Goal: Information Seeking & Learning: Learn about a topic

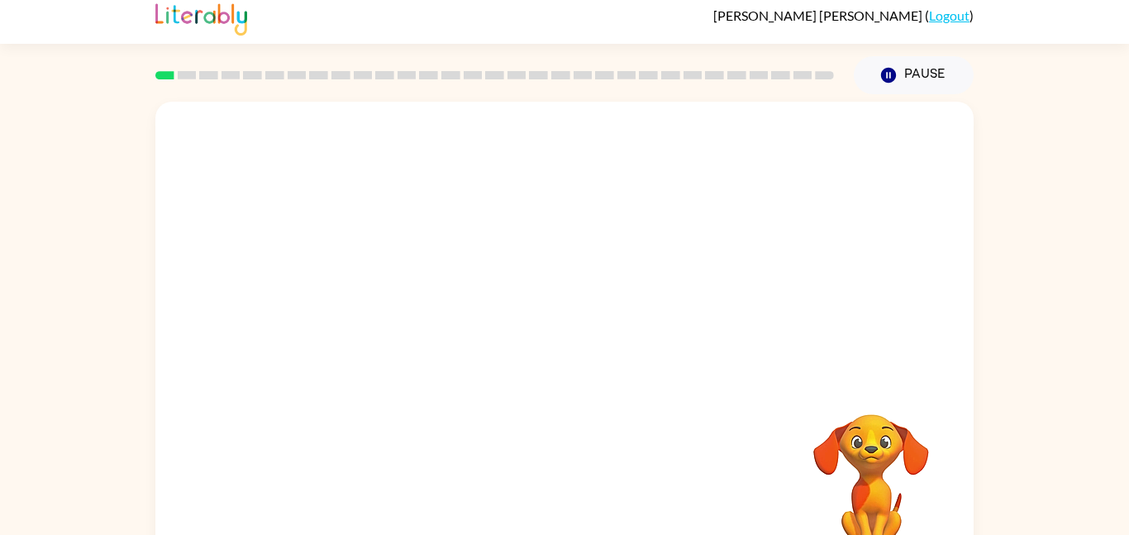
scroll to position [3, 0]
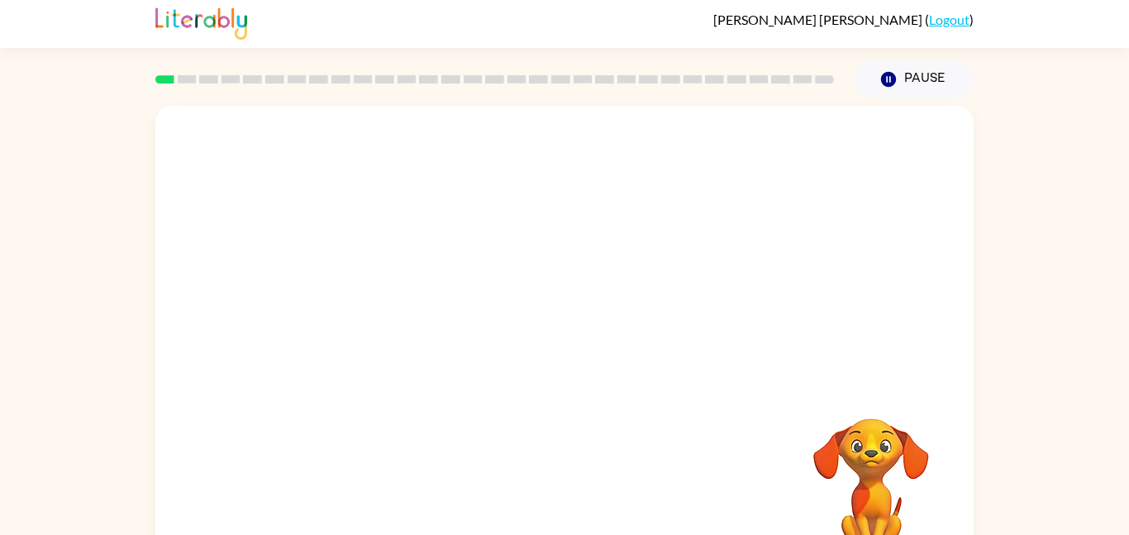
click at [626, 345] on div at bounding box center [564, 245] width 819 height 278
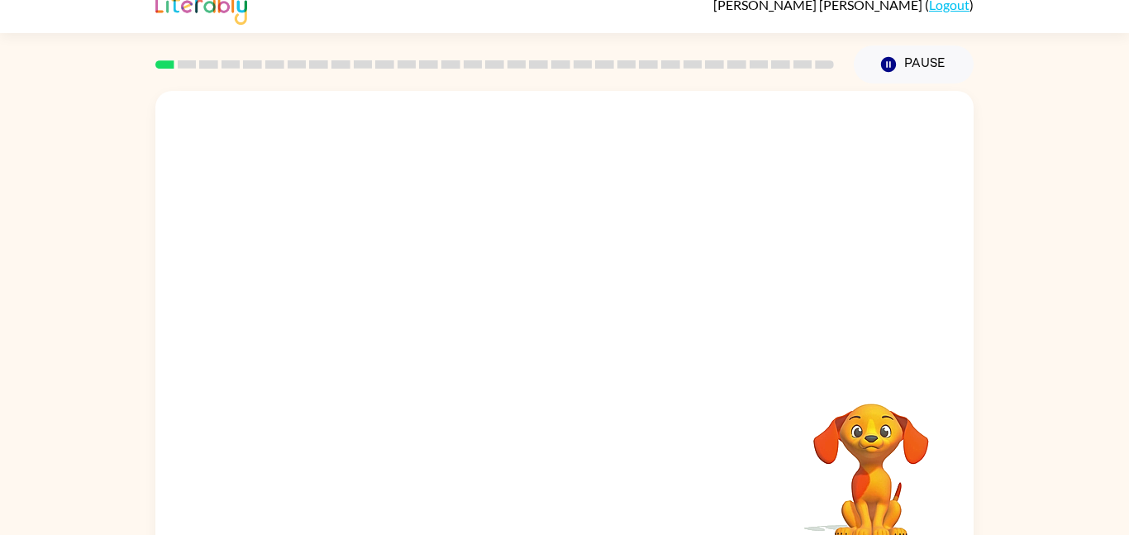
scroll to position [0, 0]
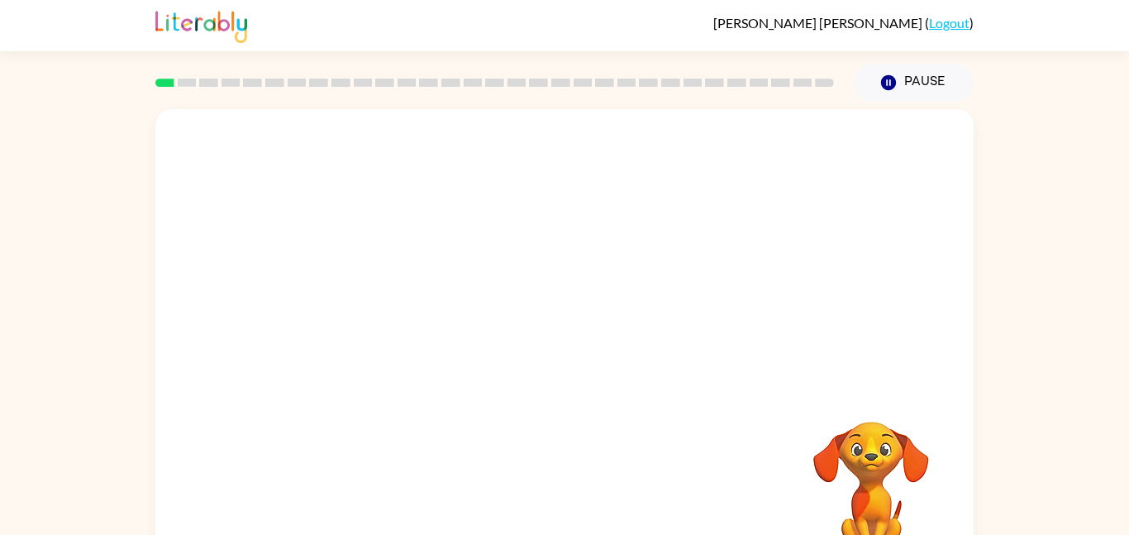
click at [711, 402] on div "Your browser must support playing .mp4 files to use Literably. Please try using…" at bounding box center [564, 345] width 819 height 472
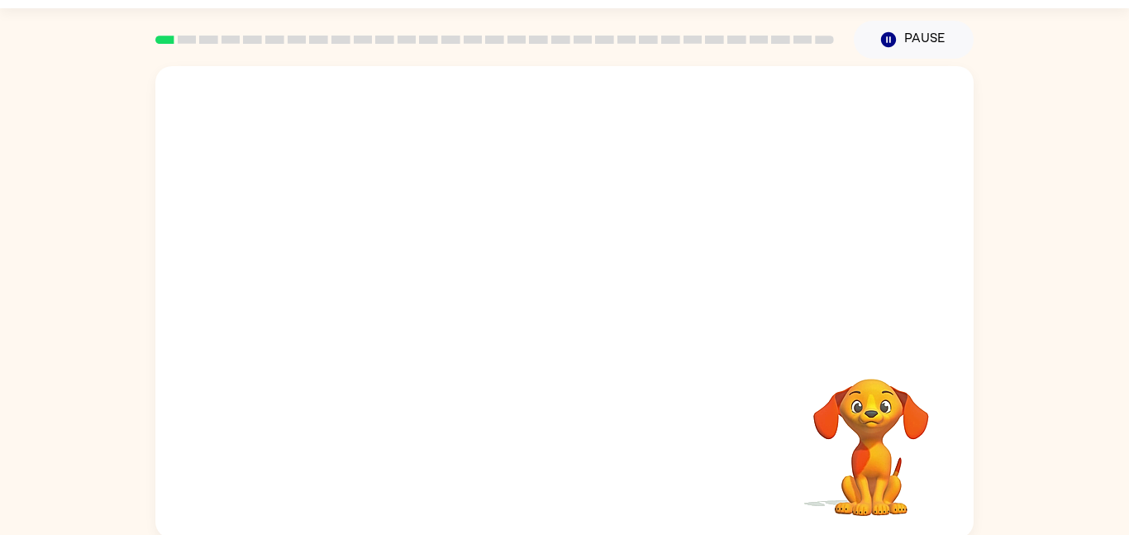
scroll to position [46, 0]
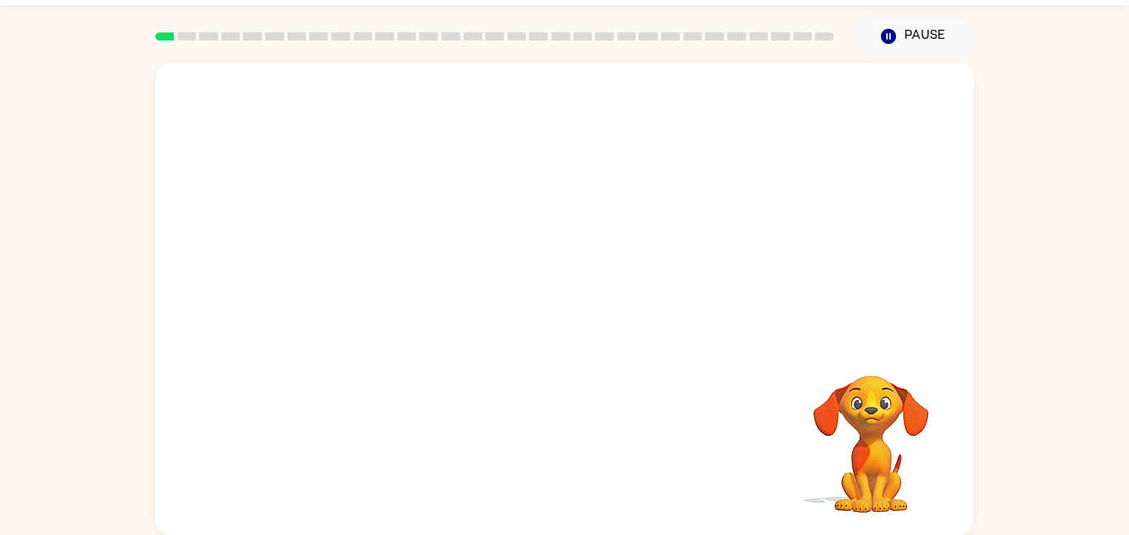
click at [372, 275] on video "Your browser must support playing .mp4 files to use Literably. Please try using…" at bounding box center [564, 202] width 819 height 278
click at [372, 263] on video "Your browser must support playing .mp4 files to use Literably. Please try using…" at bounding box center [564, 202] width 819 height 278
click at [384, 281] on video "Your browser must support playing .mp4 files to use Literably. Please try using…" at bounding box center [564, 202] width 819 height 278
click at [370, 268] on video "Your browser must support playing .mp4 files to use Literably. Please try using…" at bounding box center [564, 202] width 819 height 278
click at [376, 266] on video "Your browser must support playing .mp4 files to use Literably. Please try using…" at bounding box center [564, 202] width 819 height 278
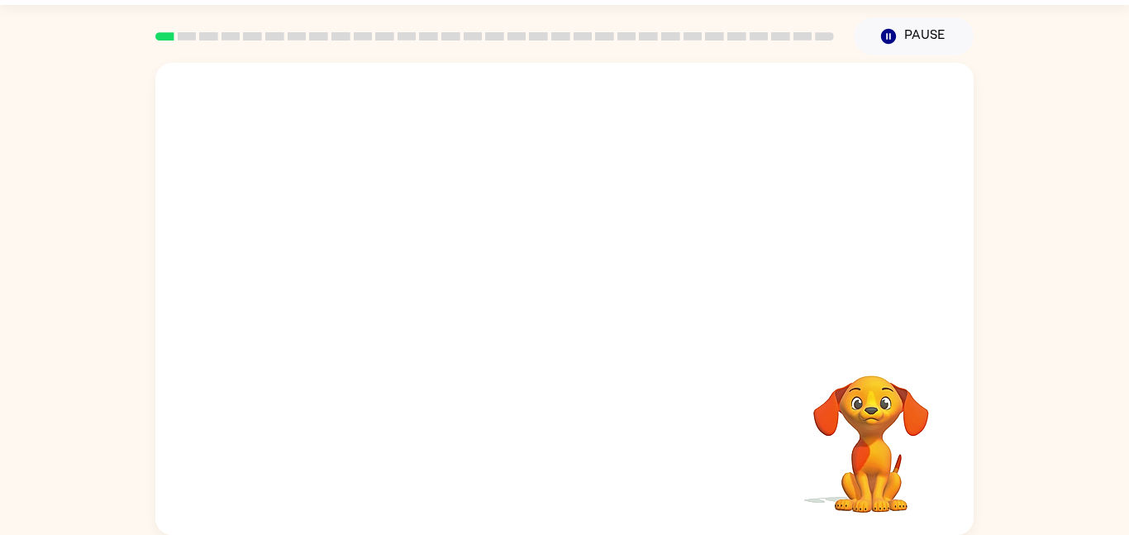
drag, startPoint x: 367, startPoint y: 266, endPoint x: 404, endPoint y: 209, distance: 68.1
click at [404, 209] on video "Your browser must support playing .mp4 files to use Literably. Please try using…" at bounding box center [564, 202] width 819 height 278
click at [561, 301] on div at bounding box center [565, 307] width 106 height 60
click at [569, 310] on icon "button" at bounding box center [564, 307] width 19 height 19
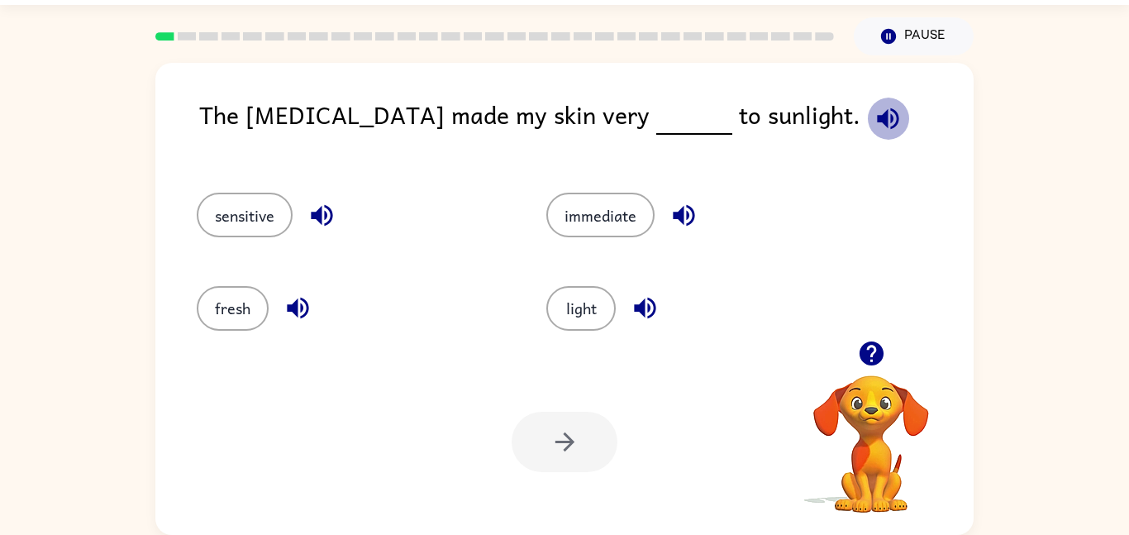
click at [877, 111] on icon "button" at bounding box center [887, 117] width 21 height 21
click at [581, 296] on button "light" at bounding box center [581, 308] width 69 height 45
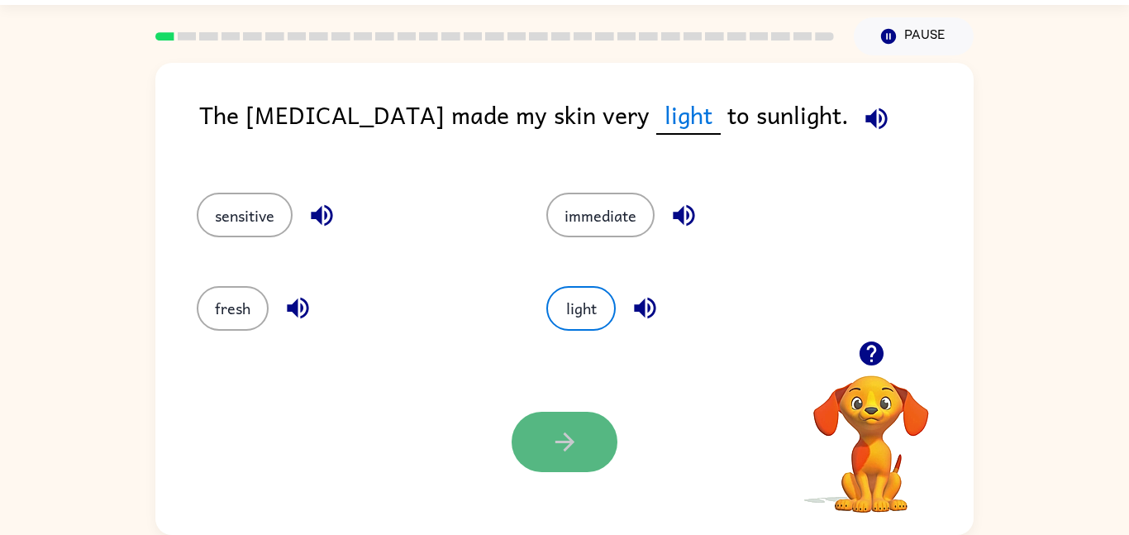
click at [578, 428] on icon "button" at bounding box center [565, 441] width 29 height 29
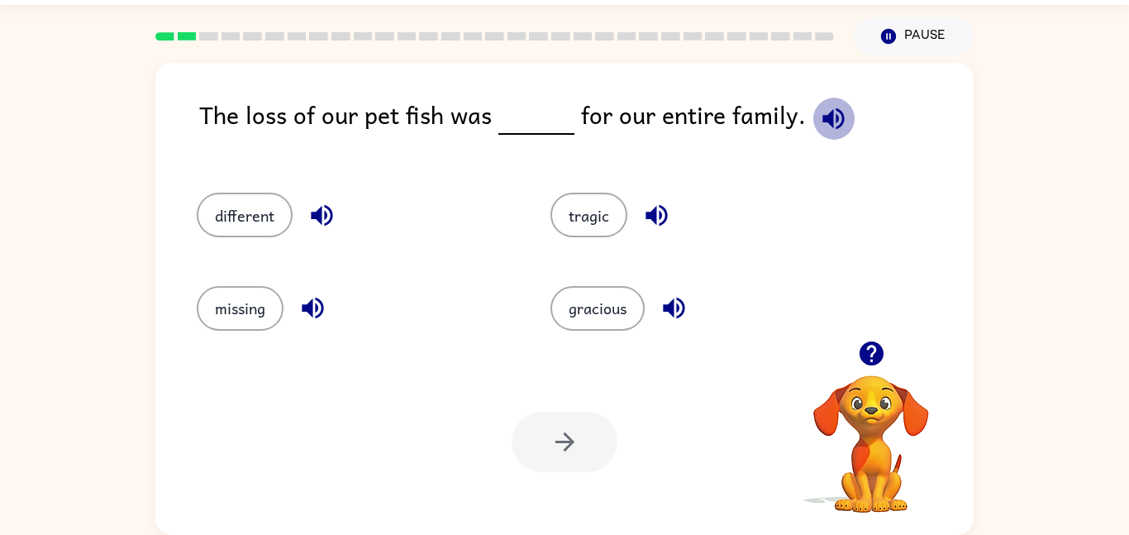
click at [823, 117] on icon "button" at bounding box center [833, 117] width 21 height 21
click at [577, 228] on button "tragic" at bounding box center [589, 215] width 77 height 45
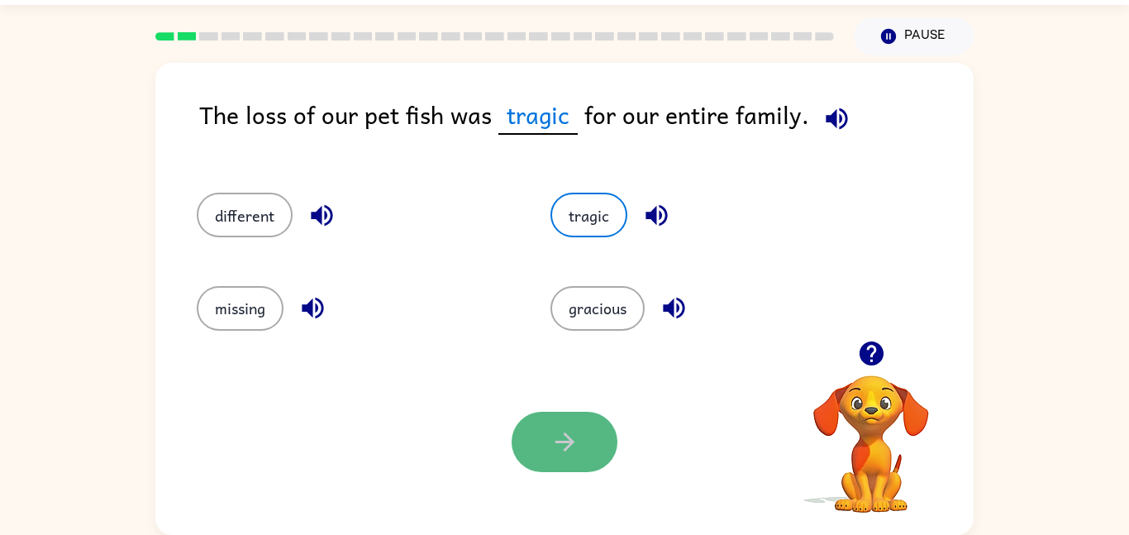
click at [571, 465] on button "button" at bounding box center [565, 442] width 106 height 60
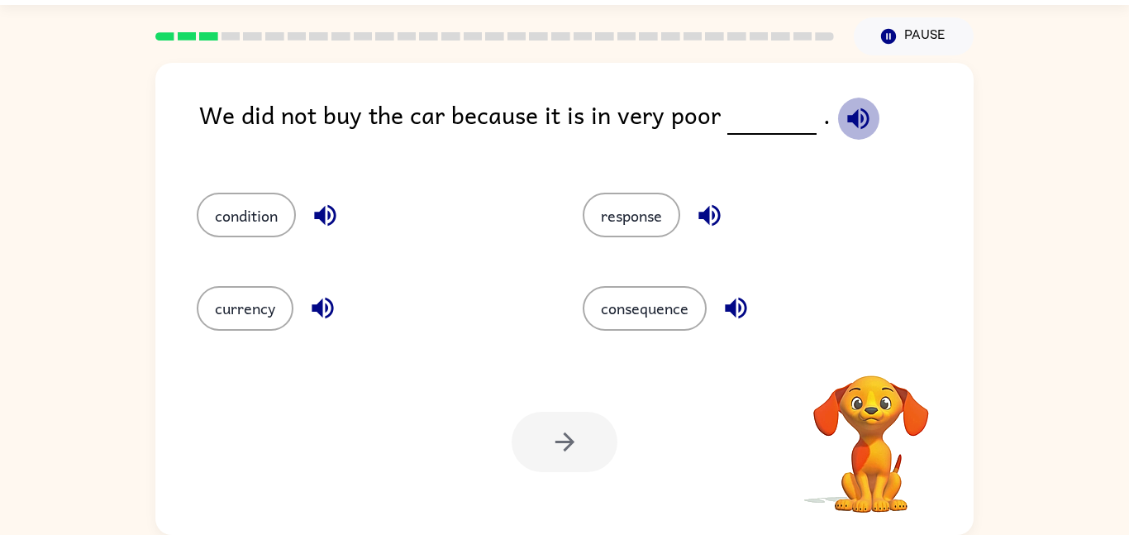
click at [859, 113] on icon "button" at bounding box center [858, 118] width 29 height 29
click at [267, 211] on button "condition" at bounding box center [246, 215] width 99 height 45
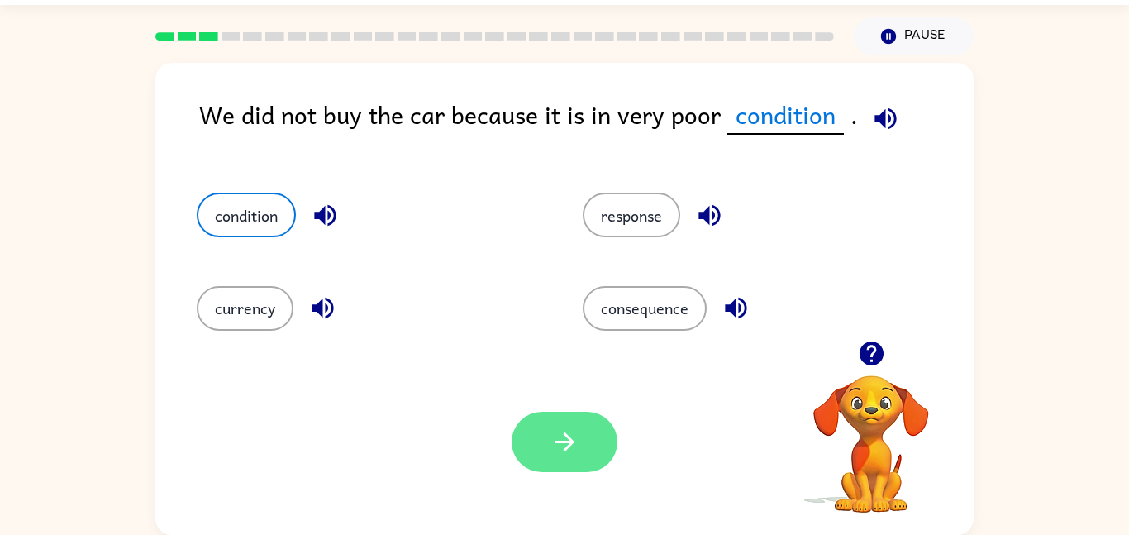
click at [584, 437] on button "button" at bounding box center [565, 442] width 106 height 60
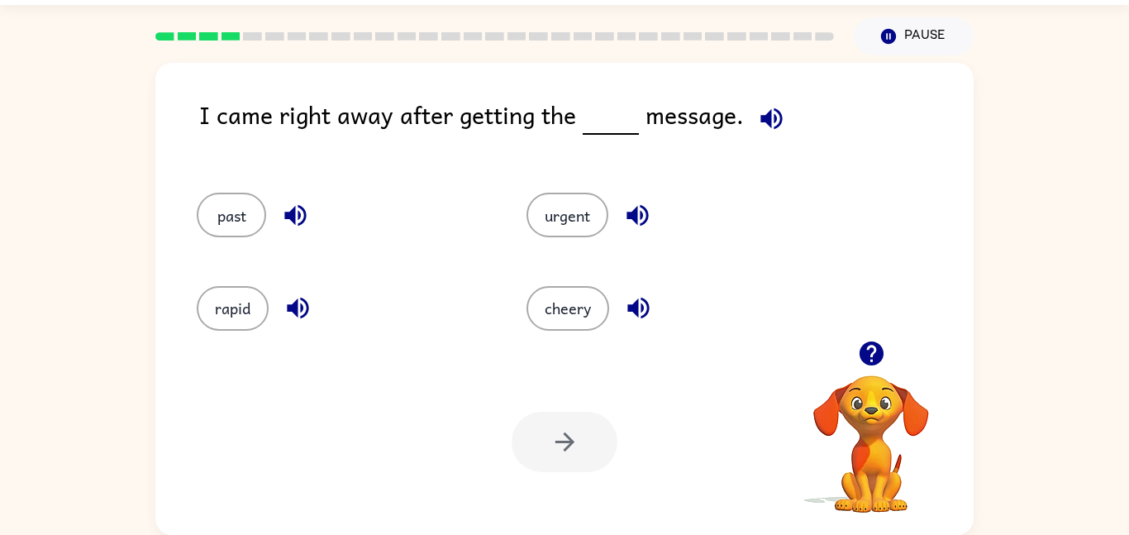
click at [776, 120] on icon "button" at bounding box center [771, 118] width 29 height 29
click at [549, 219] on button "urgent" at bounding box center [568, 215] width 82 height 45
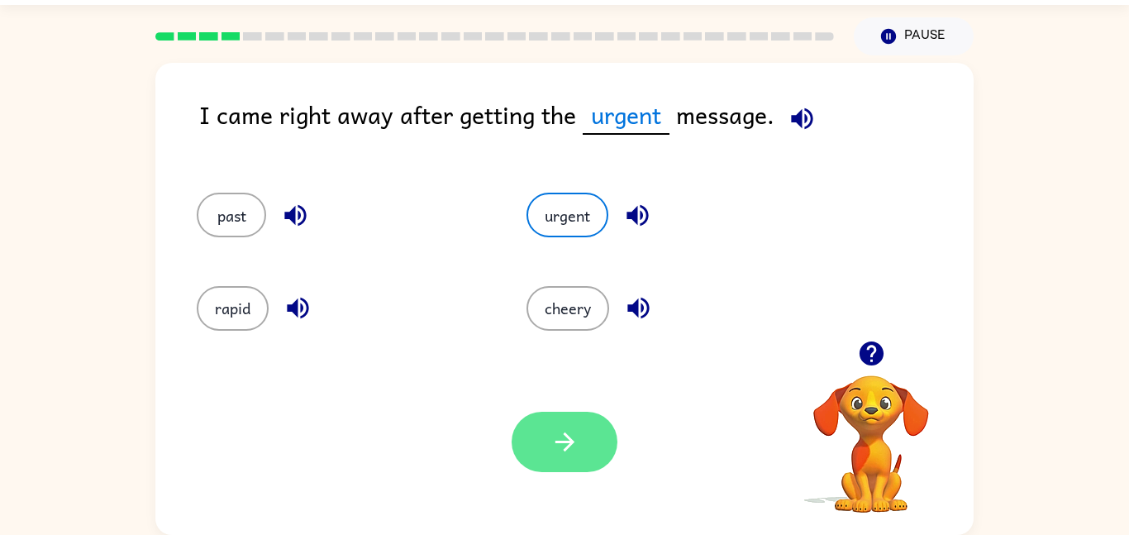
click at [539, 456] on button "button" at bounding box center [565, 442] width 106 height 60
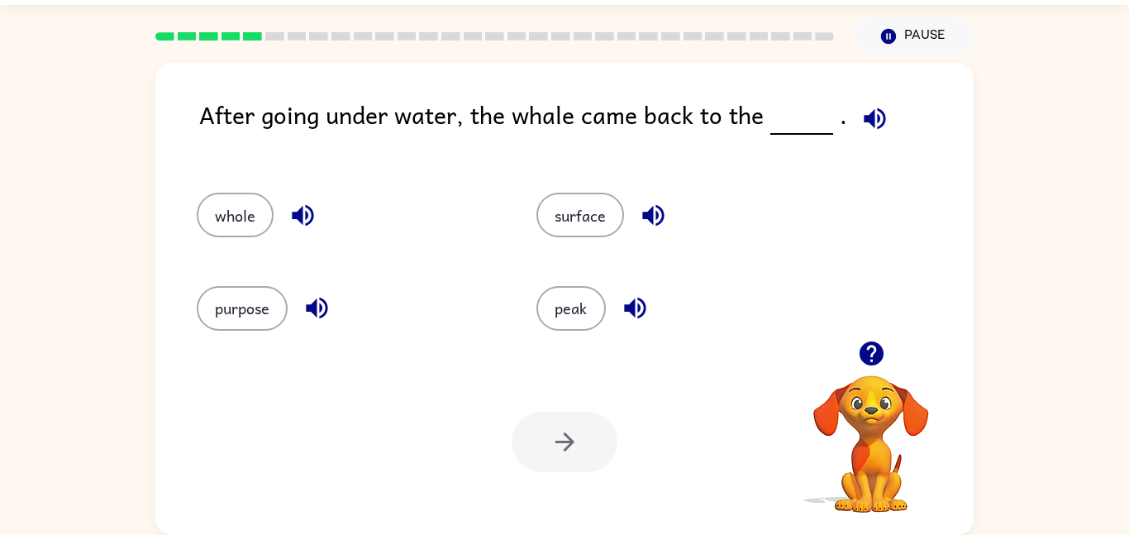
click at [865, 127] on icon "button" at bounding box center [875, 118] width 29 height 29
click at [557, 203] on button "surface" at bounding box center [581, 215] width 88 height 45
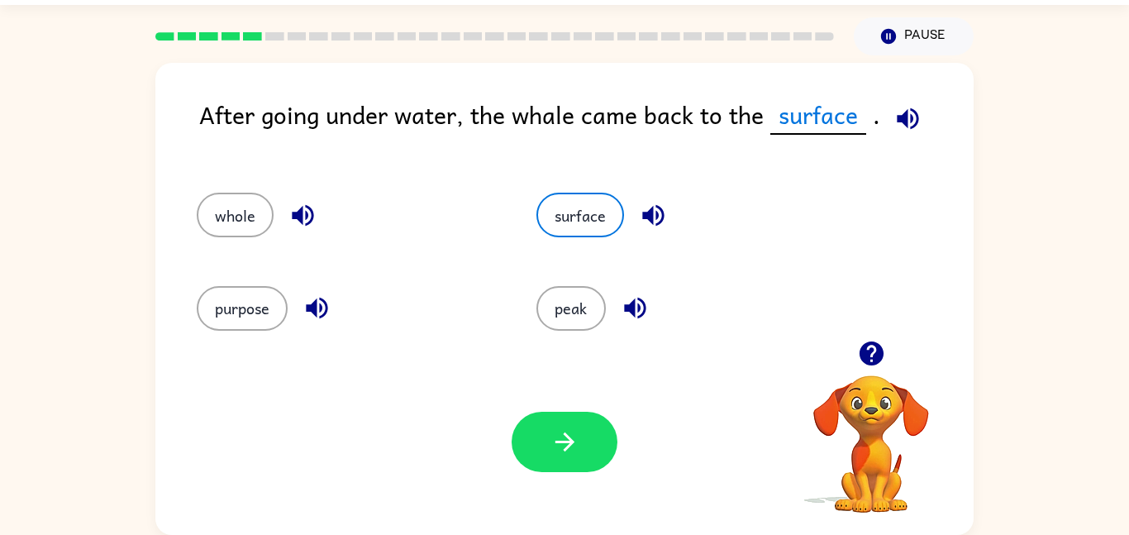
click at [550, 477] on div "Your browser must support playing .mp4 files to use Literably. Please try using…" at bounding box center [564, 442] width 819 height 186
click at [555, 461] on button "button" at bounding box center [565, 442] width 106 height 60
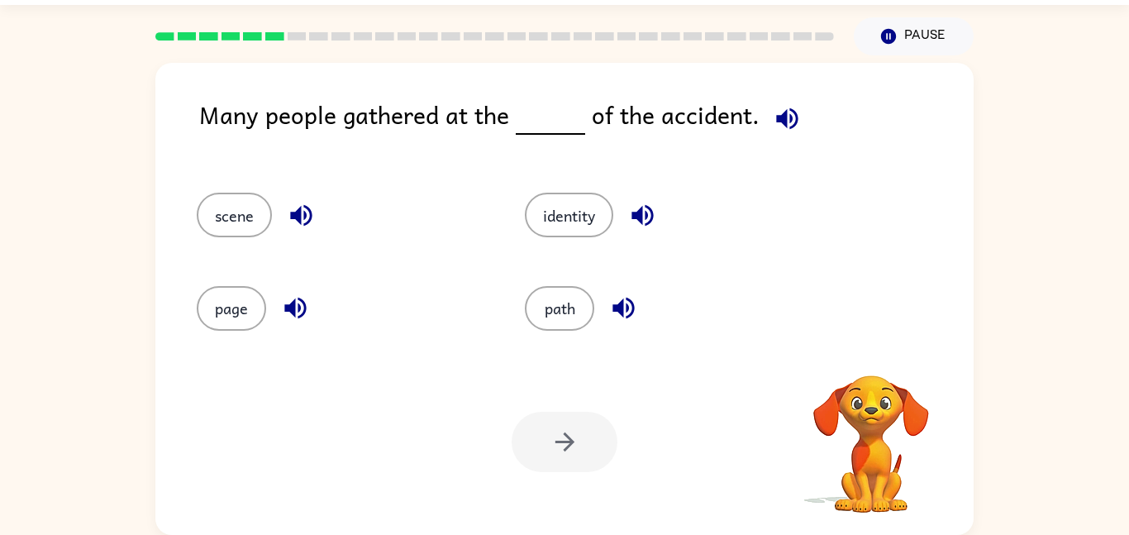
click at [776, 115] on icon "button" at bounding box center [786, 117] width 21 height 21
click at [235, 230] on button "scene" at bounding box center [234, 215] width 75 height 45
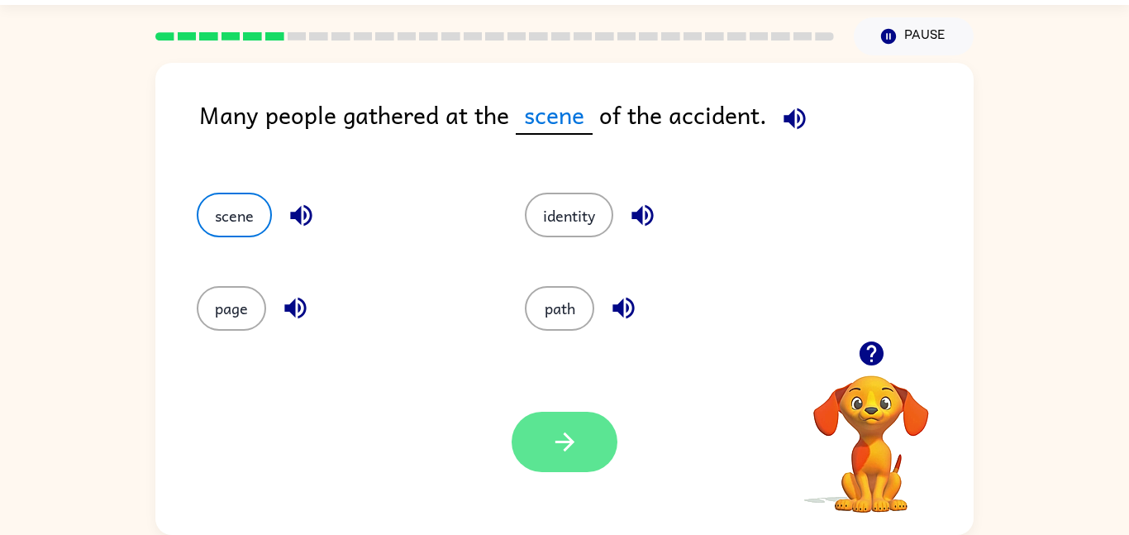
click at [546, 432] on button "button" at bounding box center [565, 442] width 106 height 60
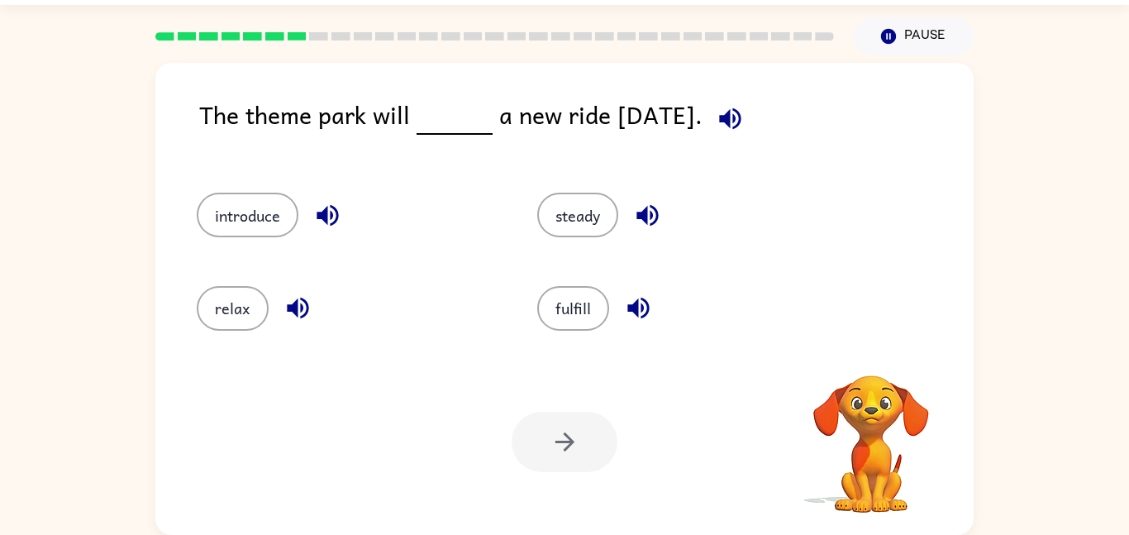
click at [745, 117] on icon "button" at bounding box center [730, 118] width 29 height 29
click at [243, 216] on button "introduce" at bounding box center [248, 215] width 102 height 45
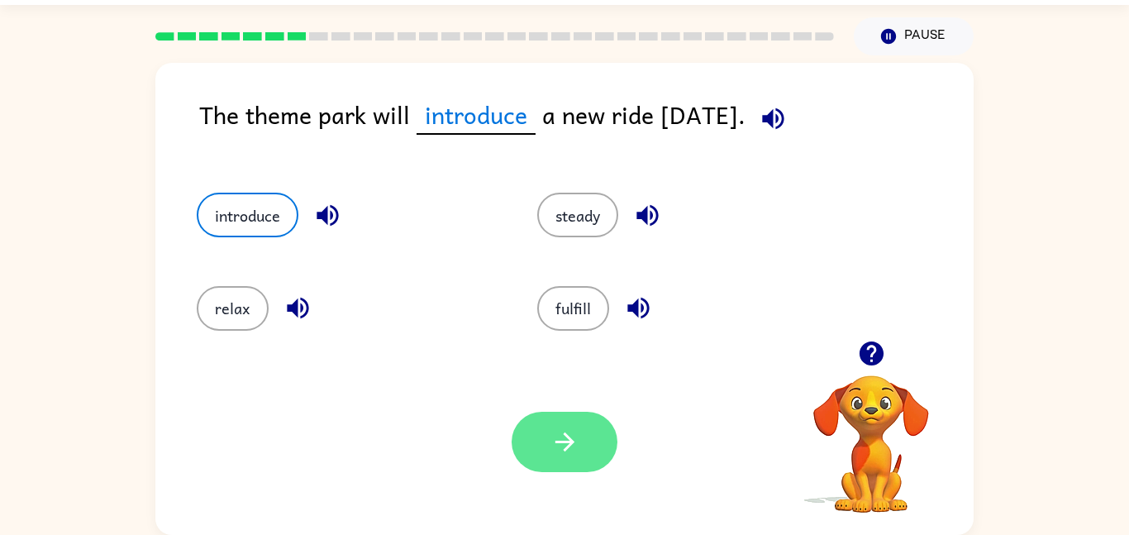
click at [534, 416] on button "button" at bounding box center [565, 442] width 106 height 60
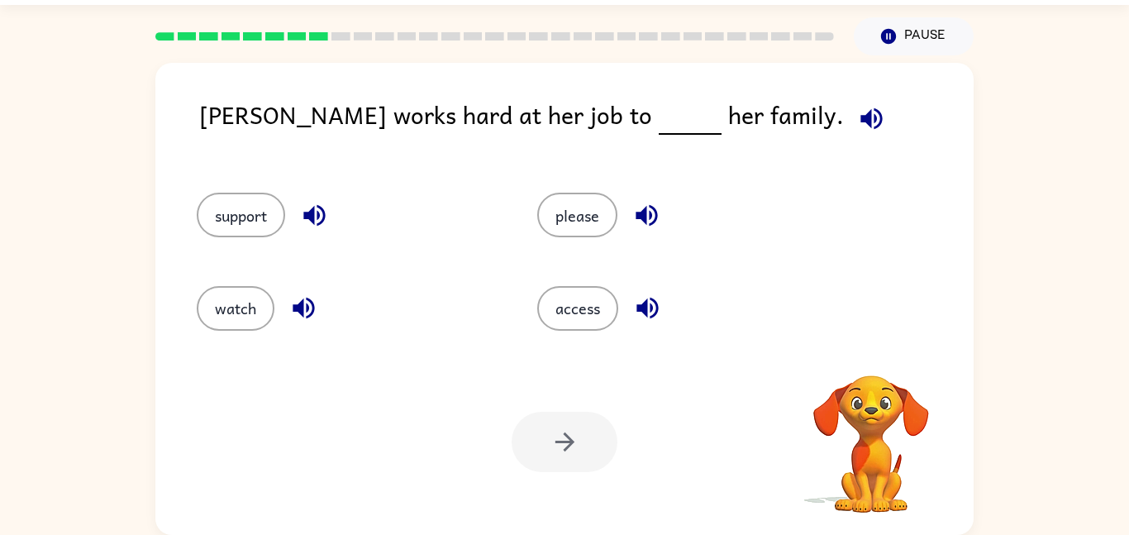
click at [857, 105] on icon "button" at bounding box center [871, 118] width 29 height 29
click at [226, 226] on button "support" at bounding box center [241, 215] width 88 height 45
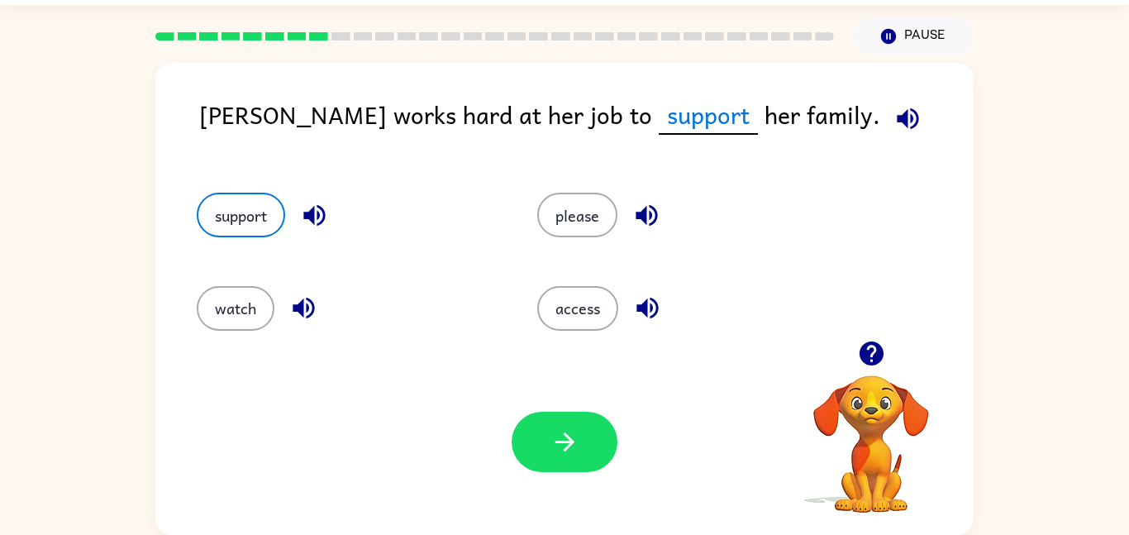
click at [548, 403] on div "Your browser must support playing .mp4 files to use Literably. Please try using…" at bounding box center [564, 442] width 819 height 186
click at [551, 451] on icon "button" at bounding box center [565, 441] width 29 height 29
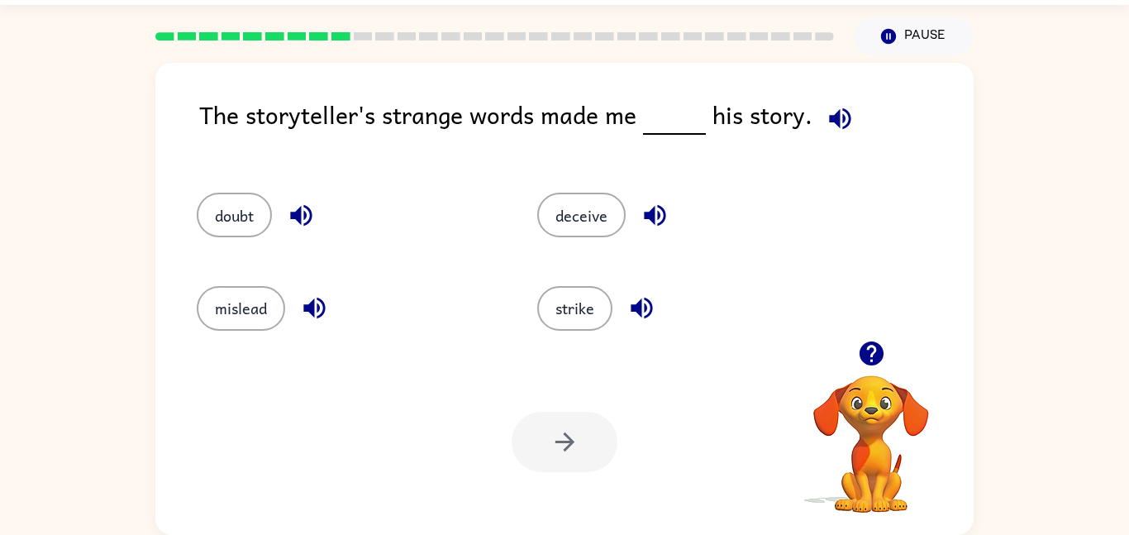
click at [847, 119] on icon "button" at bounding box center [840, 118] width 29 height 29
click at [558, 213] on button "deceive" at bounding box center [581, 215] width 88 height 45
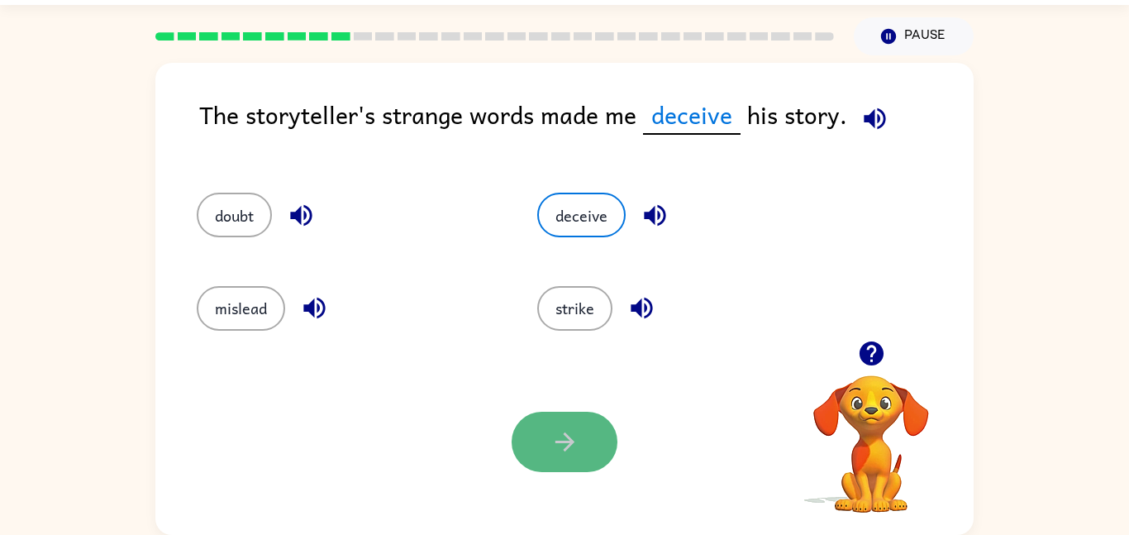
click at [585, 423] on button "button" at bounding box center [565, 442] width 106 height 60
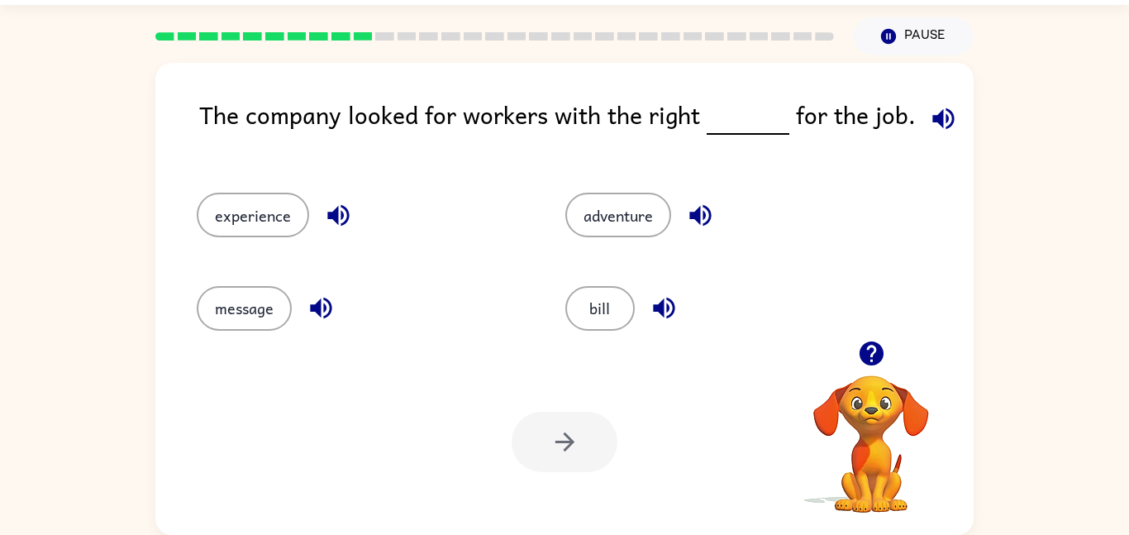
click at [938, 121] on icon "button" at bounding box center [943, 117] width 21 height 21
click at [260, 236] on button "experience" at bounding box center [253, 215] width 112 height 45
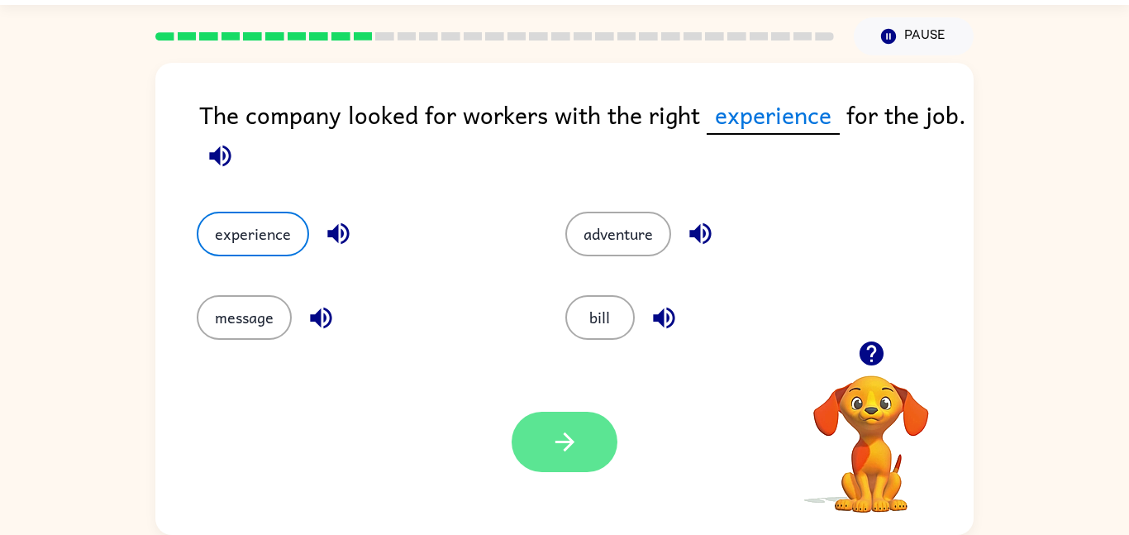
click at [548, 459] on button "button" at bounding box center [565, 442] width 106 height 60
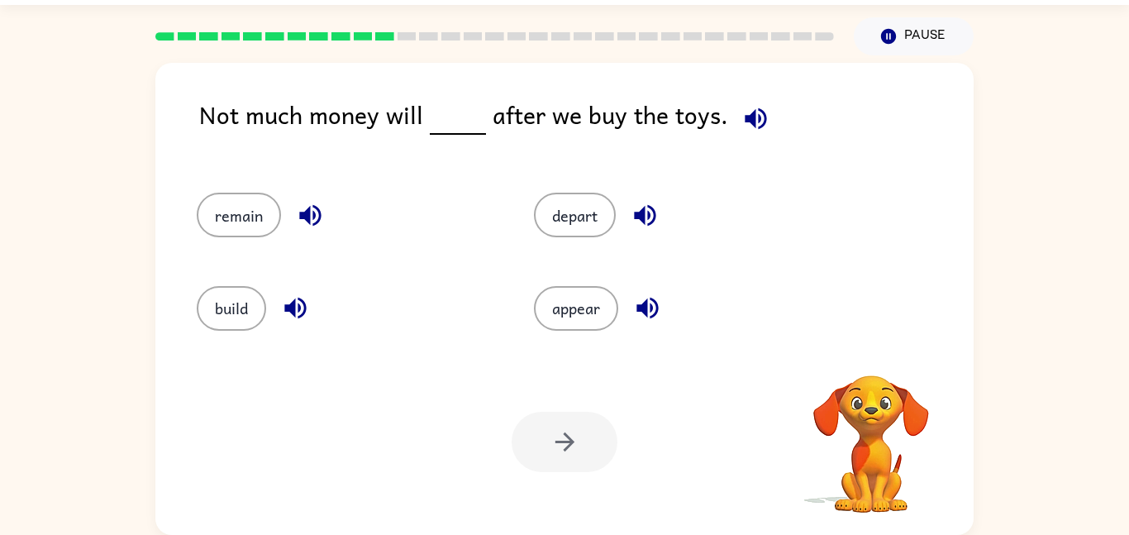
click at [752, 127] on icon "button" at bounding box center [755, 117] width 21 height 21
click at [562, 309] on button "appear" at bounding box center [576, 308] width 84 height 45
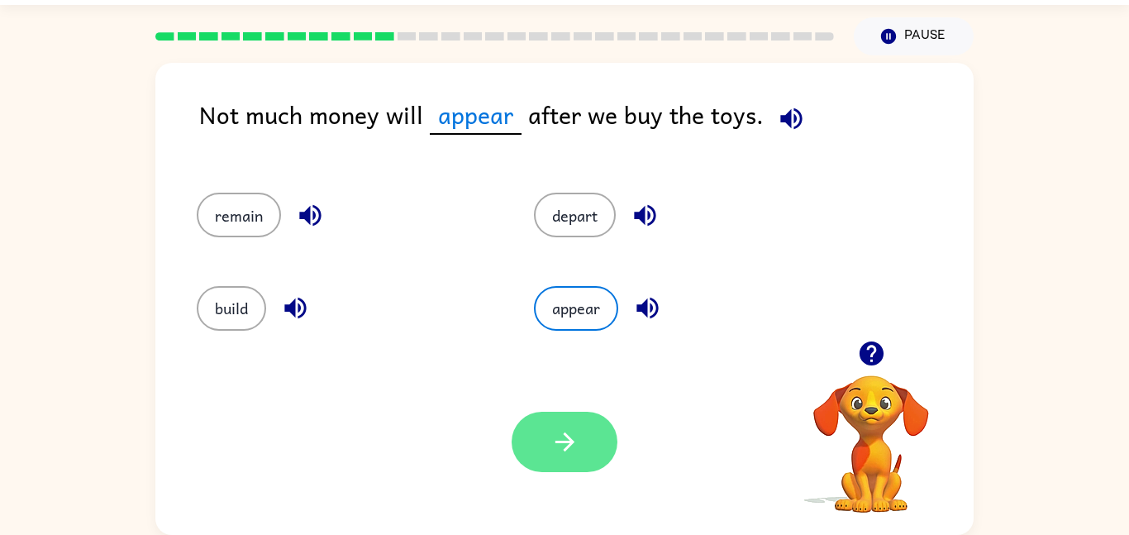
click at [580, 440] on button "button" at bounding box center [565, 442] width 106 height 60
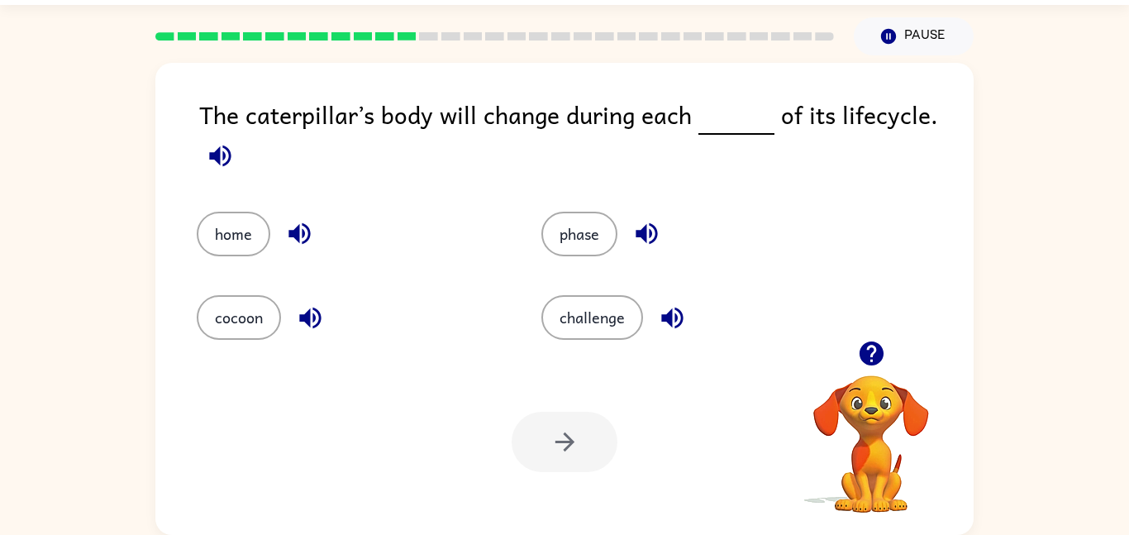
click at [221, 154] on icon "button" at bounding box center [220, 155] width 29 height 29
click at [389, 43] on div at bounding box center [495, 36] width 699 height 58
click at [407, 41] on div at bounding box center [495, 36] width 699 height 58
click at [572, 220] on button "phase" at bounding box center [580, 234] width 76 height 45
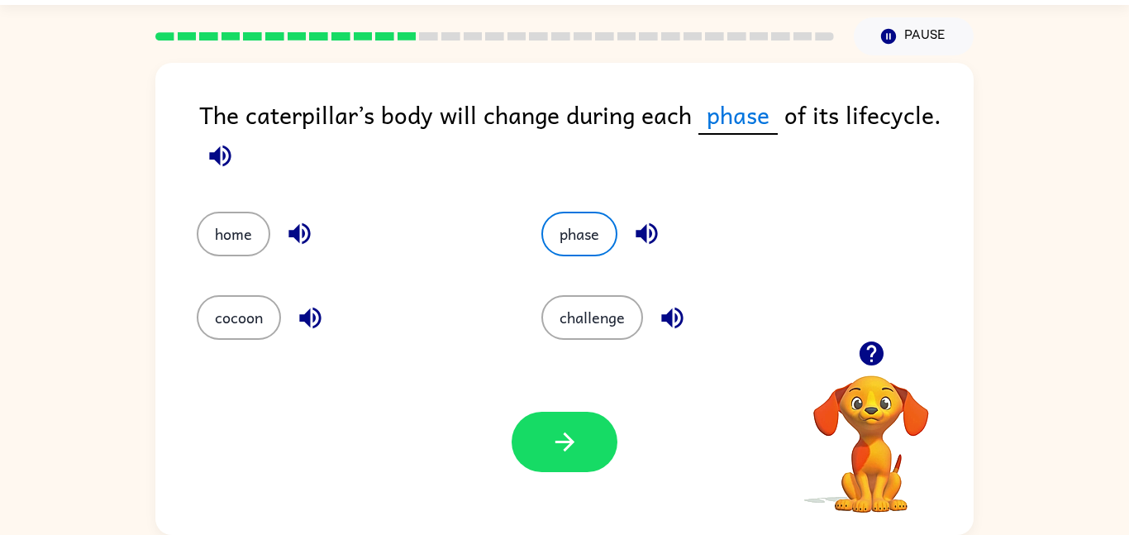
click at [542, 476] on div "Your browser must support playing .mp4 files to use Literably. Please try using…" at bounding box center [564, 442] width 819 height 186
click at [545, 460] on button "button" at bounding box center [565, 442] width 106 height 60
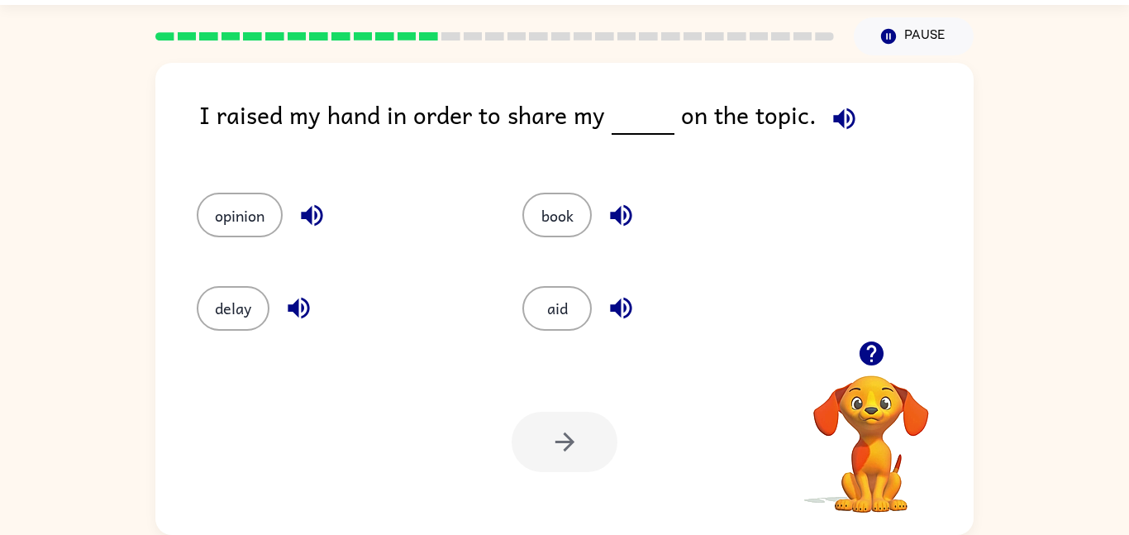
click at [836, 113] on icon "button" at bounding box center [844, 118] width 29 height 29
click at [830, 124] on icon "button" at bounding box center [844, 118] width 29 height 29
click at [251, 222] on button "opinion" at bounding box center [240, 215] width 86 height 45
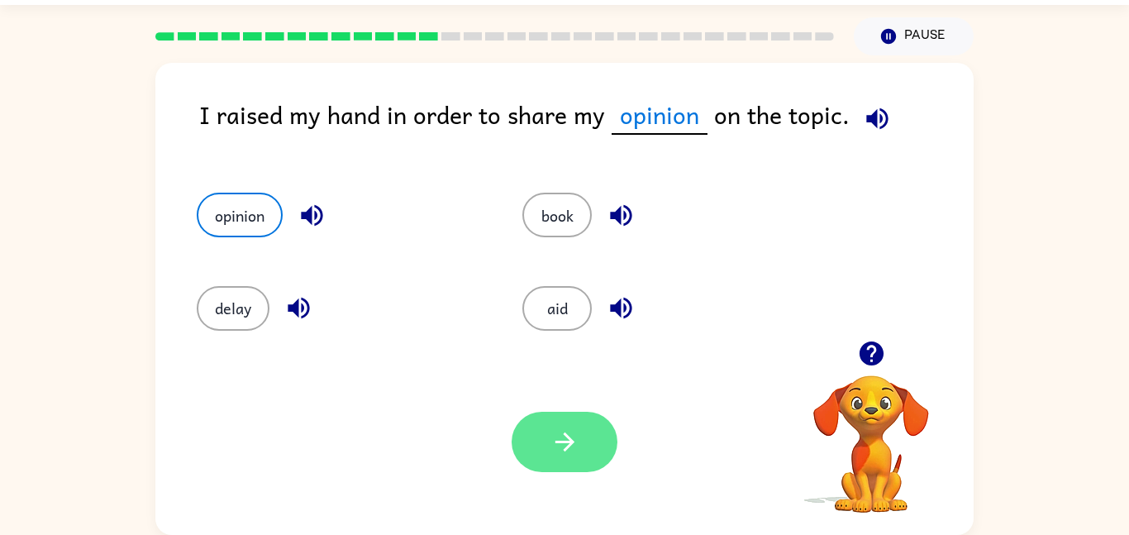
click at [584, 461] on button "button" at bounding box center [565, 442] width 106 height 60
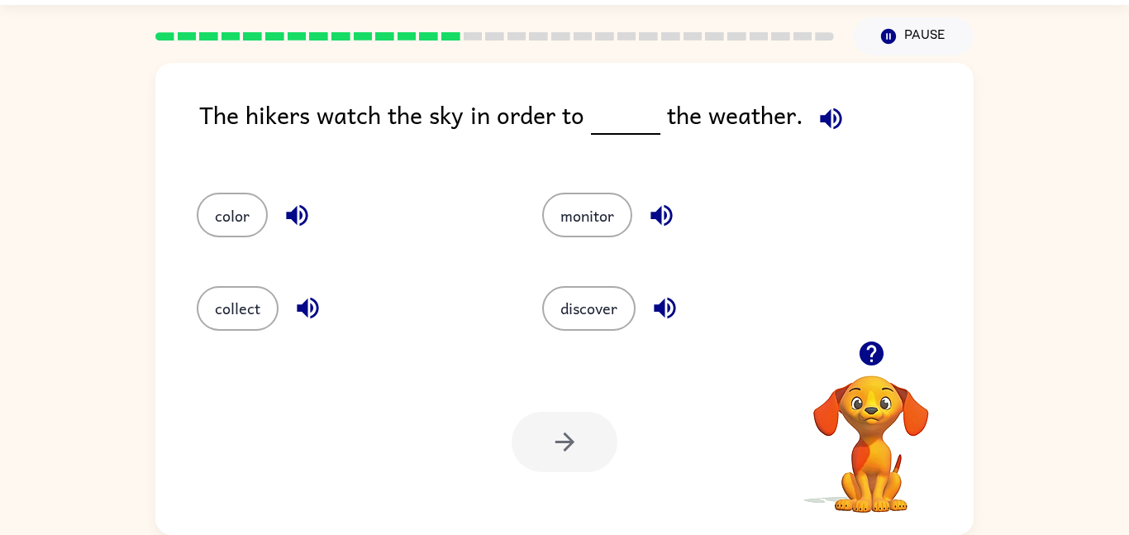
click at [817, 132] on icon "button" at bounding box center [831, 118] width 29 height 29
click at [586, 336] on div "discover" at bounding box center [684, 301] width 346 height 93
click at [582, 318] on button "discover" at bounding box center [588, 308] width 93 height 45
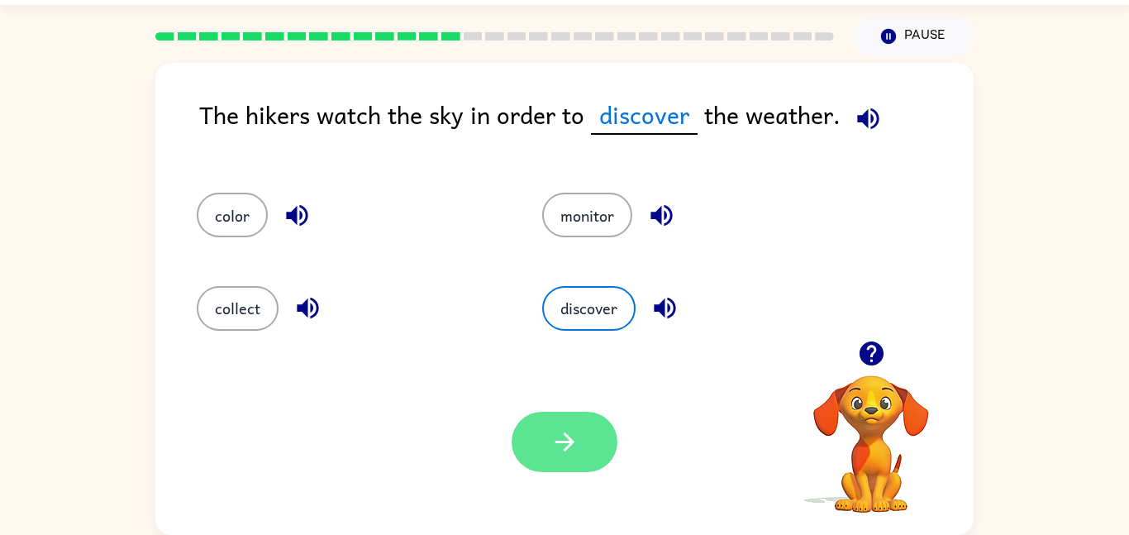
click at [566, 446] on icon "button" at bounding box center [565, 441] width 29 height 29
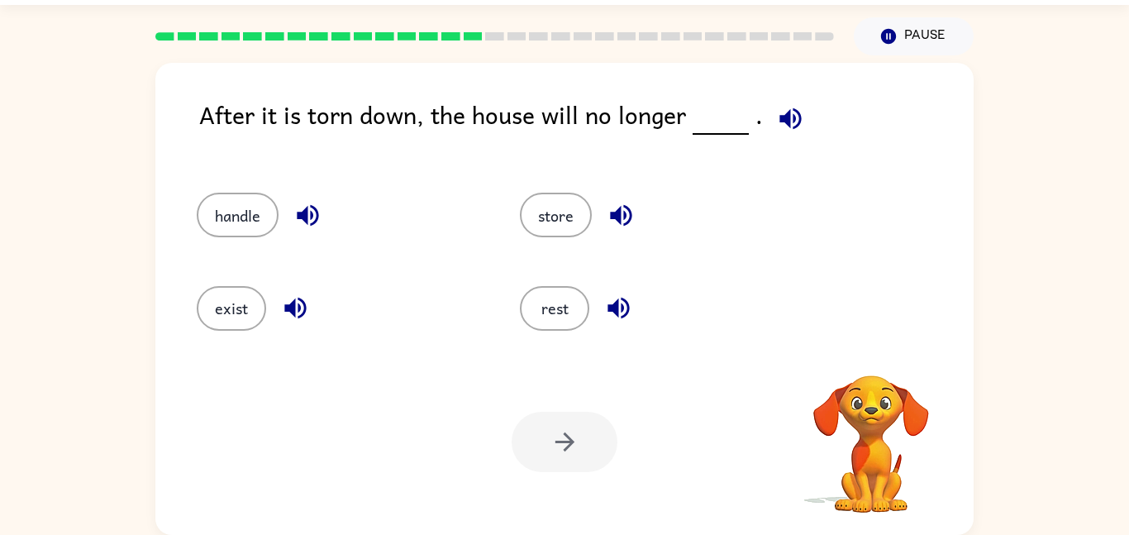
click at [782, 123] on icon "button" at bounding box center [790, 117] width 21 height 21
click at [245, 318] on button "exist" at bounding box center [231, 308] width 69 height 45
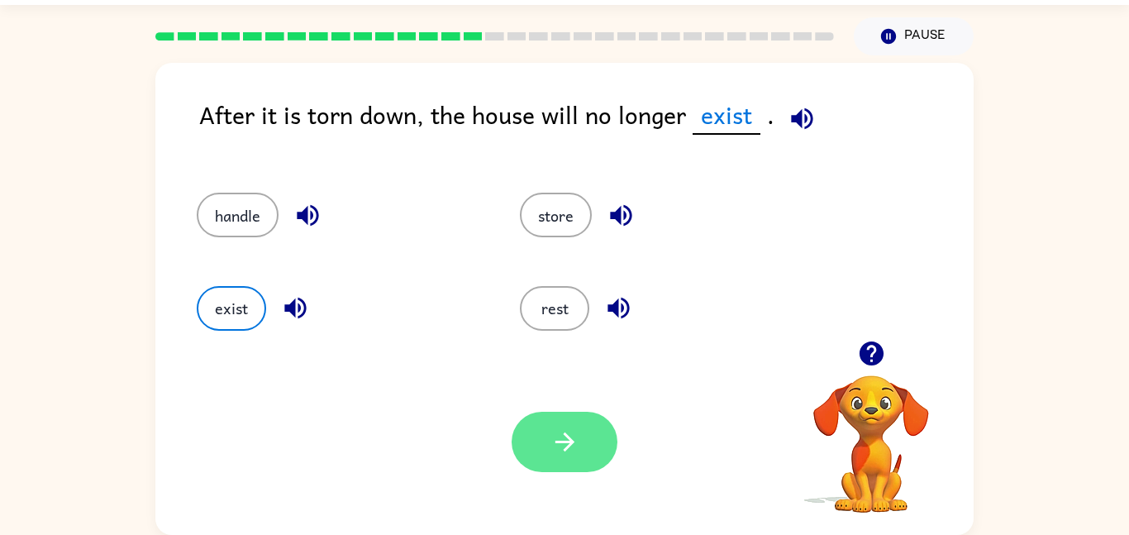
click at [540, 442] on button "button" at bounding box center [565, 442] width 106 height 60
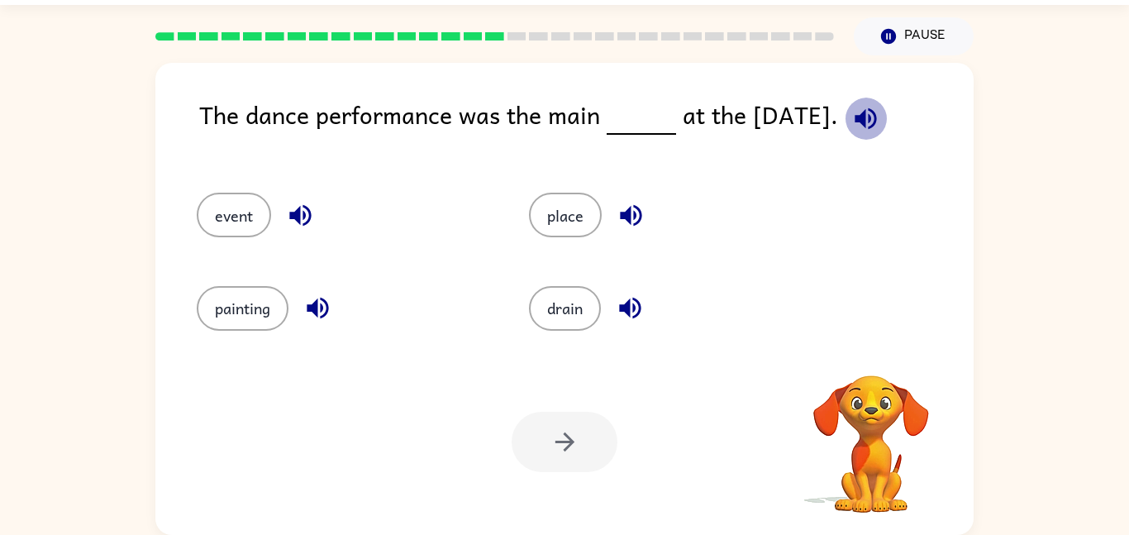
click at [861, 129] on icon "button" at bounding box center [866, 118] width 29 height 29
click at [203, 212] on button "event" at bounding box center [234, 215] width 74 height 45
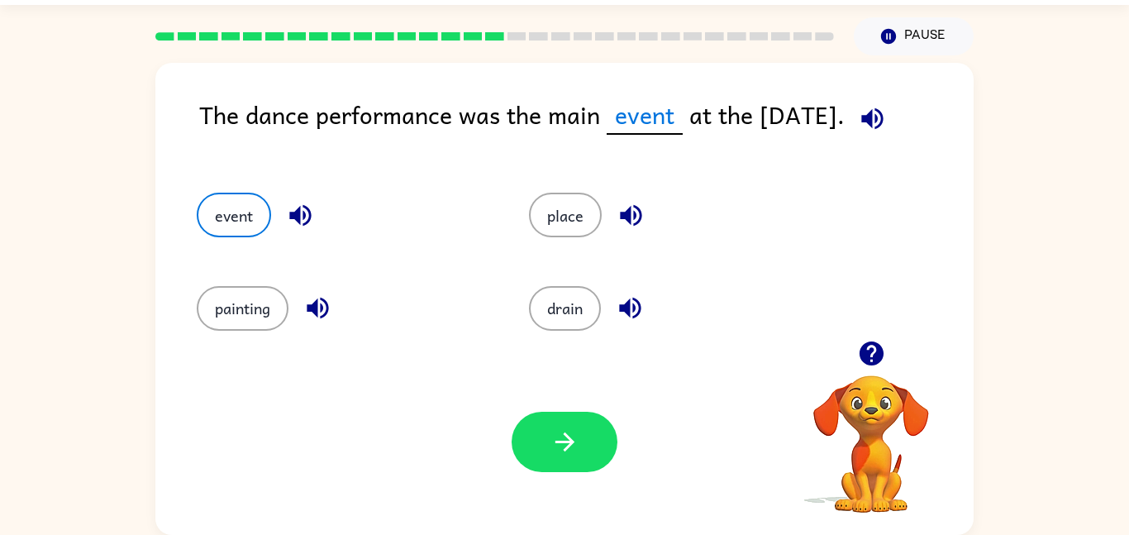
click at [513, 404] on div "Your browser must support playing .mp4 files to use Literably. Please try using…" at bounding box center [564, 442] width 819 height 186
click at [591, 461] on button "button" at bounding box center [565, 442] width 106 height 60
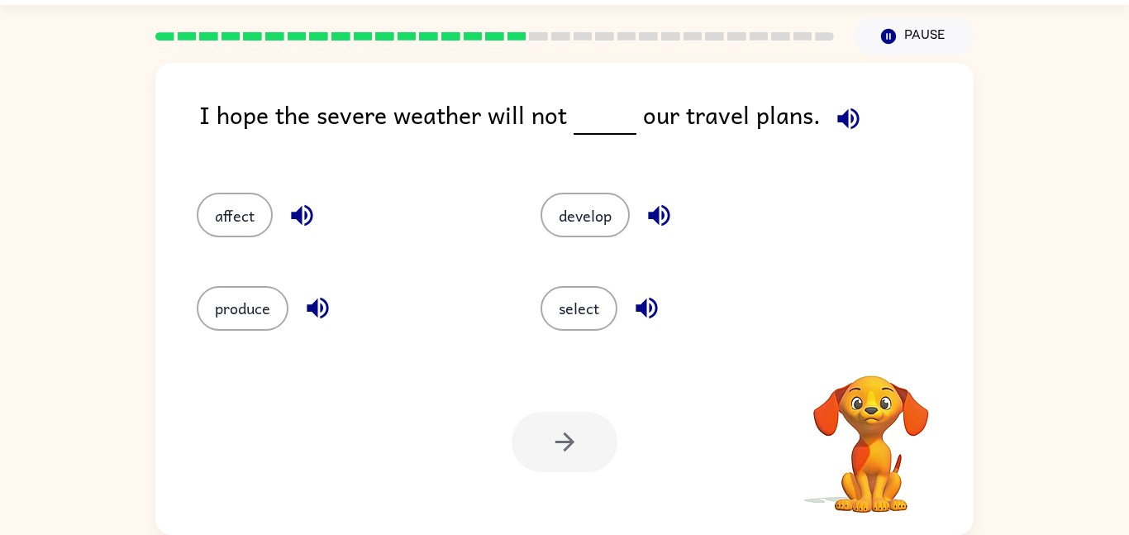
click at [840, 122] on icon "button" at bounding box center [848, 117] width 21 height 21
click at [249, 227] on button "affect" at bounding box center [235, 215] width 76 height 45
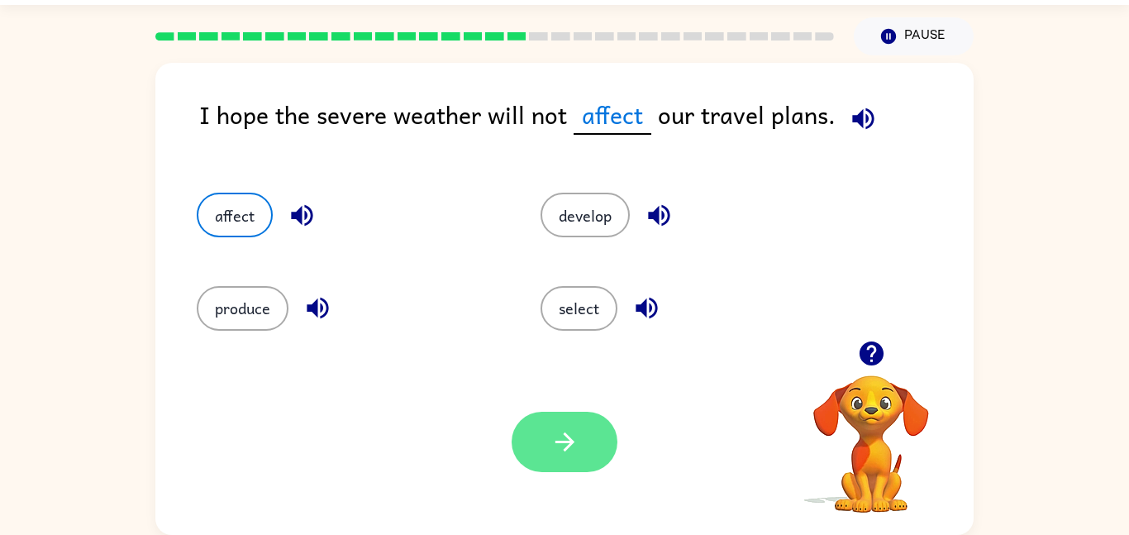
click at [577, 439] on icon "button" at bounding box center [565, 441] width 29 height 29
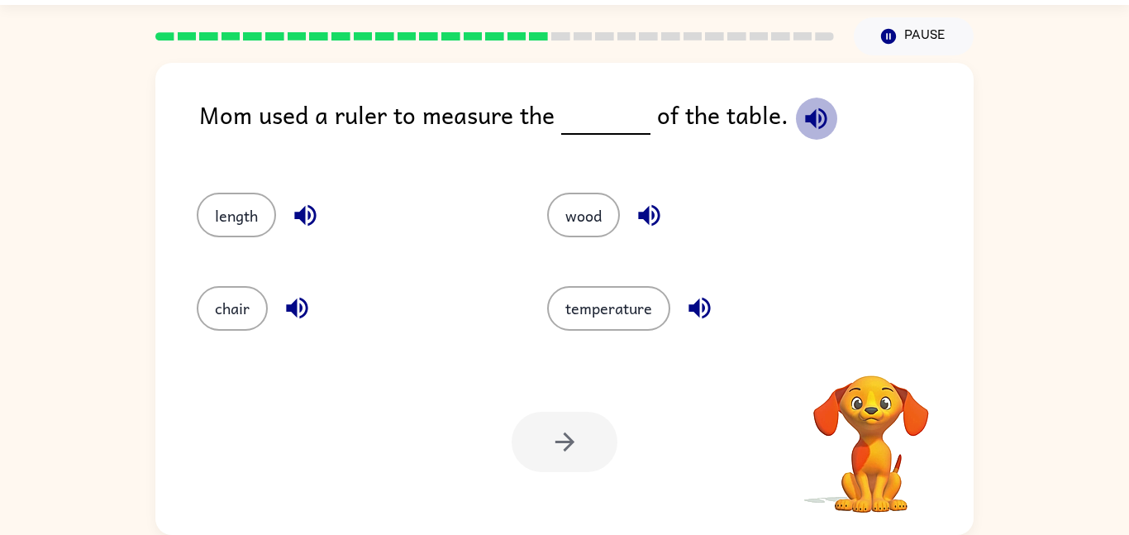
click at [815, 122] on icon "button" at bounding box center [815, 117] width 21 height 21
click at [808, 122] on icon "button" at bounding box center [816, 118] width 29 height 29
click at [805, 118] on icon "button" at bounding box center [815, 117] width 21 height 21
click at [568, 226] on button "wood" at bounding box center [583, 215] width 73 height 45
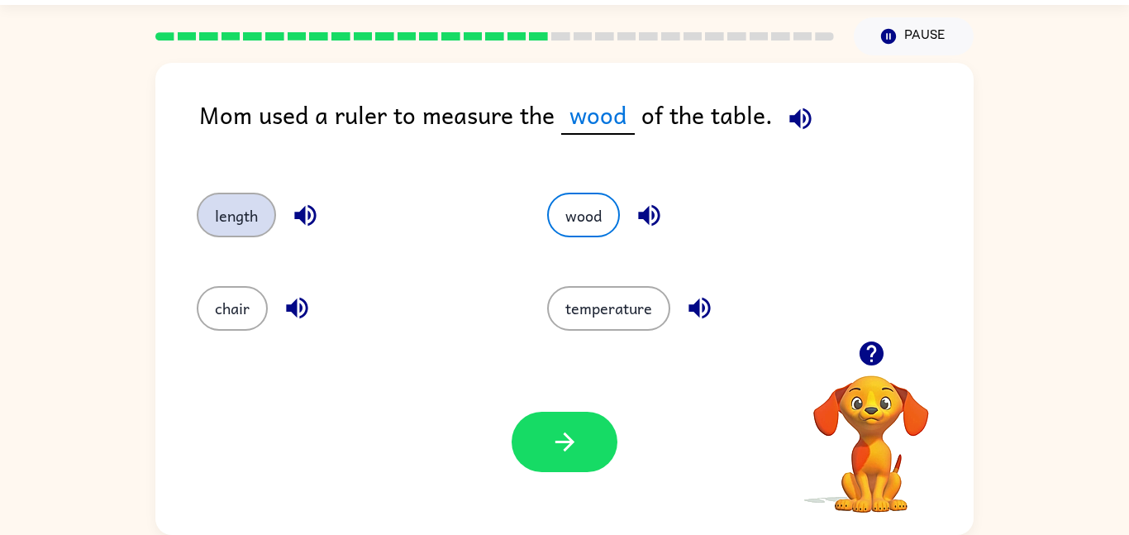
click at [252, 221] on button "length" at bounding box center [236, 215] width 79 height 45
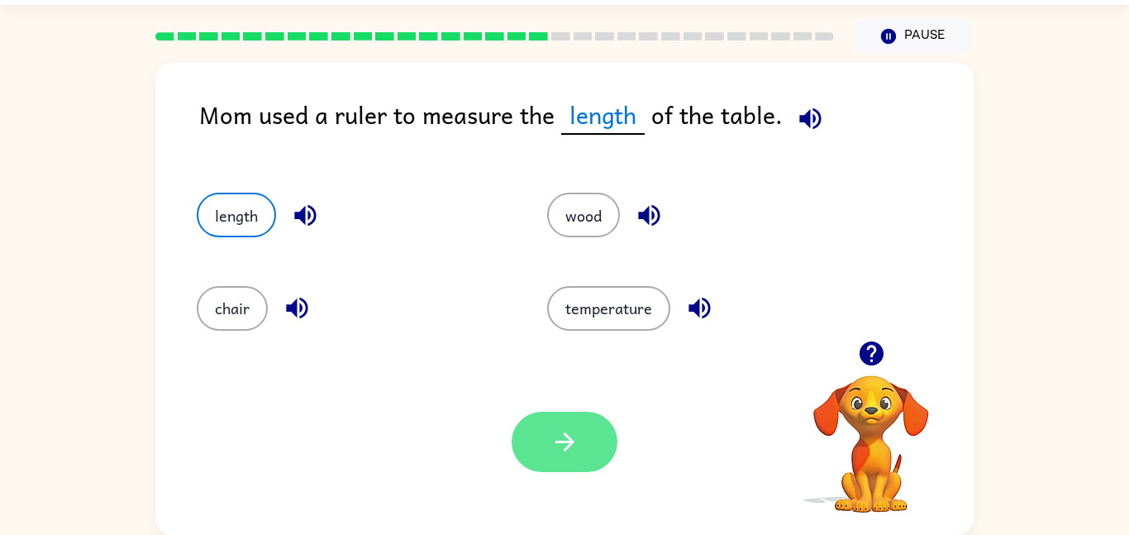
click at [572, 438] on icon "button" at bounding box center [565, 441] width 29 height 29
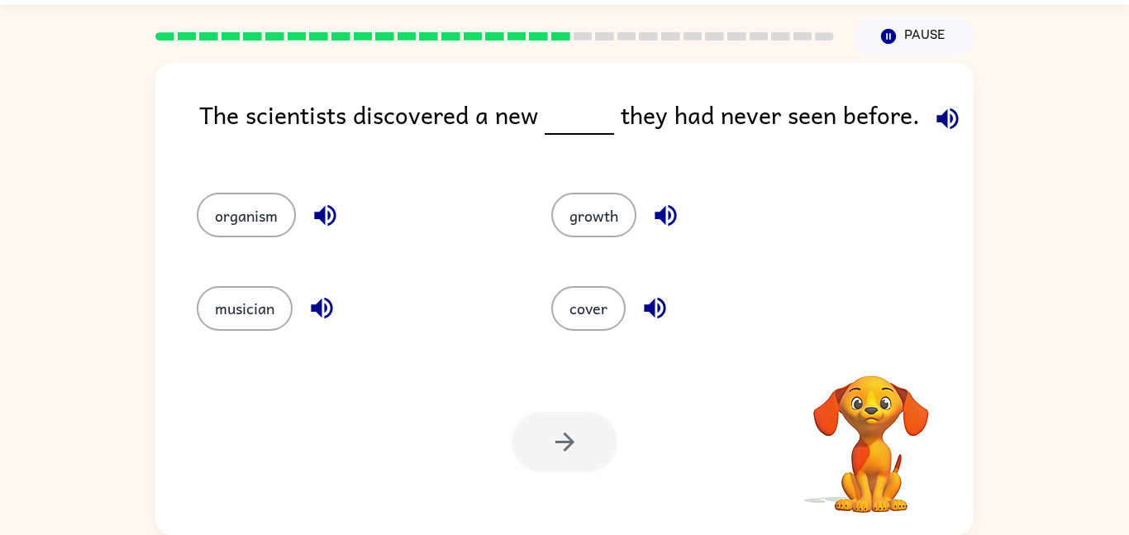
click at [934, 125] on icon "button" at bounding box center [948, 118] width 29 height 29
click at [266, 222] on button "organism" at bounding box center [246, 215] width 99 height 45
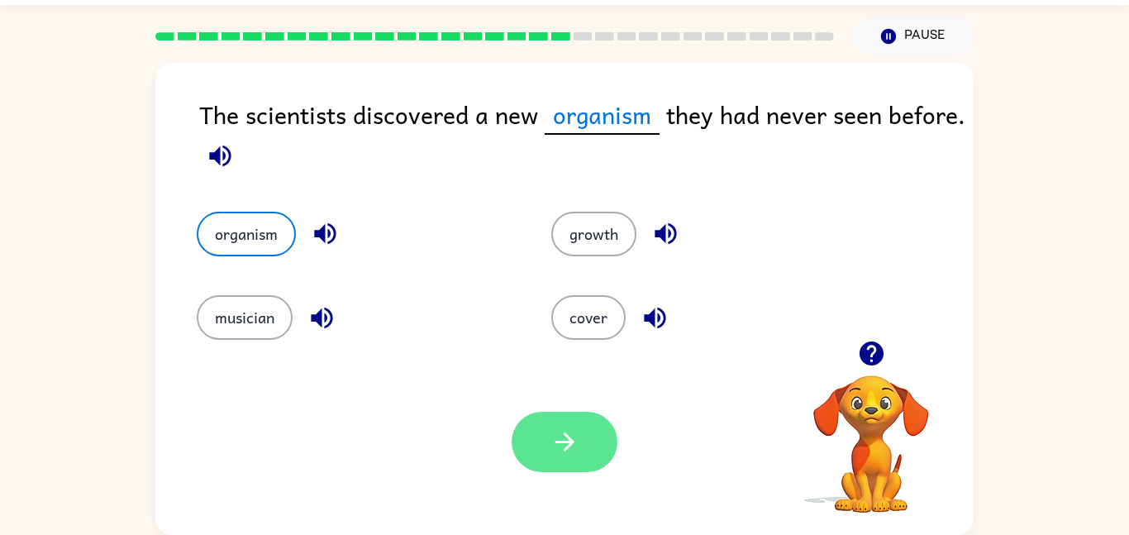
click at [558, 458] on button "button" at bounding box center [565, 442] width 106 height 60
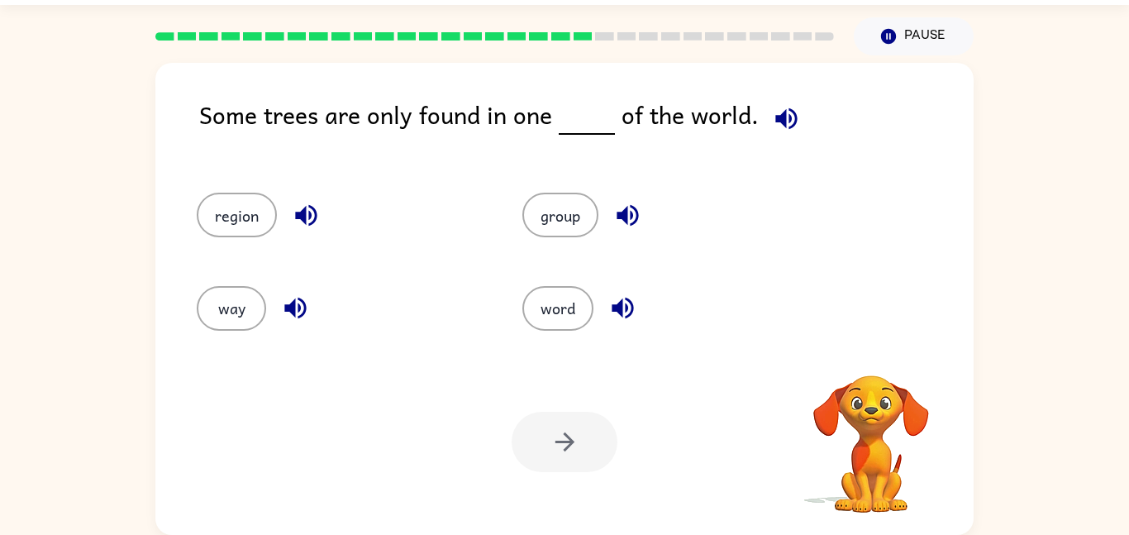
click at [784, 122] on icon "button" at bounding box center [786, 118] width 29 height 29
click at [260, 217] on button "region" at bounding box center [237, 215] width 80 height 45
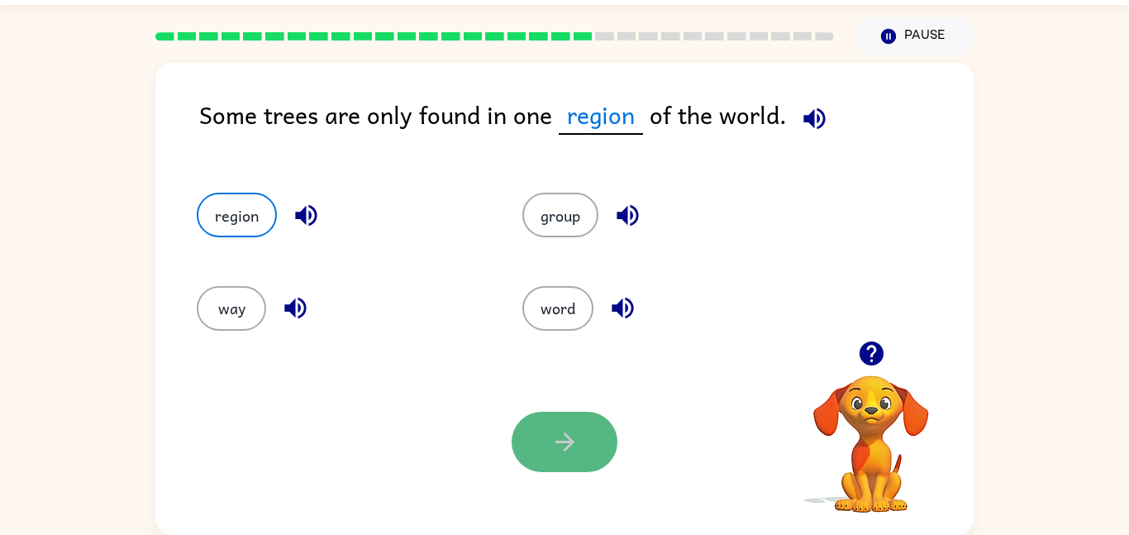
click at [557, 428] on icon "button" at bounding box center [565, 441] width 29 height 29
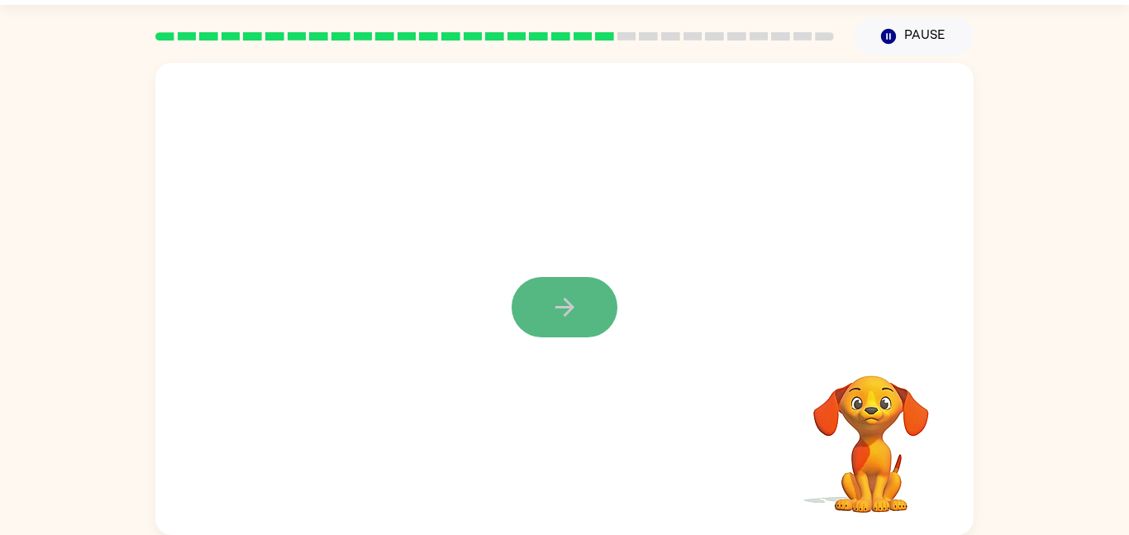
click at [590, 305] on button "button" at bounding box center [565, 307] width 106 height 60
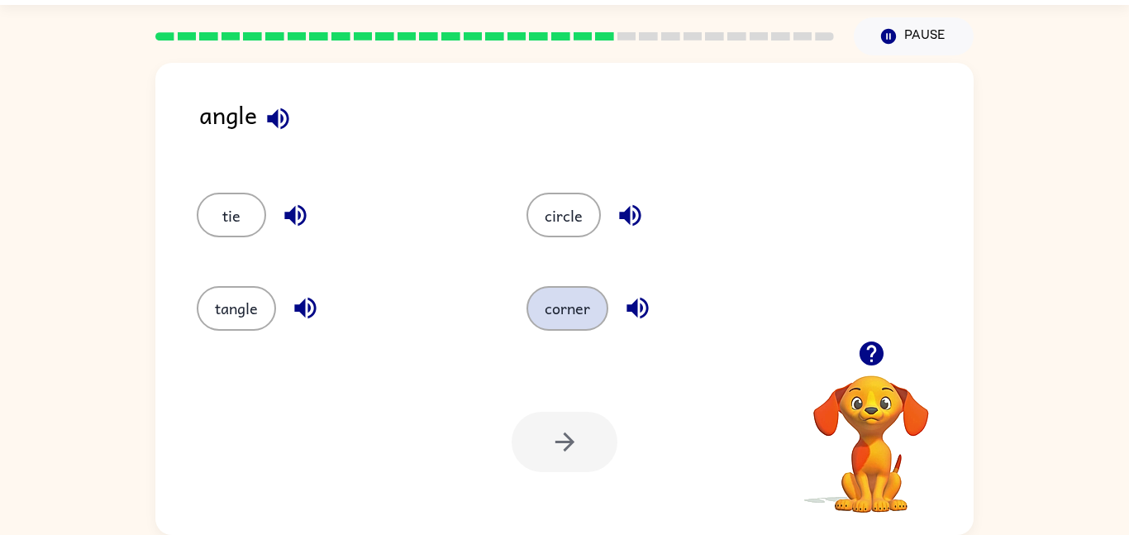
click at [580, 298] on button "corner" at bounding box center [568, 308] width 82 height 45
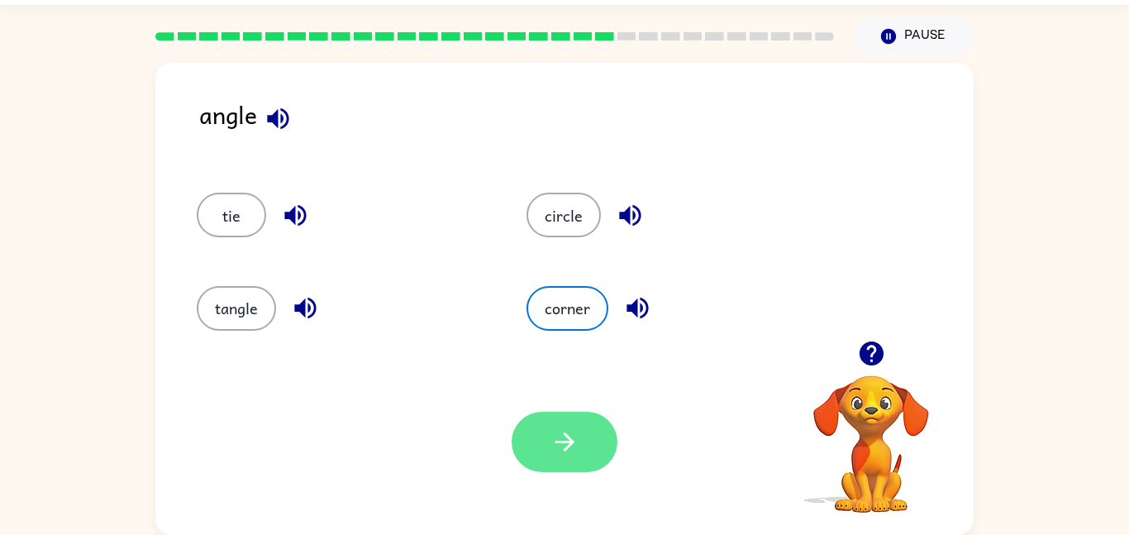
click at [571, 441] on icon "button" at bounding box center [564, 441] width 19 height 19
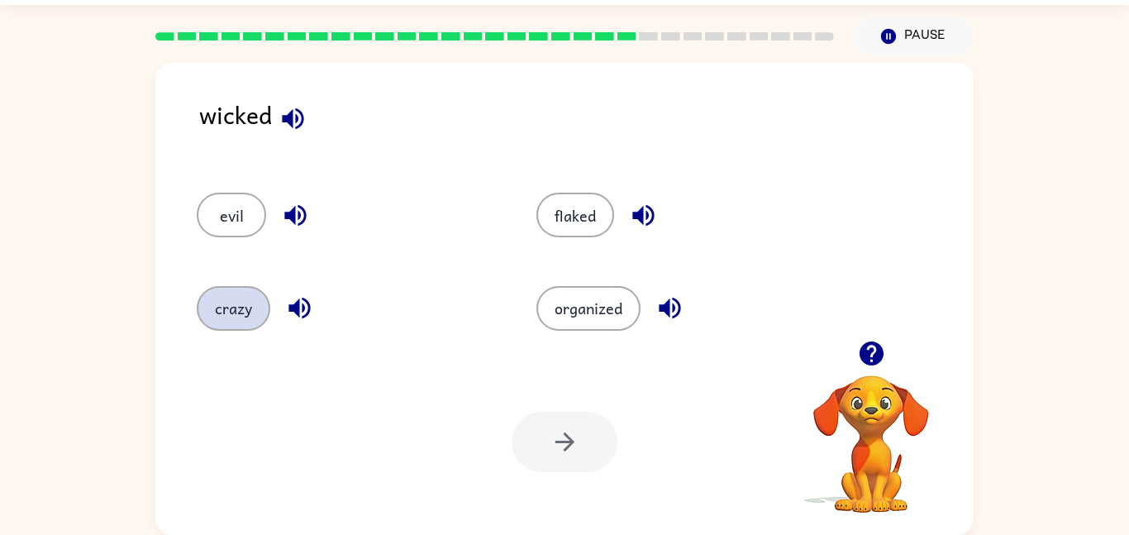
click at [230, 323] on button "crazy" at bounding box center [234, 308] width 74 height 45
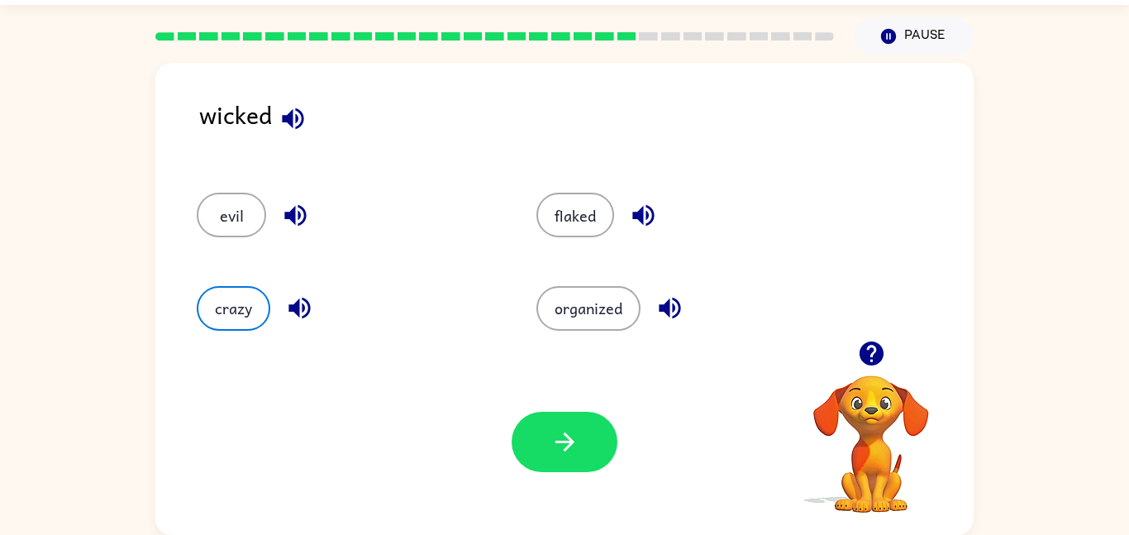
click at [628, 492] on div "Your browser must support playing .mp4 files to use Literably. Please try using…" at bounding box center [564, 442] width 819 height 186
click at [548, 455] on button "button" at bounding box center [565, 442] width 106 height 60
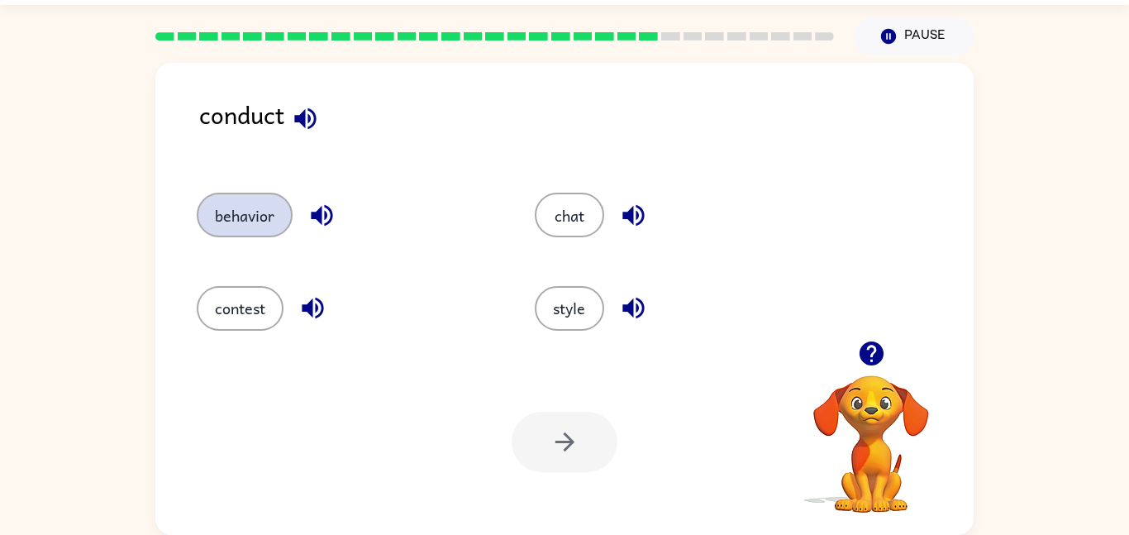
click at [231, 218] on button "behavior" at bounding box center [245, 215] width 96 height 45
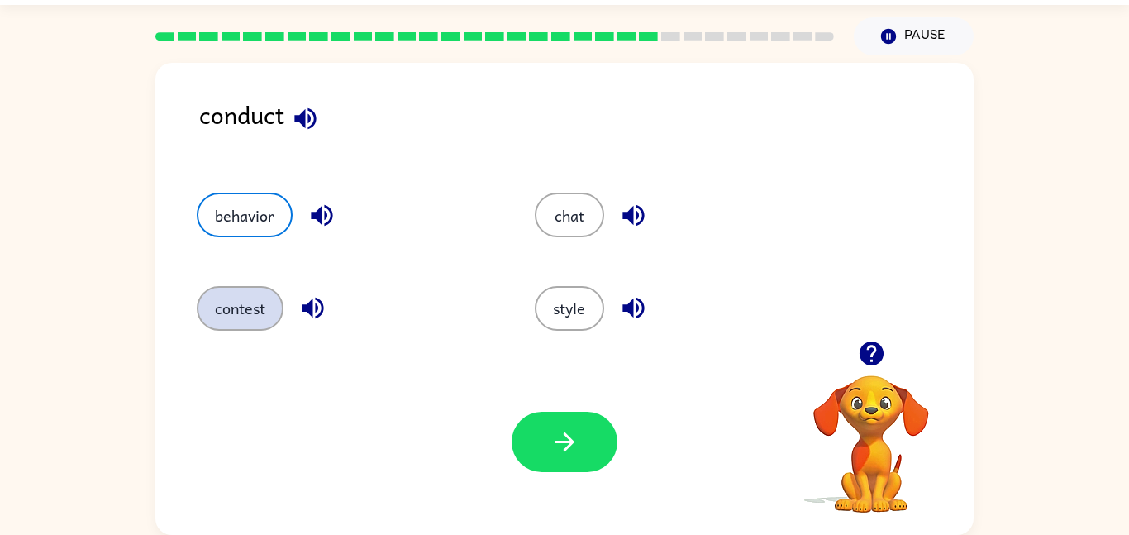
click at [257, 326] on button "contest" at bounding box center [240, 308] width 87 height 45
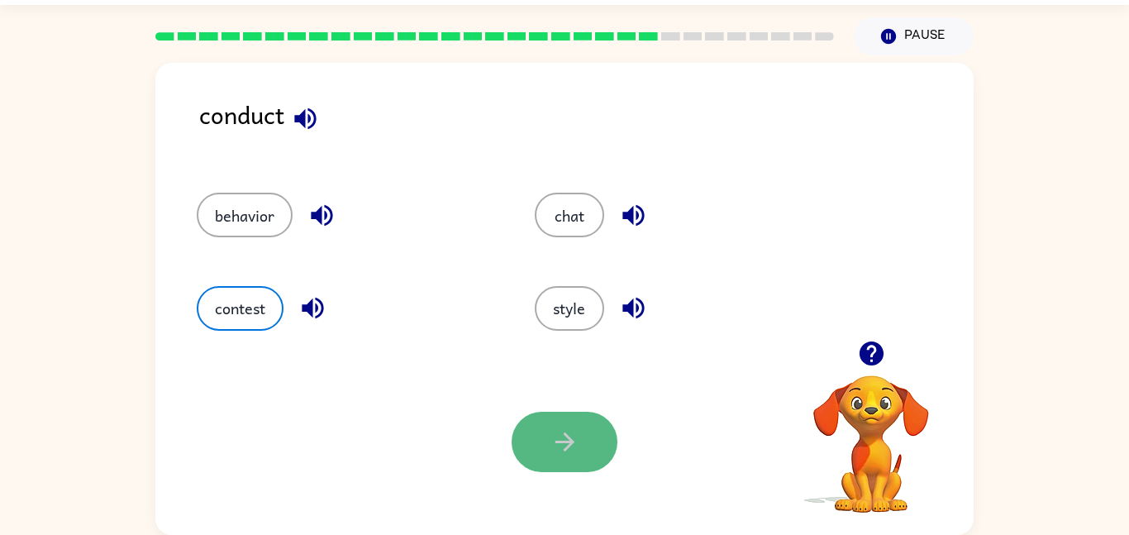
click at [547, 452] on button "button" at bounding box center [565, 442] width 106 height 60
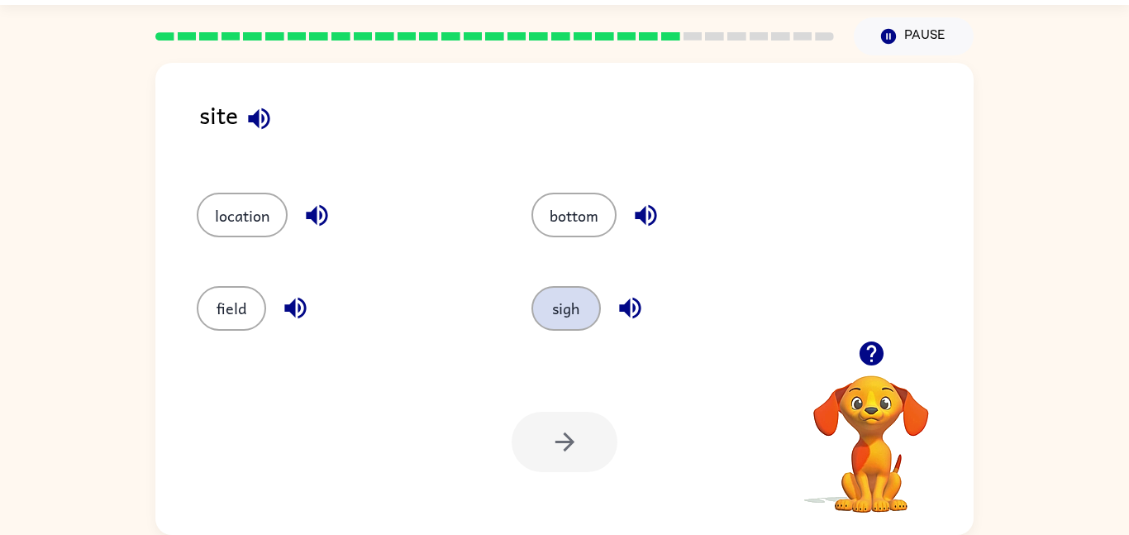
click at [591, 323] on button "sigh" at bounding box center [566, 308] width 69 height 45
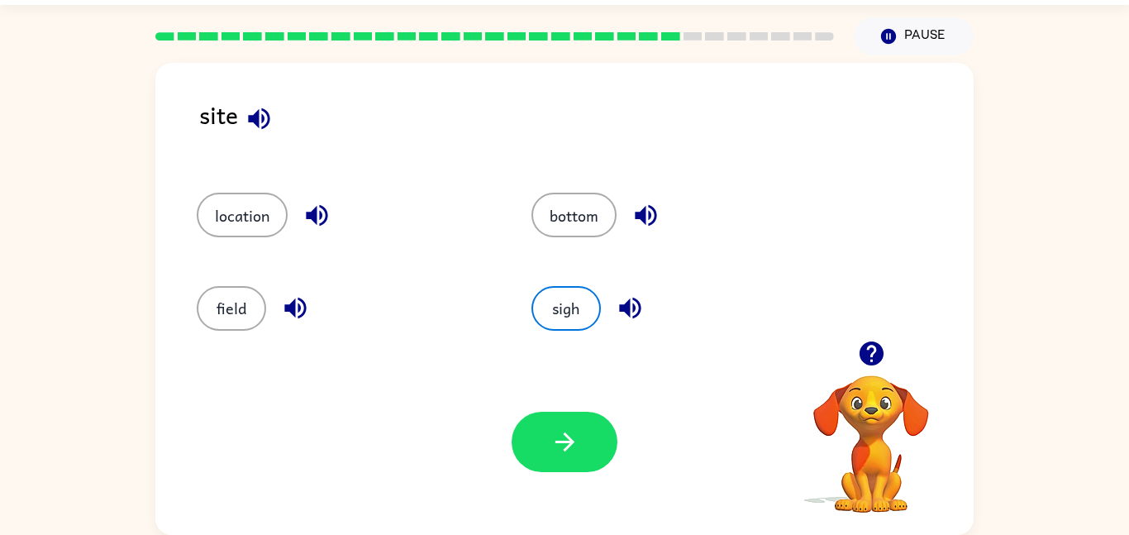
click at [571, 398] on div "Your browser must support playing .mp4 files to use Literably. Please try using…" at bounding box center [564, 442] width 819 height 186
click at [570, 424] on button "button" at bounding box center [565, 442] width 106 height 60
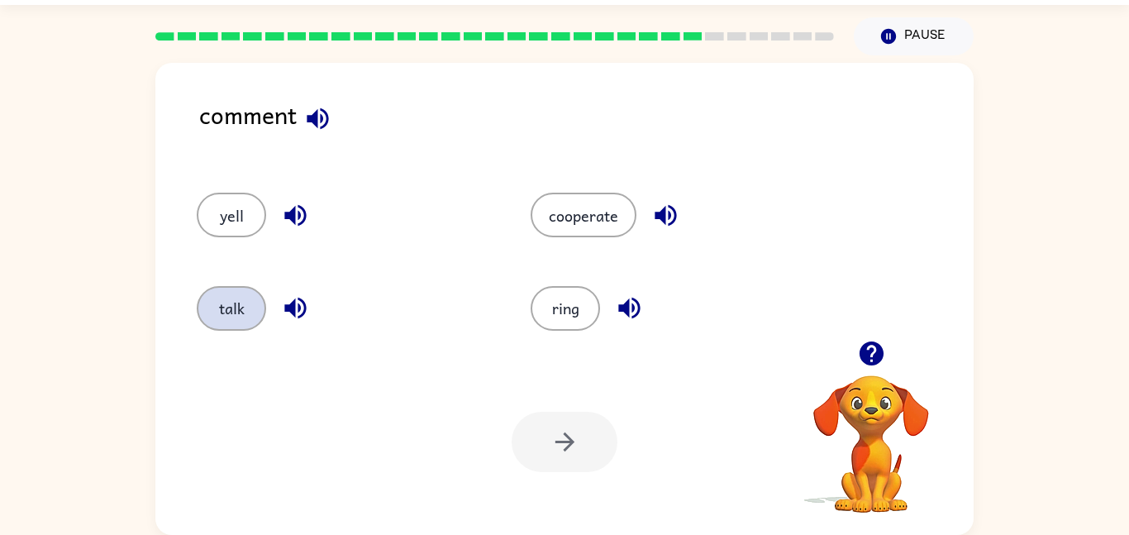
click at [224, 315] on button "talk" at bounding box center [231, 308] width 69 height 45
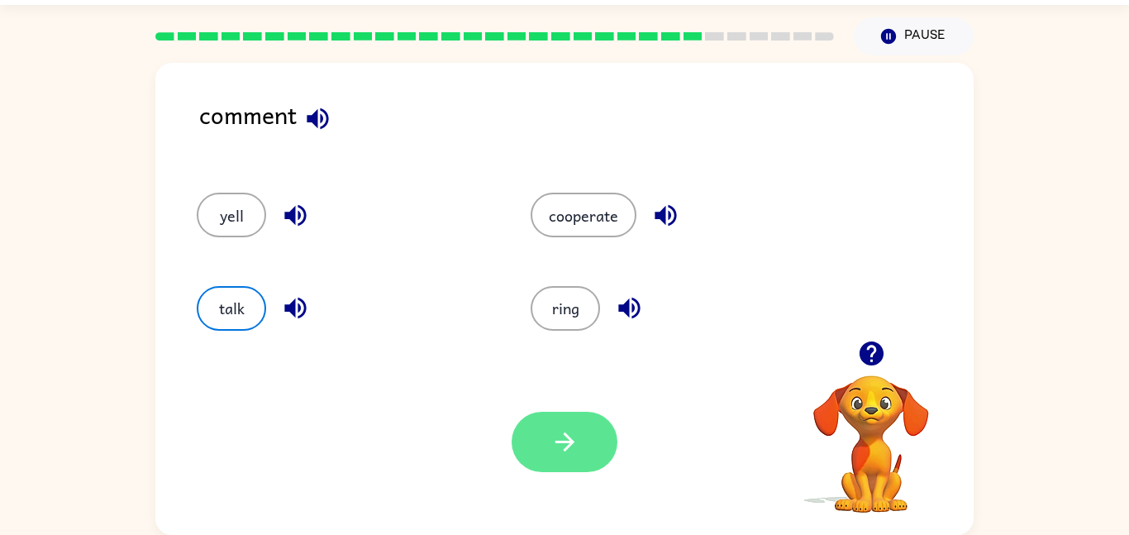
click at [540, 424] on button "button" at bounding box center [565, 442] width 106 height 60
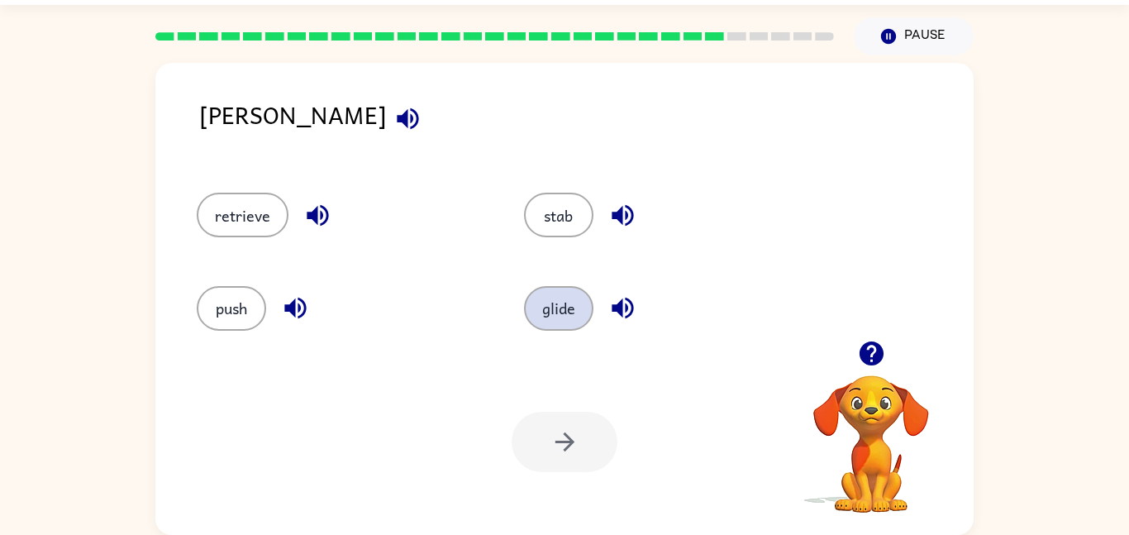
click at [574, 317] on button "glide" at bounding box center [558, 308] width 69 height 45
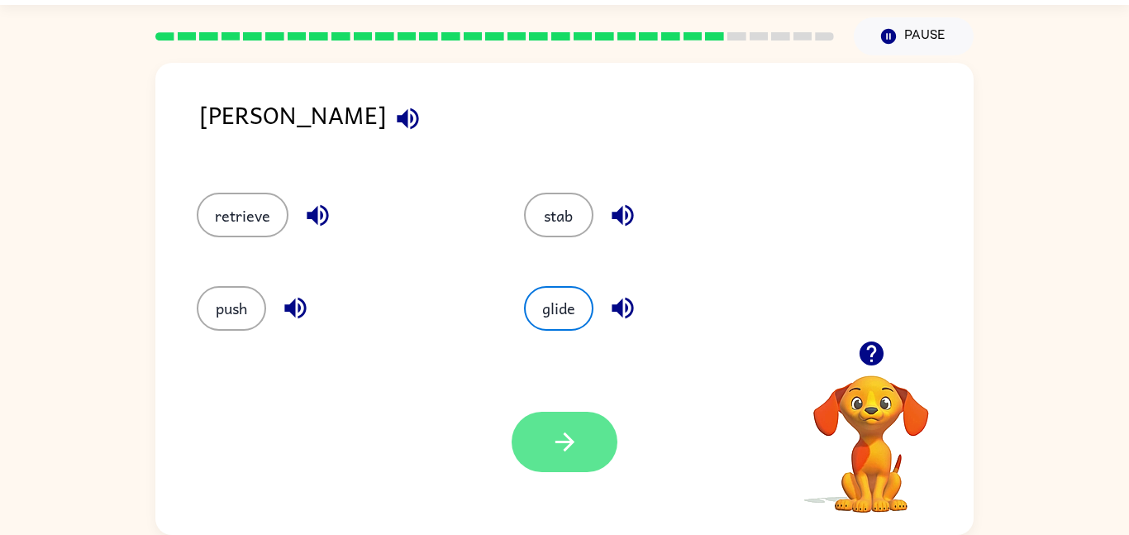
click at [570, 438] on icon "button" at bounding box center [564, 441] width 19 height 19
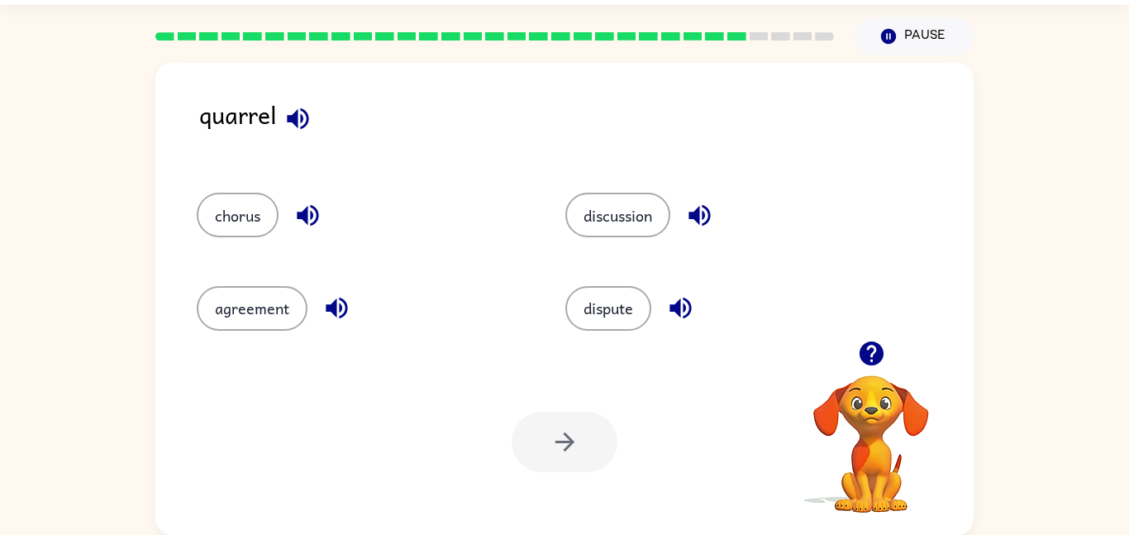
click at [603, 245] on div "discussion" at bounding box center [718, 207] width 369 height 93
click at [596, 228] on button "discussion" at bounding box center [618, 215] width 105 height 45
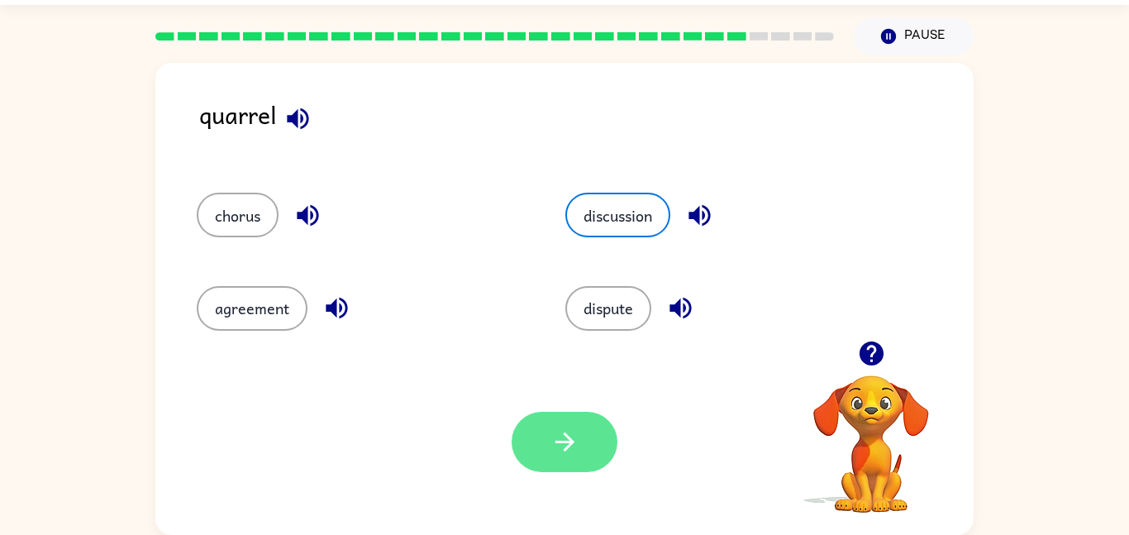
click at [560, 471] on button "button" at bounding box center [565, 442] width 106 height 60
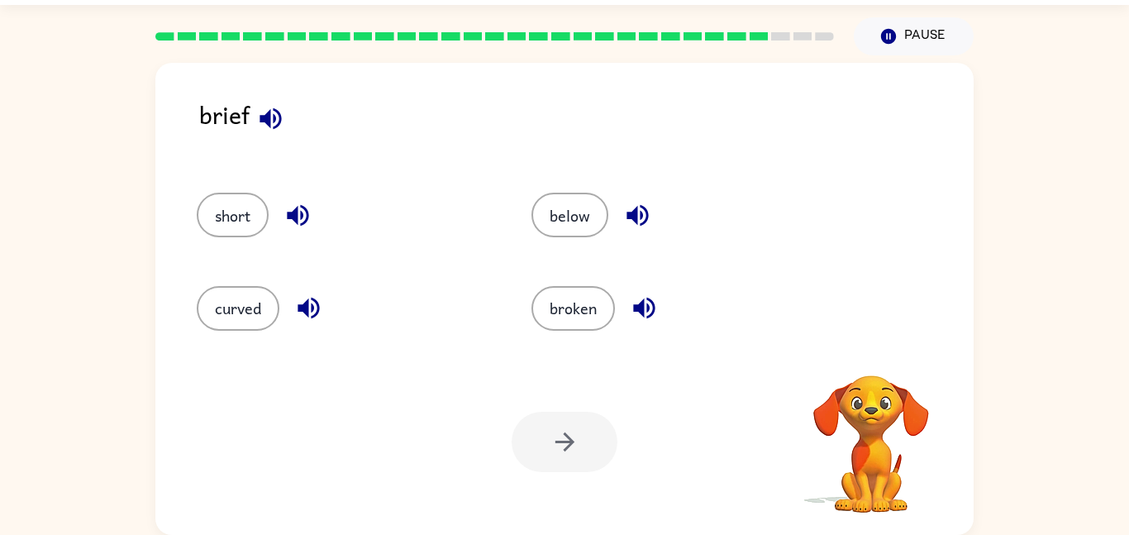
click at [228, 331] on div "curved" at bounding box center [332, 301] width 335 height 93
click at [568, 208] on button "below" at bounding box center [570, 215] width 77 height 45
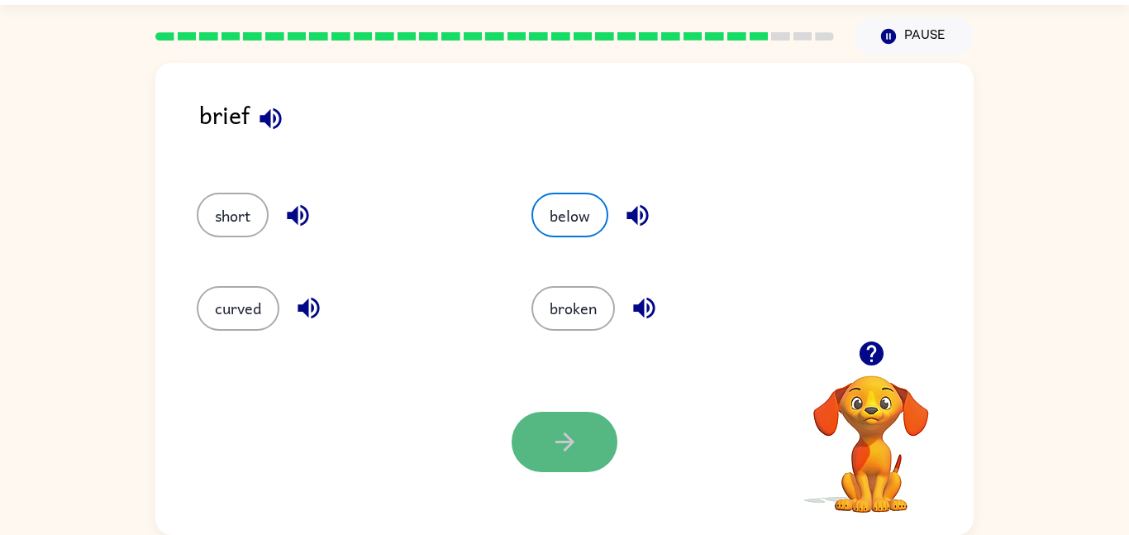
click at [583, 447] on button "button" at bounding box center [565, 442] width 106 height 60
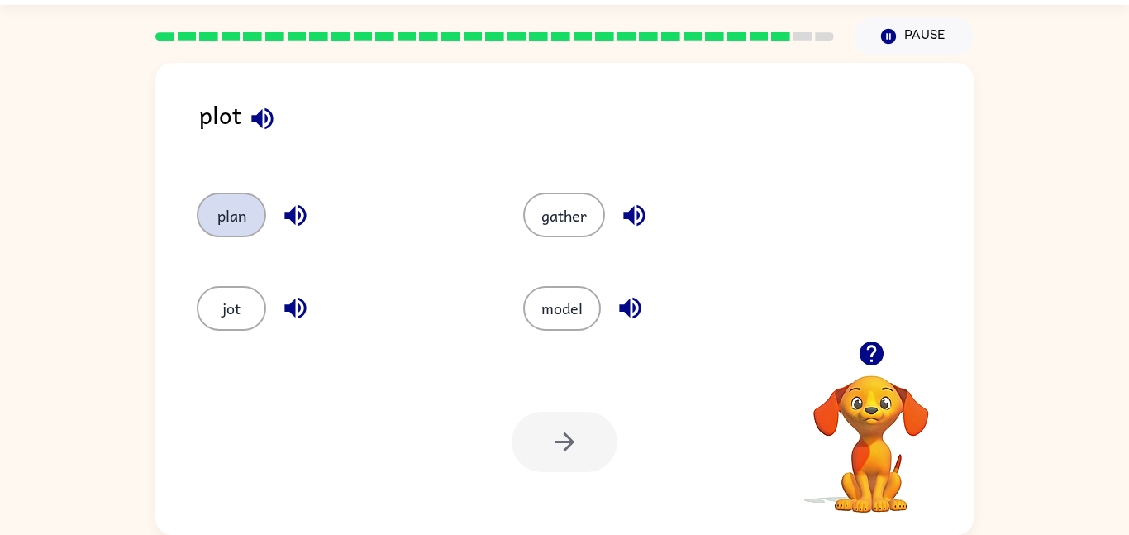
click at [251, 225] on button "plan" at bounding box center [231, 215] width 69 height 45
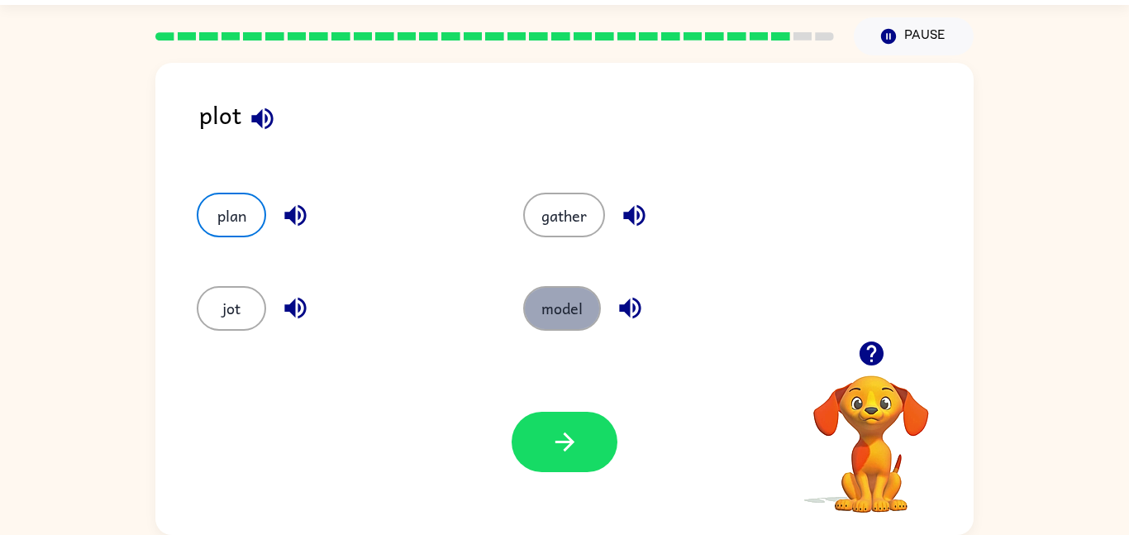
click at [567, 300] on button "model" at bounding box center [562, 308] width 78 height 45
click at [562, 409] on div "Your browser must support playing .mp4 files to use Literably. Please try using…" at bounding box center [564, 442] width 819 height 186
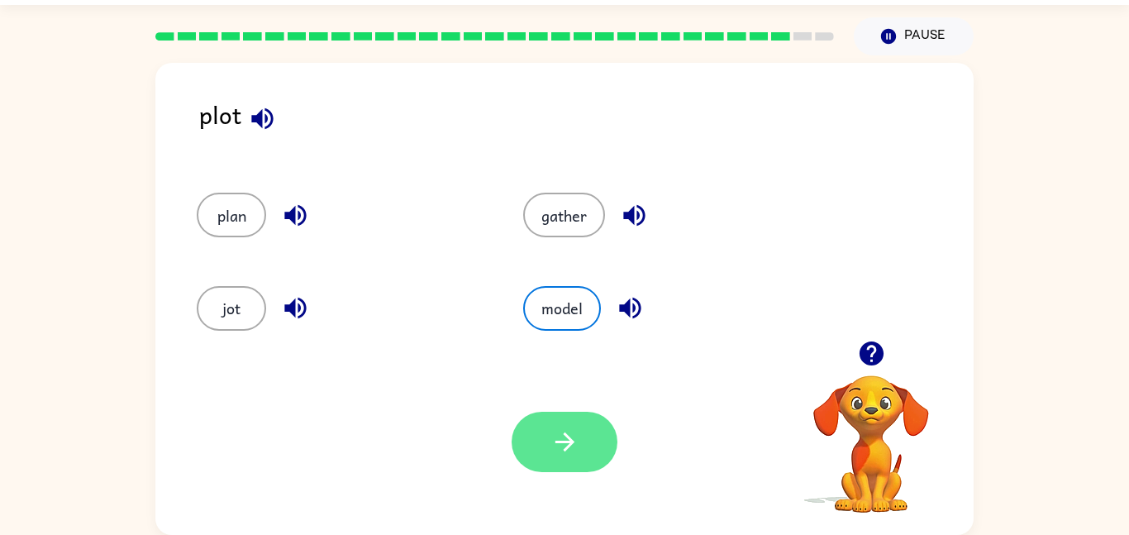
click at [564, 423] on button "button" at bounding box center [565, 442] width 106 height 60
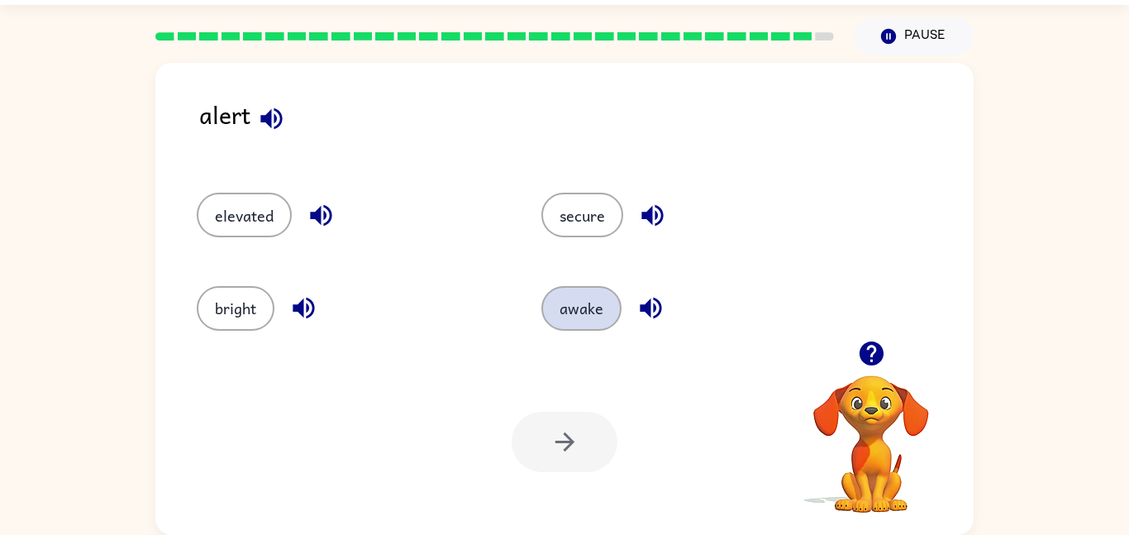
click at [580, 309] on button "awake" at bounding box center [582, 308] width 80 height 45
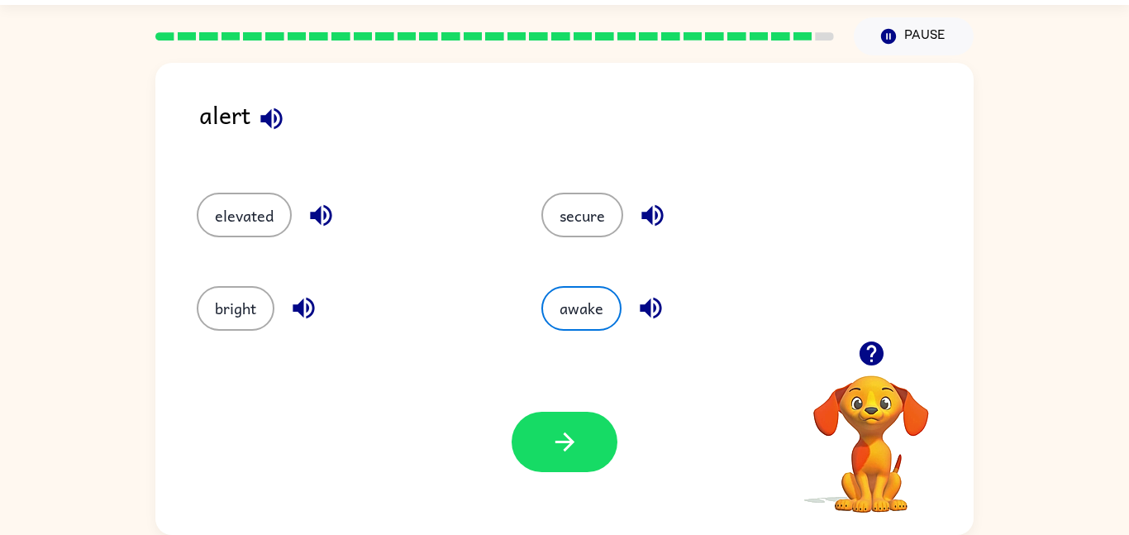
click at [599, 238] on div "secure" at bounding box center [682, 207] width 345 height 93
click at [572, 181] on div "secure" at bounding box center [682, 207] width 345 height 93
click at [569, 221] on button "secure" at bounding box center [583, 215] width 82 height 45
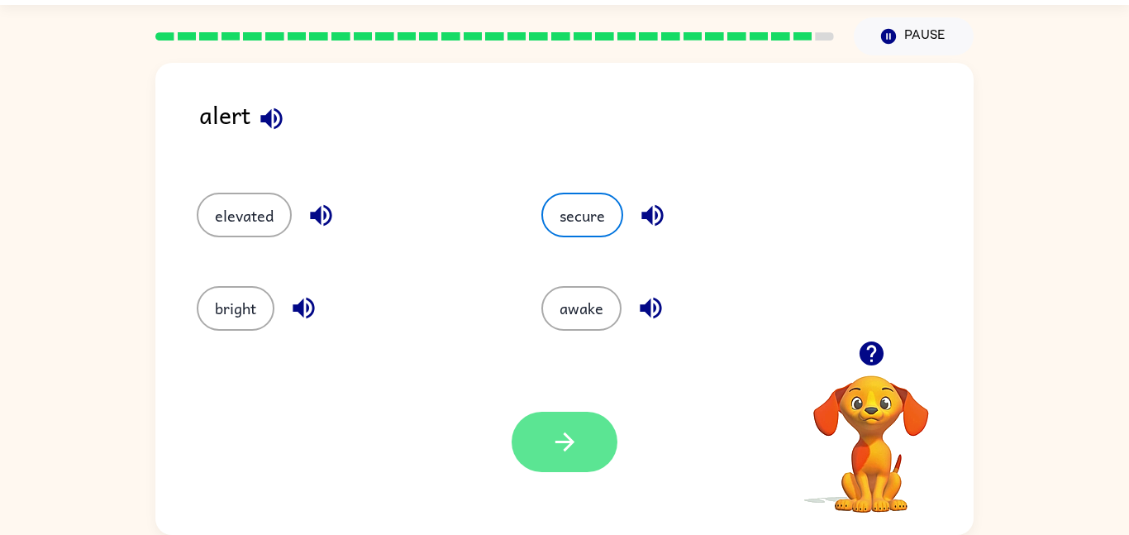
click at [548, 418] on button "button" at bounding box center [565, 442] width 106 height 60
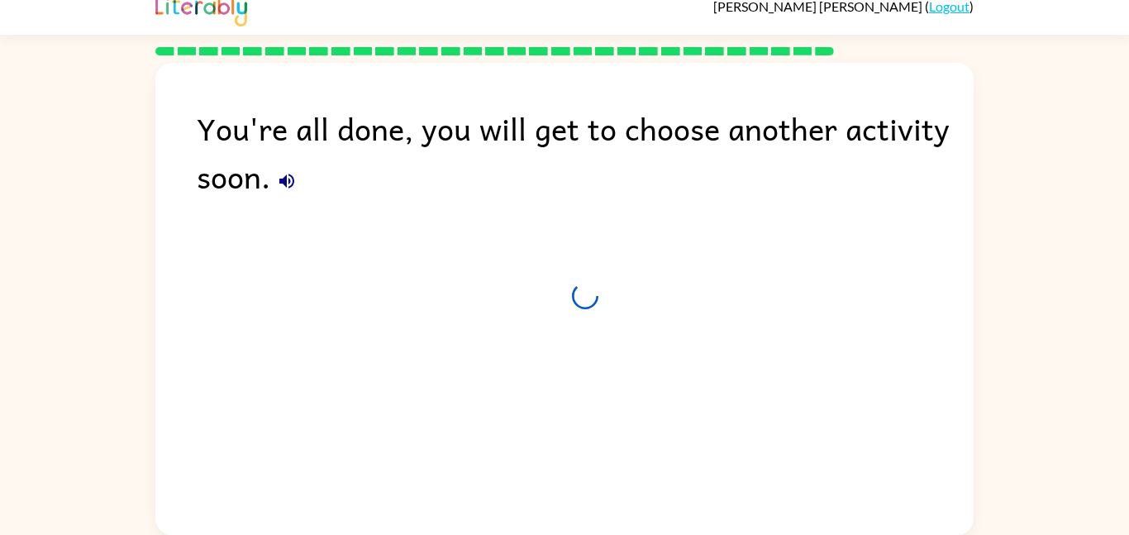
scroll to position [17, 0]
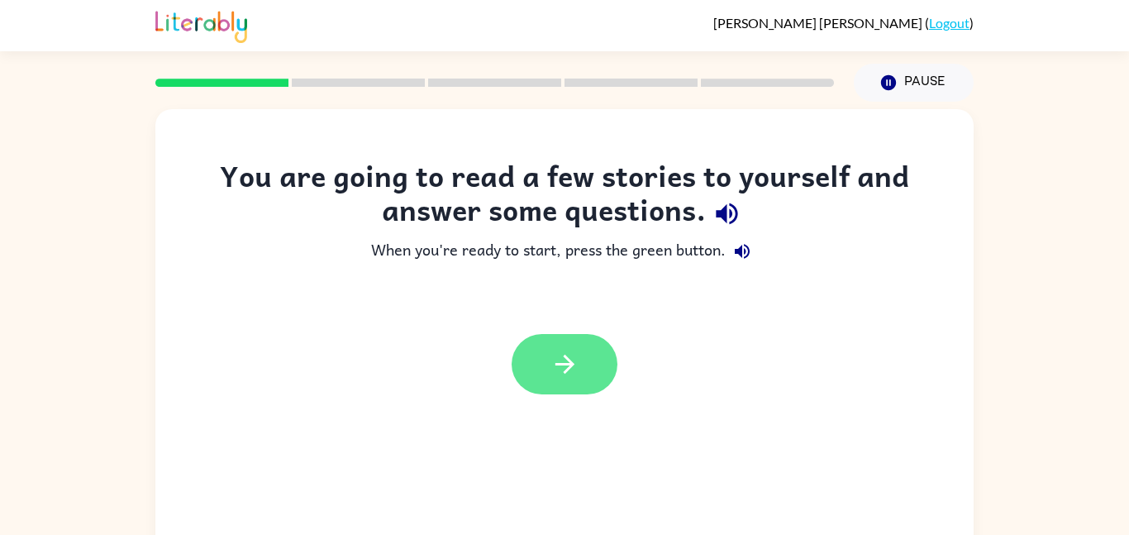
click at [537, 371] on button "button" at bounding box center [565, 364] width 106 height 60
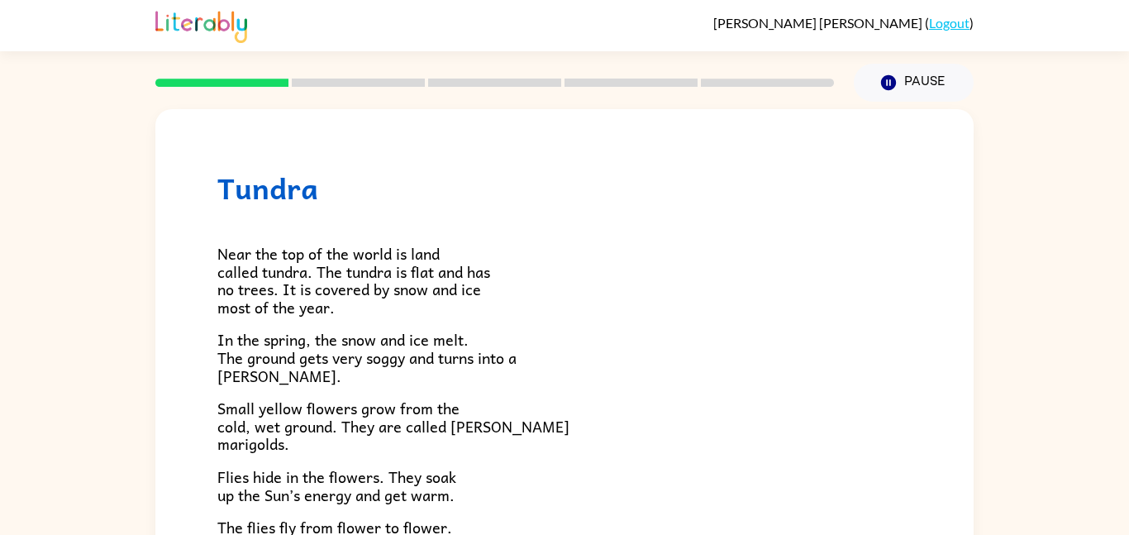
drag, startPoint x: 747, startPoint y: 311, endPoint x: 792, endPoint y: 299, distance: 46.1
click at [792, 299] on p "Near the top of the world is land called tundra. The tundra is flat and has no …" at bounding box center [564, 280] width 695 height 71
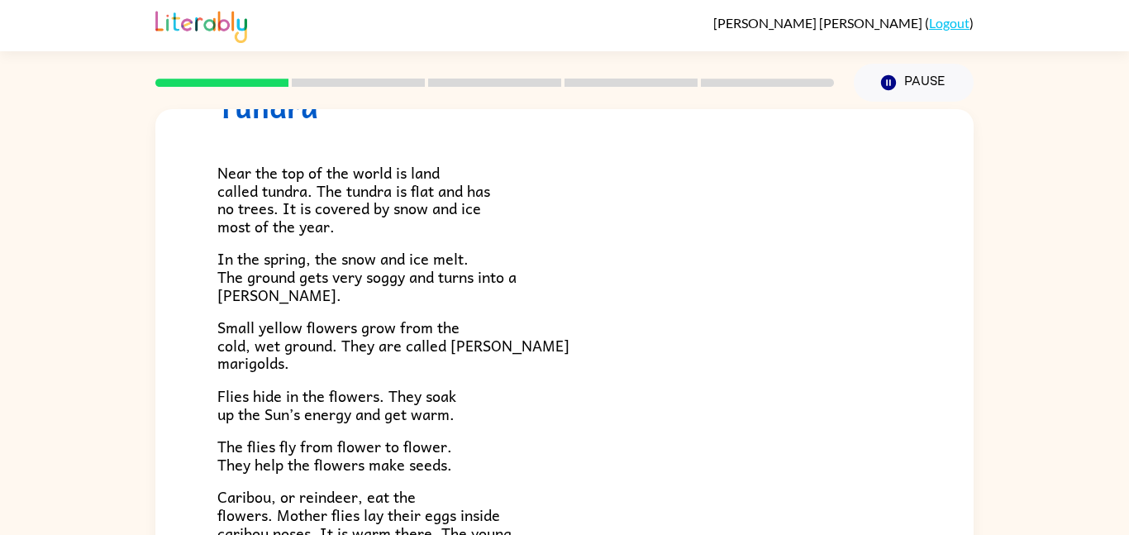
click at [631, 365] on p "Small yellow flowers grow from the cold, wet ground. They are called [PERSON_NA…" at bounding box center [564, 345] width 695 height 54
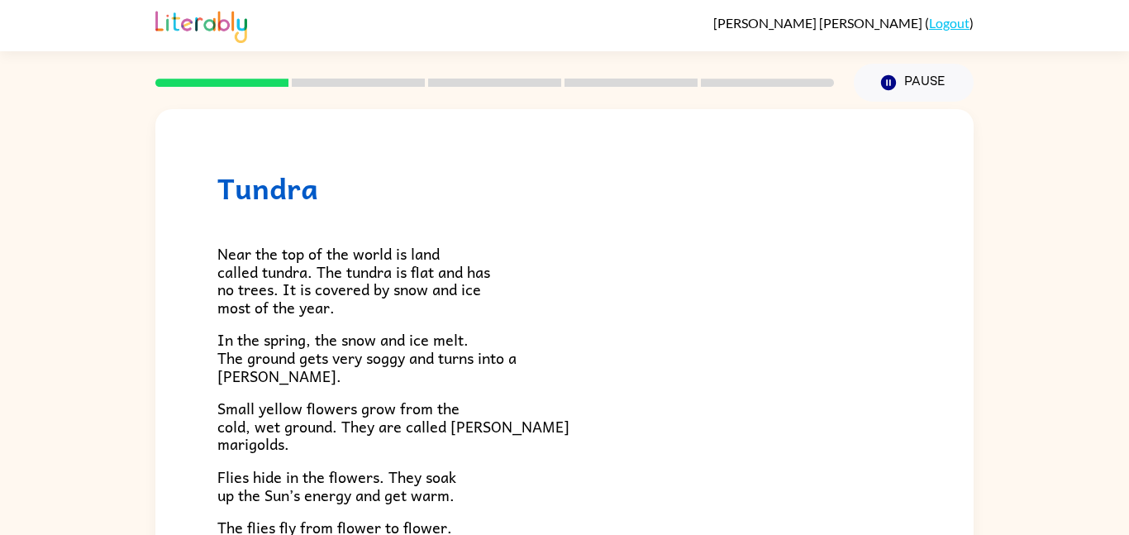
click at [563, 260] on p "Near the top of the world is land called tundra. The tundra is flat and has no …" at bounding box center [564, 280] width 695 height 71
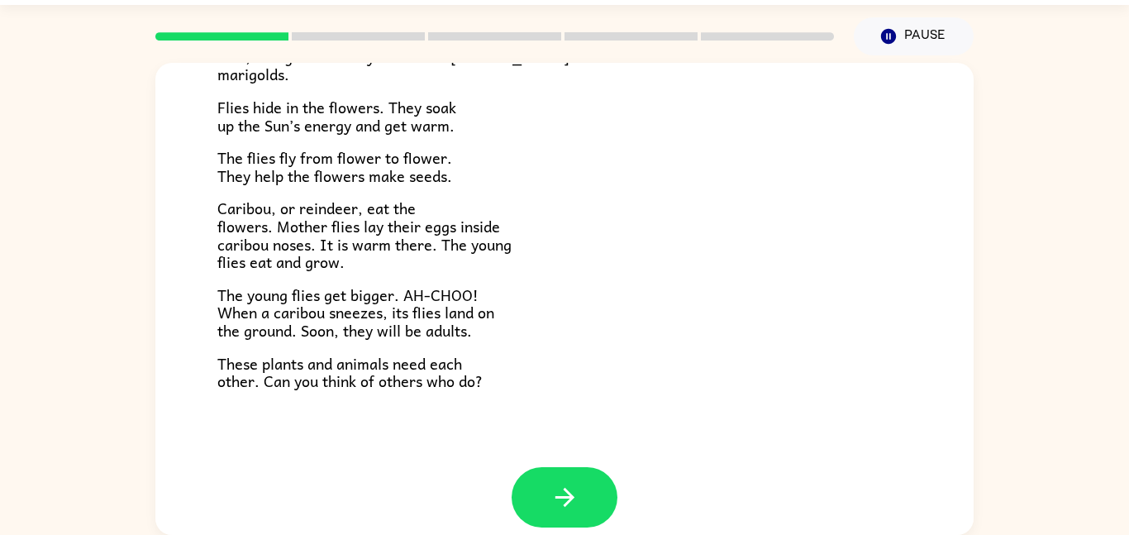
scroll to position [340, 0]
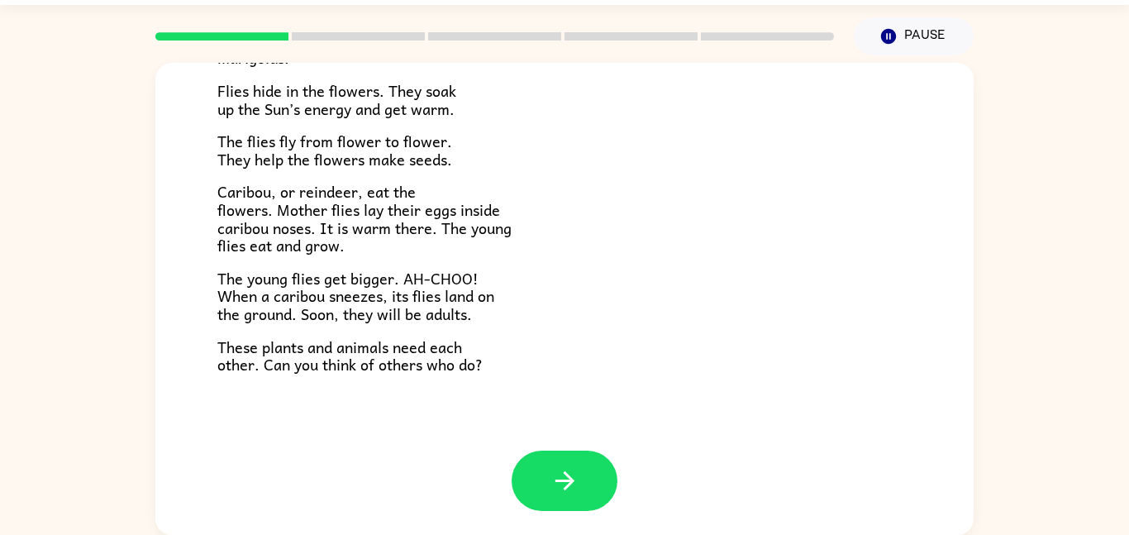
click at [620, 245] on p "Caribou, or reindeer, eat the flowers. Mother flies lay their eggs inside carib…" at bounding box center [564, 218] width 695 height 71
click at [559, 466] on icon "button" at bounding box center [565, 480] width 29 height 29
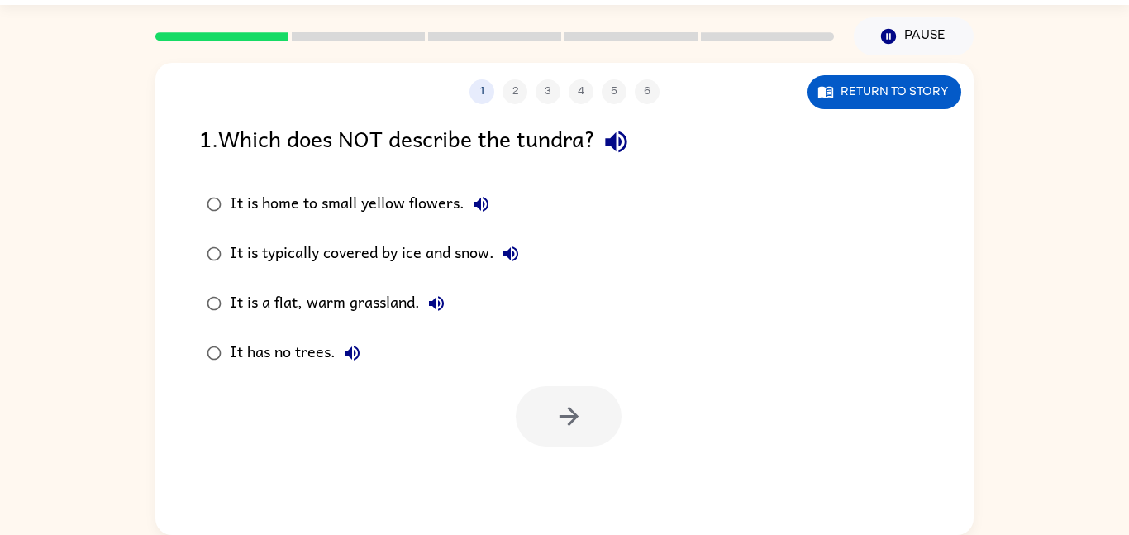
scroll to position [0, 0]
click at [818, 100] on icon "button" at bounding box center [826, 92] width 17 height 17
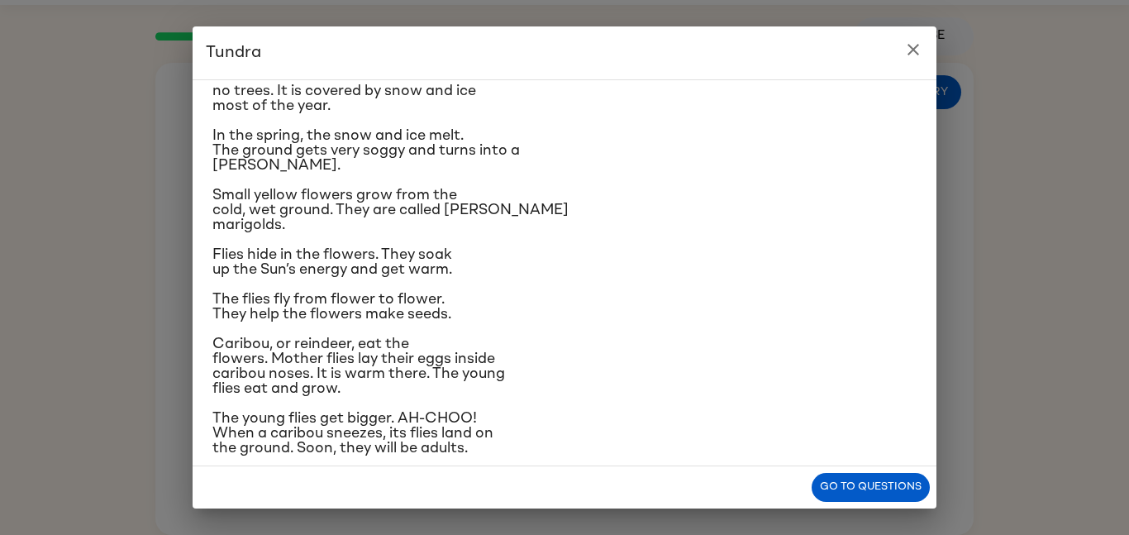
scroll to position [81, 0]
click at [772, 92] on p "Near the top of the world is land called tundra. The tundra is flat and has no …" at bounding box center [565, 82] width 704 height 60
click at [1043, 142] on div "Tundra Near the top of the world is land called tundra. The tundra is flat and …" at bounding box center [564, 267] width 1129 height 535
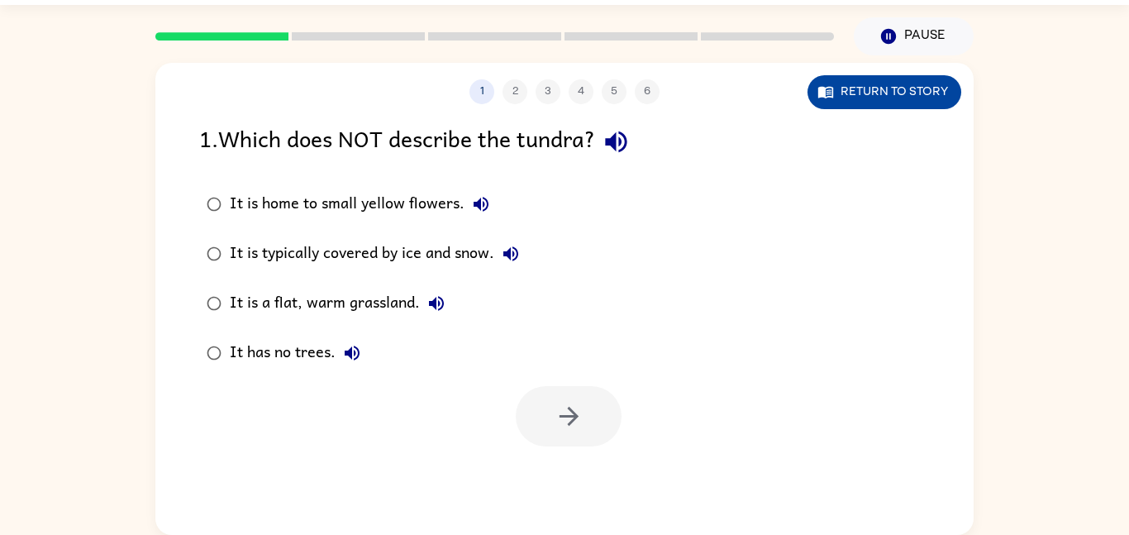
click at [872, 97] on button "Return to story" at bounding box center [885, 92] width 154 height 34
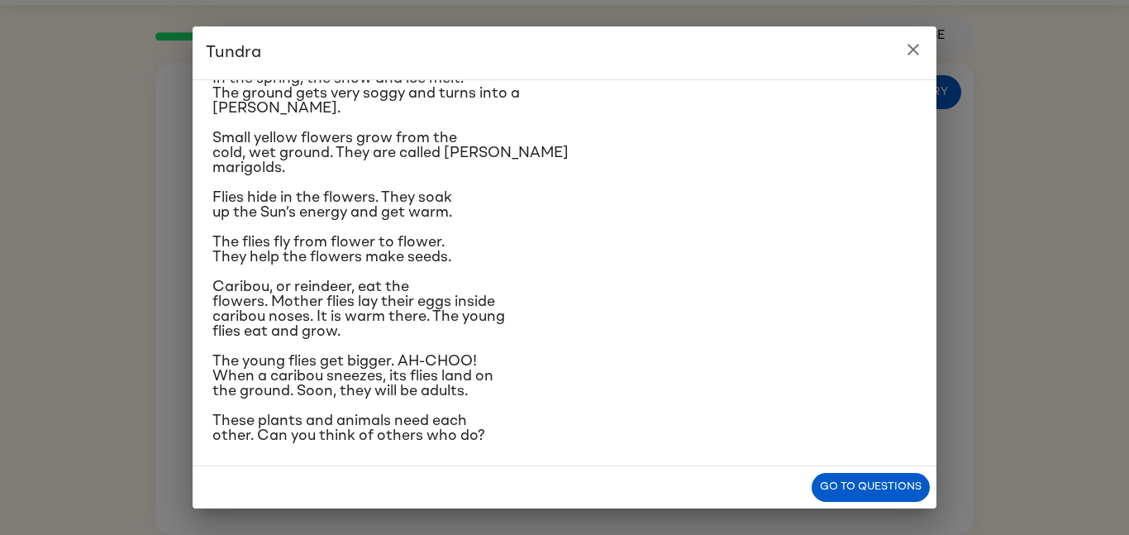
scroll to position [142, 0]
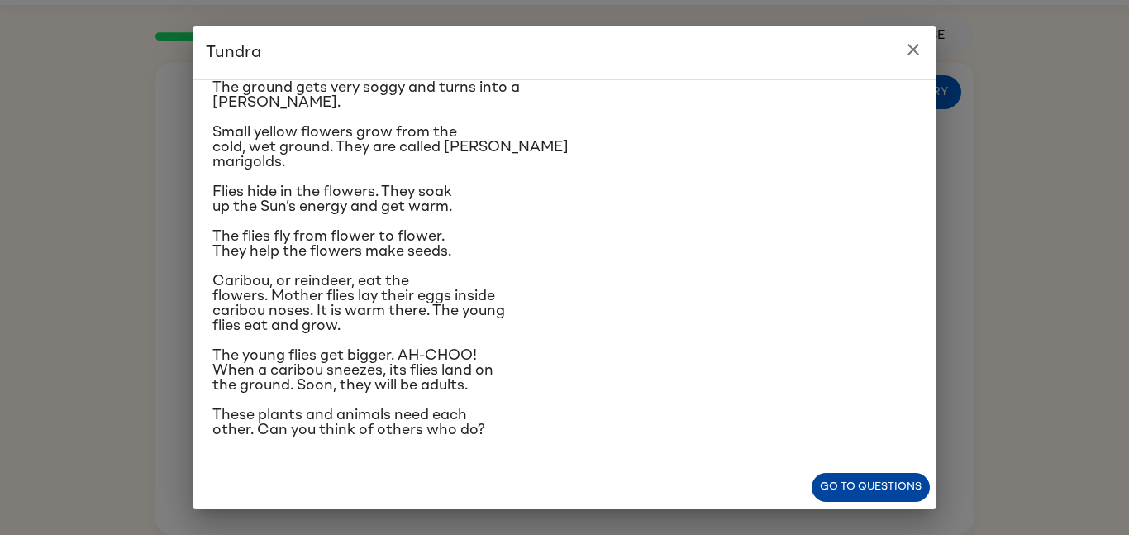
click at [901, 489] on button "Go to questions" at bounding box center [871, 487] width 118 height 29
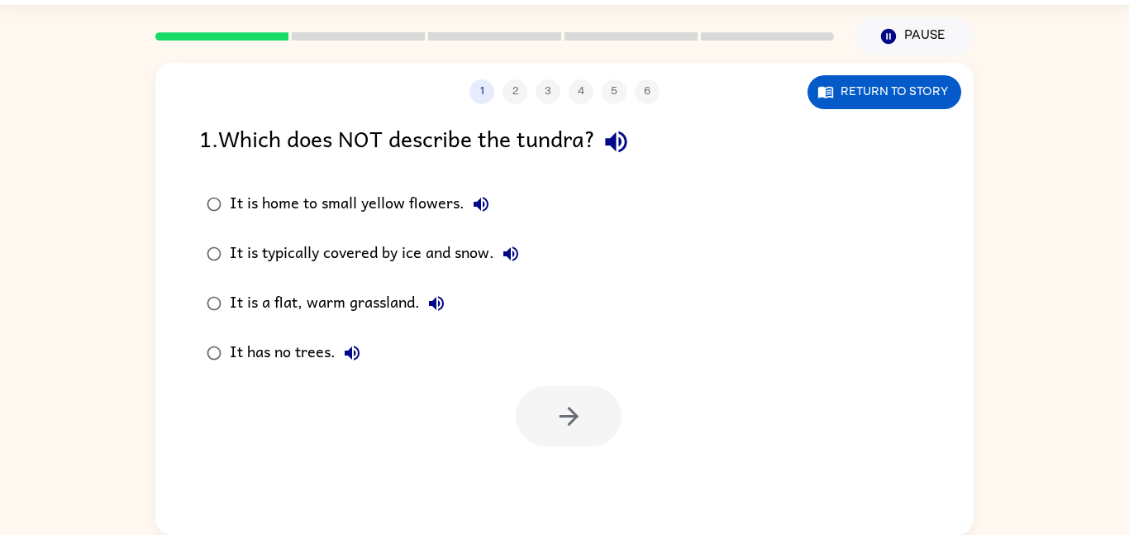
click at [310, 354] on div "It has no trees." at bounding box center [299, 353] width 139 height 33
click at [306, 298] on div "It is a flat, warm grassland." at bounding box center [341, 303] width 223 height 33
click at [561, 433] on button "button" at bounding box center [569, 416] width 106 height 60
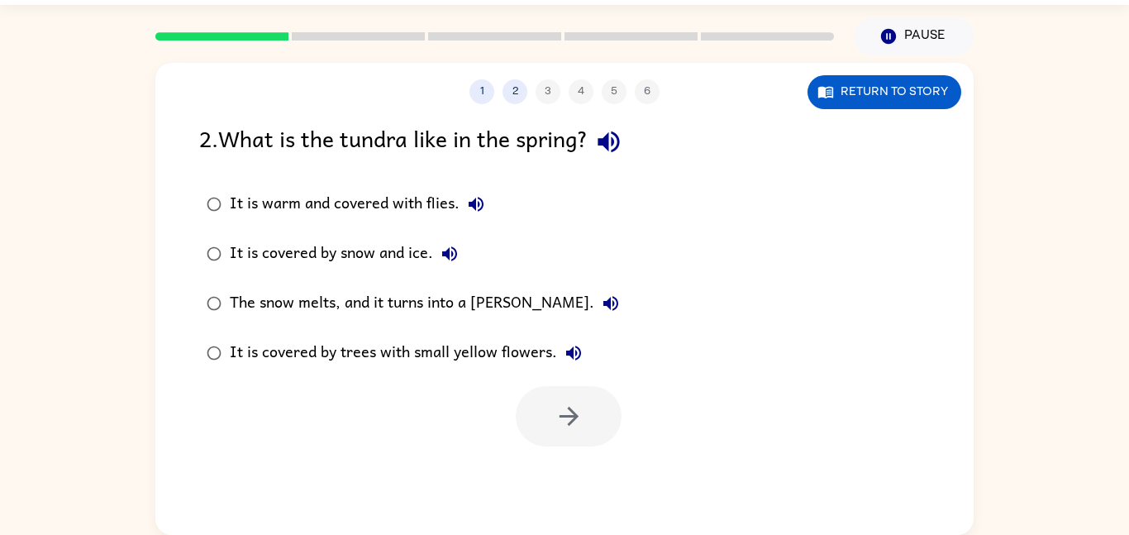
click at [616, 150] on icon "button" at bounding box center [609, 141] width 29 height 29
click at [571, 361] on icon "button" at bounding box center [574, 353] width 20 height 20
click at [849, 108] on div "1 2 3 4 5 6 Return to story 2 . What is the tundra like in the spring? It is wa…" at bounding box center [564, 299] width 819 height 472
click at [900, 75] on button "Return to story" at bounding box center [885, 92] width 154 height 34
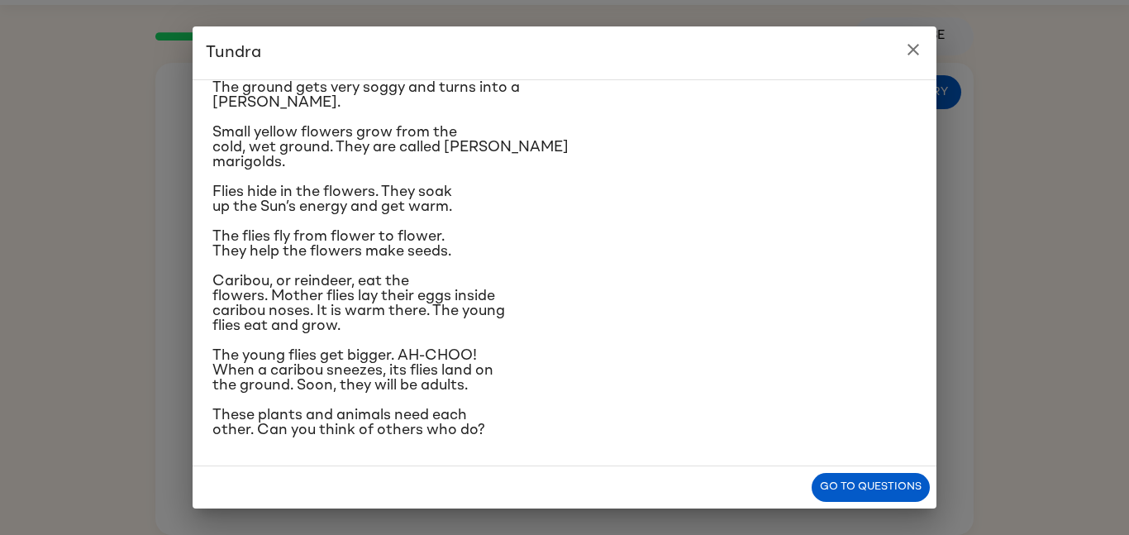
scroll to position [0, 0]
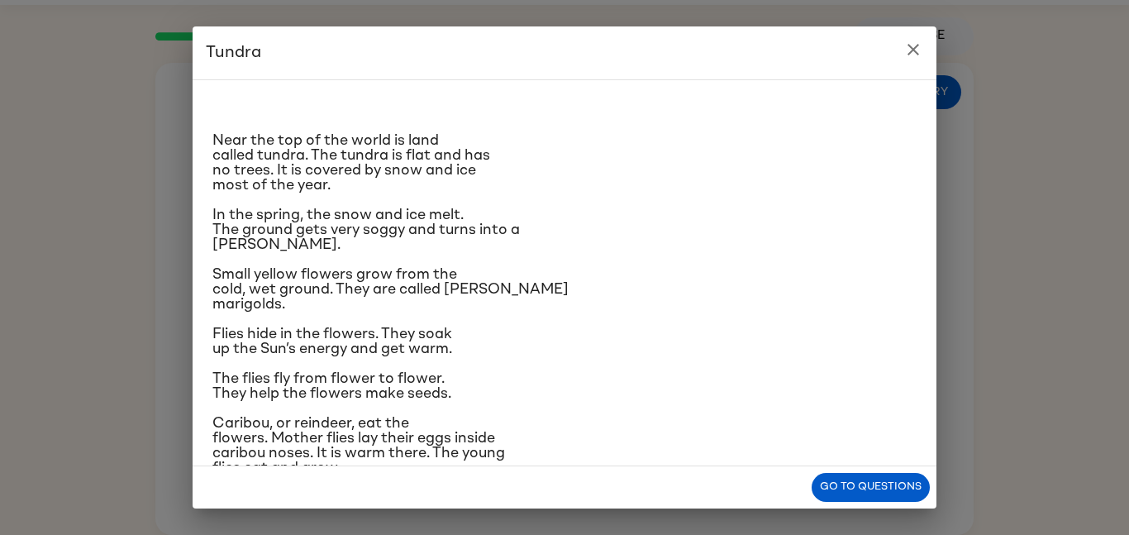
click at [843, 518] on div "Tundra Near the top of the world is land called tundra. The tundra is flat and …" at bounding box center [564, 267] width 1129 height 535
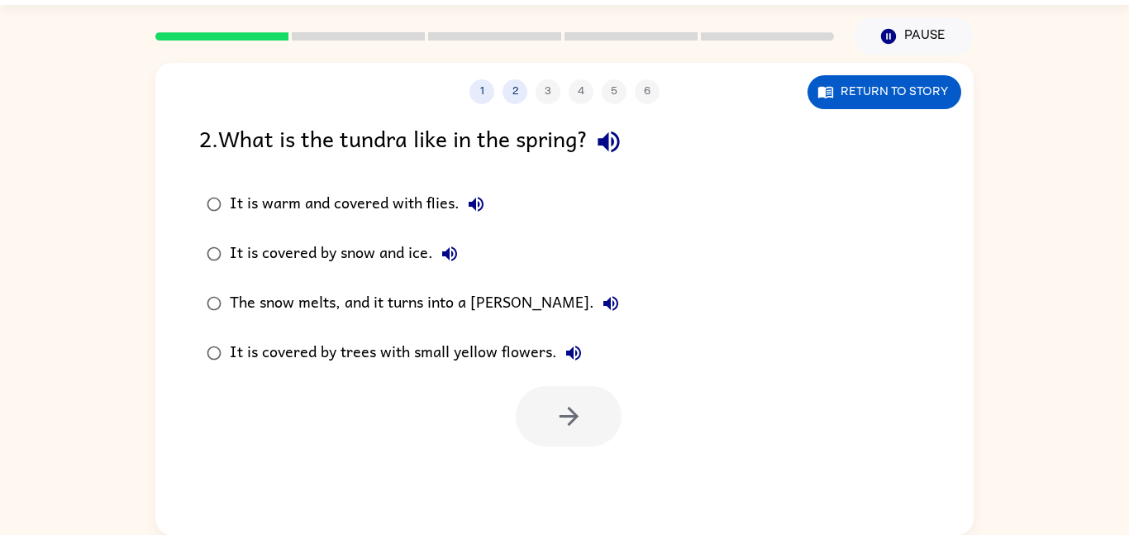
click at [481, 308] on div "The snow melts, and it turns into a [PERSON_NAME]." at bounding box center [429, 303] width 398 height 33
click at [580, 433] on button "button" at bounding box center [569, 416] width 106 height 60
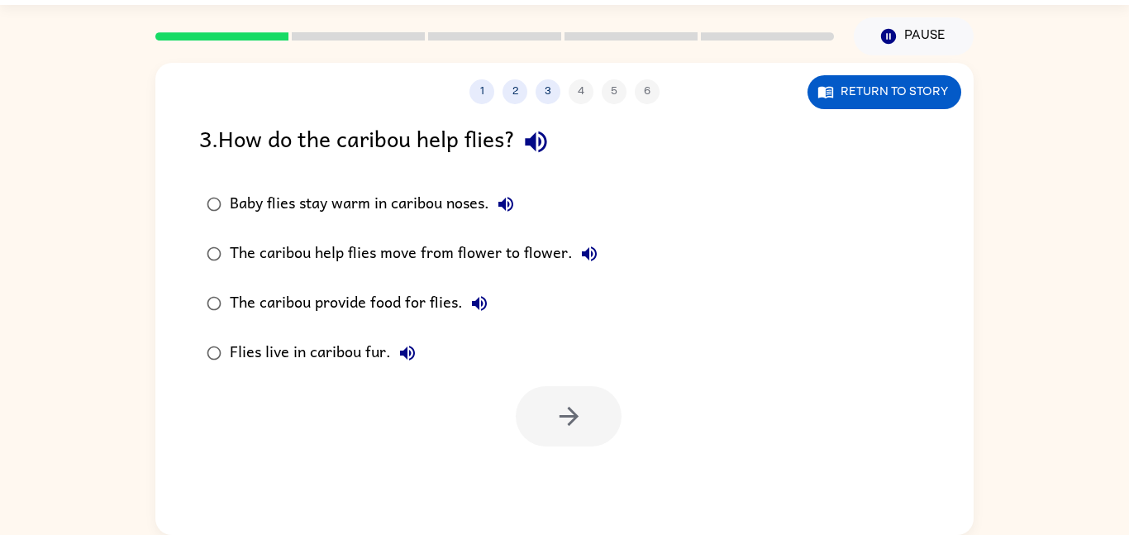
click at [886, 109] on div "1 2 3 4 5 6 Return to story 3 . How do the caribou help flies? Baby flies stay …" at bounding box center [564, 299] width 819 height 472
click at [883, 107] on button "Return to story" at bounding box center [885, 92] width 154 height 34
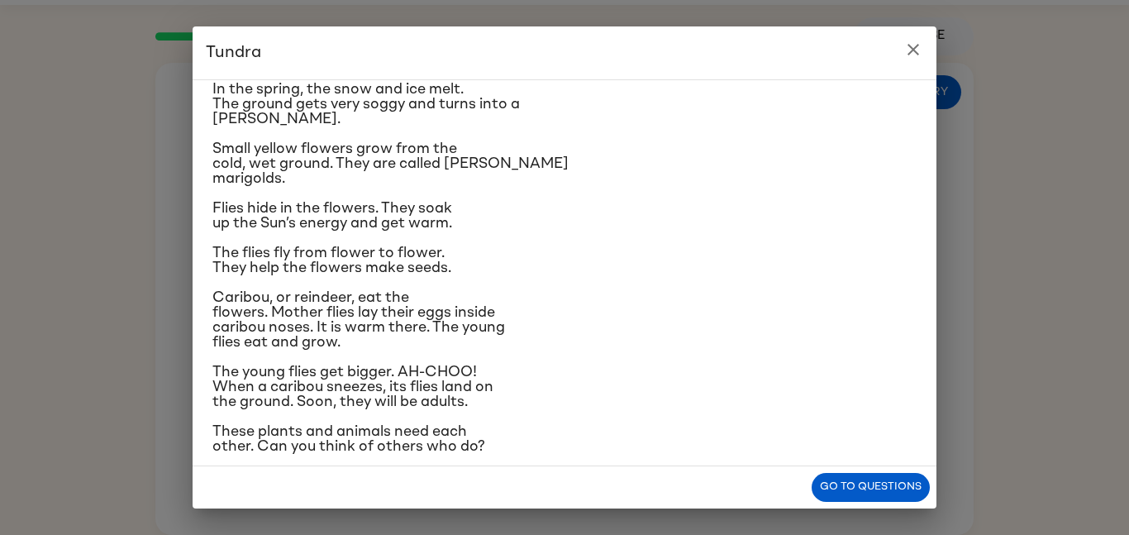
scroll to position [142, 0]
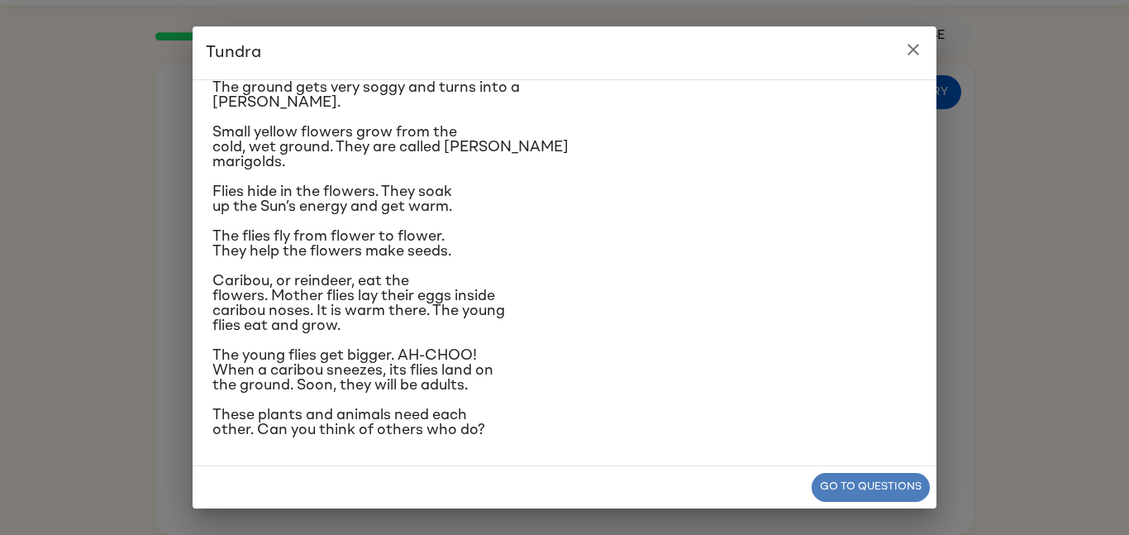
click at [881, 487] on button "Go to questions" at bounding box center [871, 487] width 118 height 29
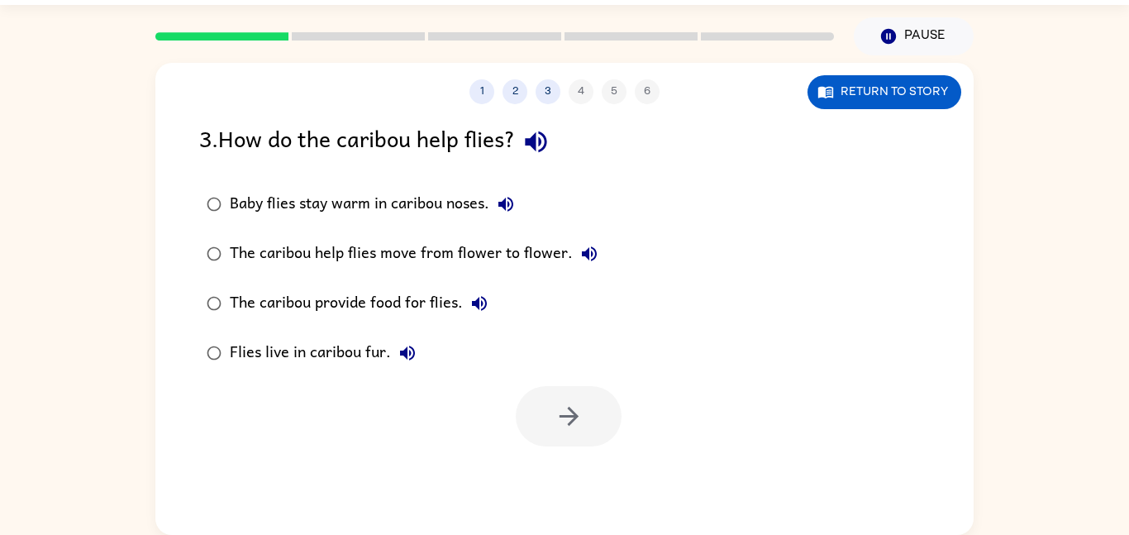
click at [496, 257] on div "The caribou help flies move from flower to flower." at bounding box center [418, 253] width 376 height 33
click at [393, 184] on label "Baby flies stay warm in caribou noses." at bounding box center [402, 204] width 424 height 50
click at [520, 396] on div at bounding box center [569, 416] width 106 height 60
click at [559, 413] on icon "button" at bounding box center [569, 416] width 29 height 29
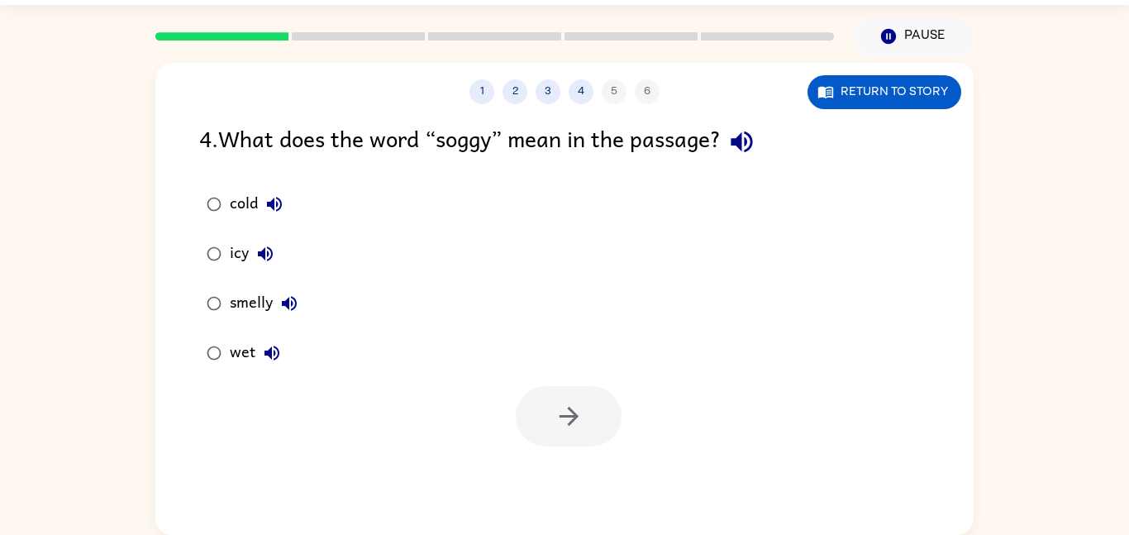
click at [250, 341] on div "wet" at bounding box center [259, 353] width 59 height 33
click at [599, 439] on button "button" at bounding box center [569, 416] width 106 height 60
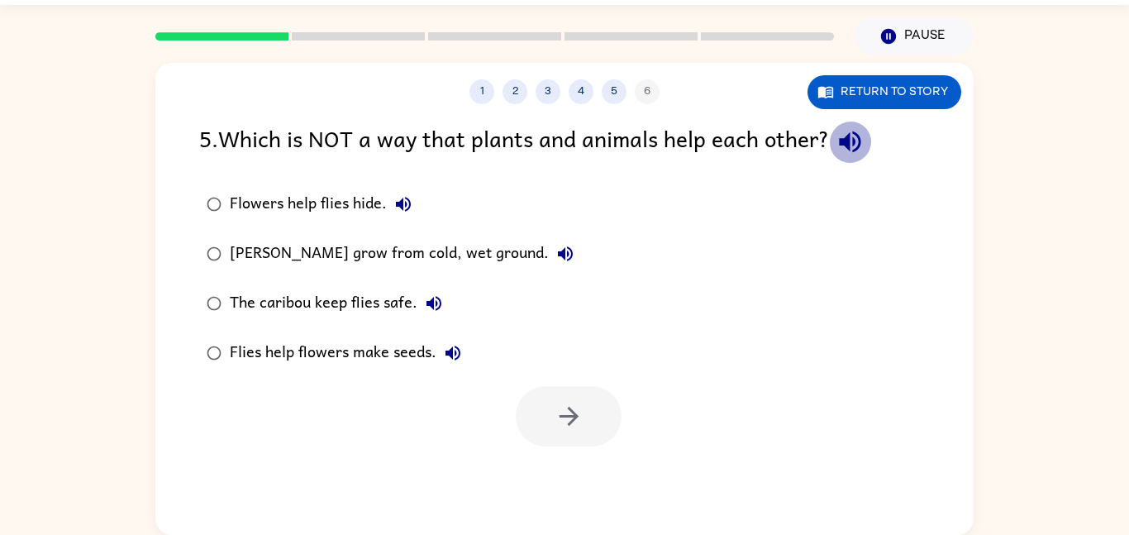
click at [843, 159] on button "button" at bounding box center [850, 142] width 42 height 42
click at [855, 95] on button "Return to story" at bounding box center [885, 92] width 154 height 34
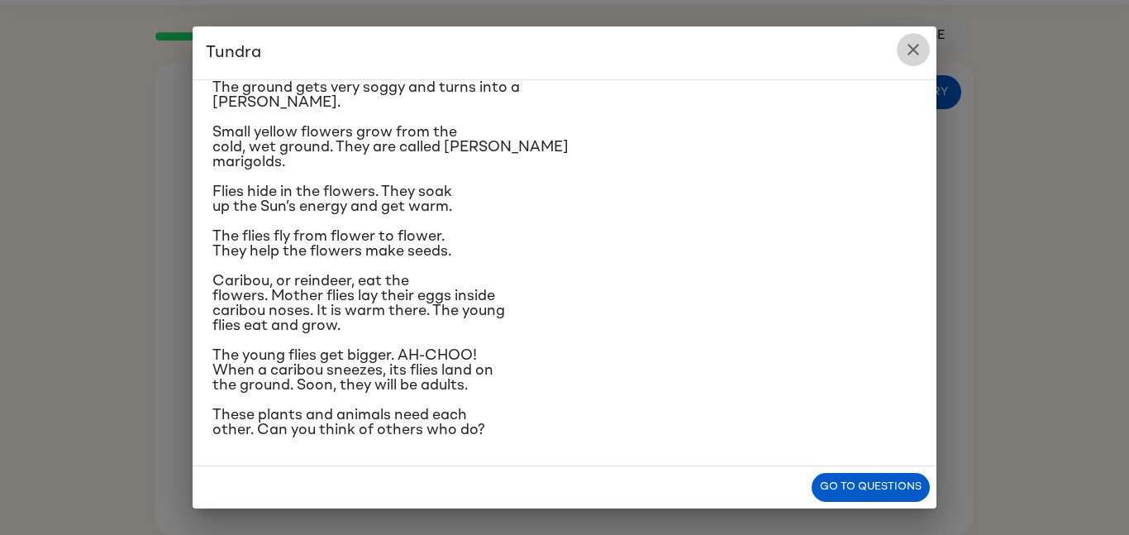
click at [905, 50] on icon "close" at bounding box center [914, 50] width 20 height 20
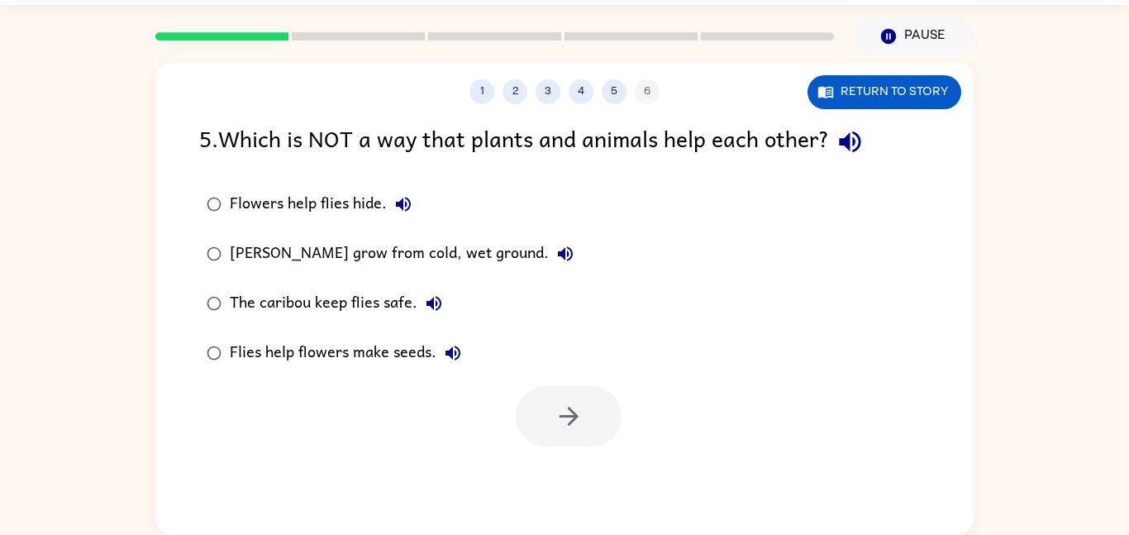
click at [352, 353] on div "Flies help flowers make seeds." at bounding box center [350, 353] width 240 height 33
click at [561, 432] on button "button" at bounding box center [569, 416] width 106 height 60
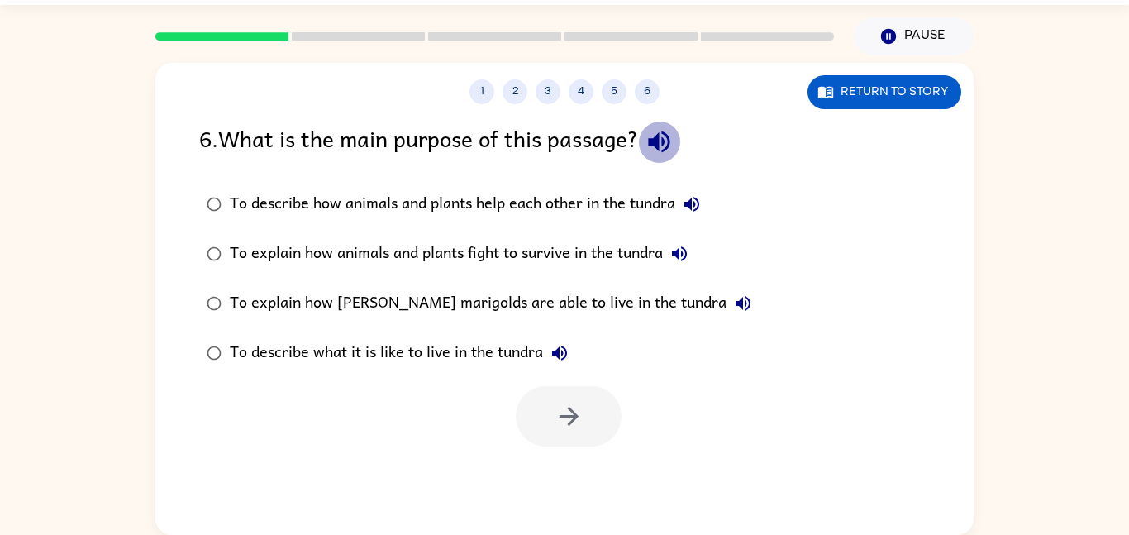
click at [658, 152] on icon "button" at bounding box center [659, 141] width 29 height 29
click at [534, 175] on div "6 . What is the main purpose of this passage? To describe how animals and plant…" at bounding box center [564, 284] width 819 height 326
click at [532, 198] on div "To describe how animals and plants help each other in the tundra" at bounding box center [469, 204] width 479 height 33
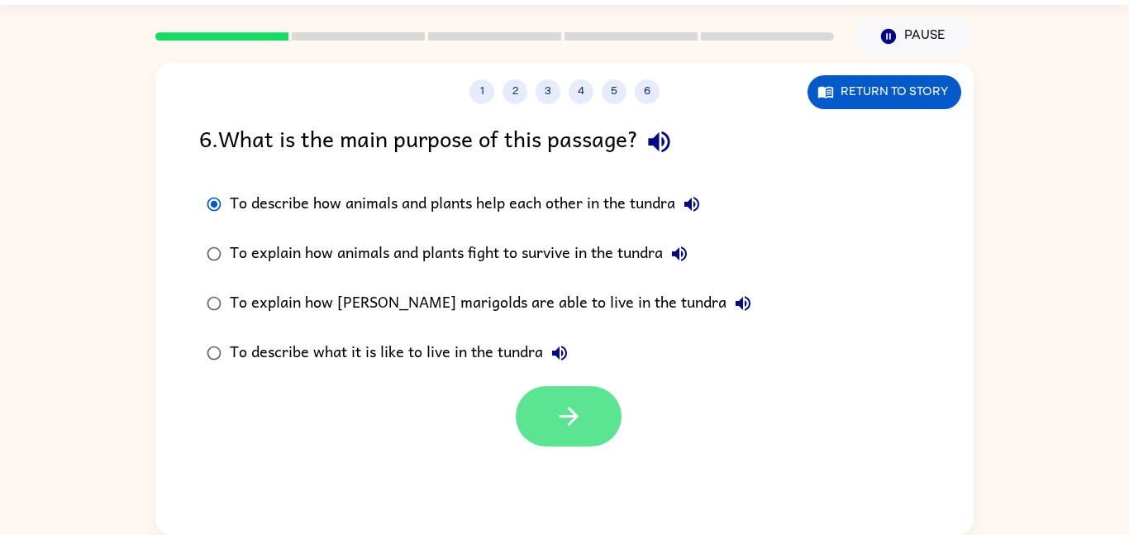
click at [605, 436] on button "button" at bounding box center [569, 416] width 106 height 60
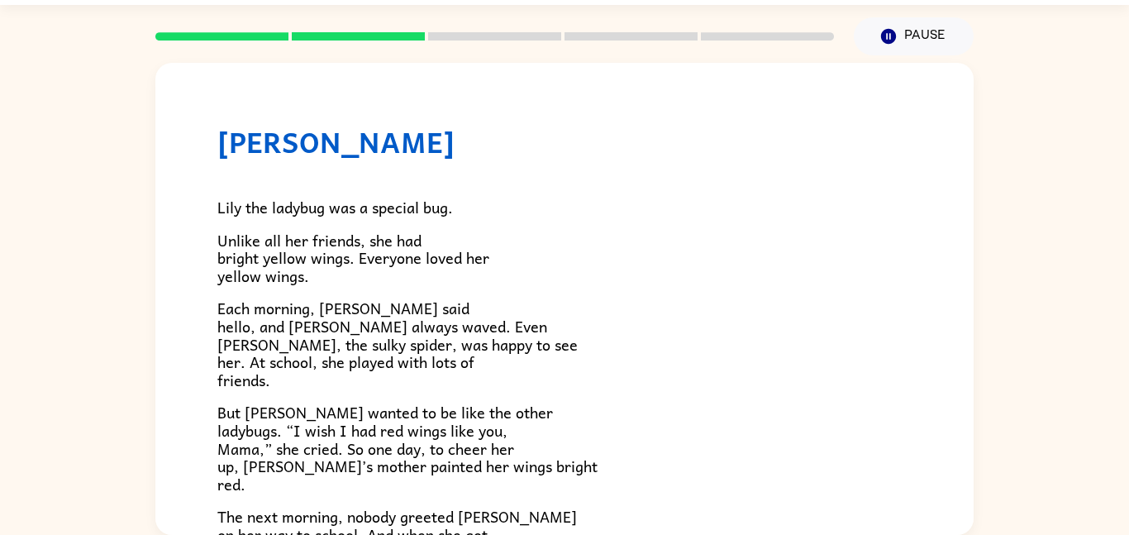
scroll to position [462, 0]
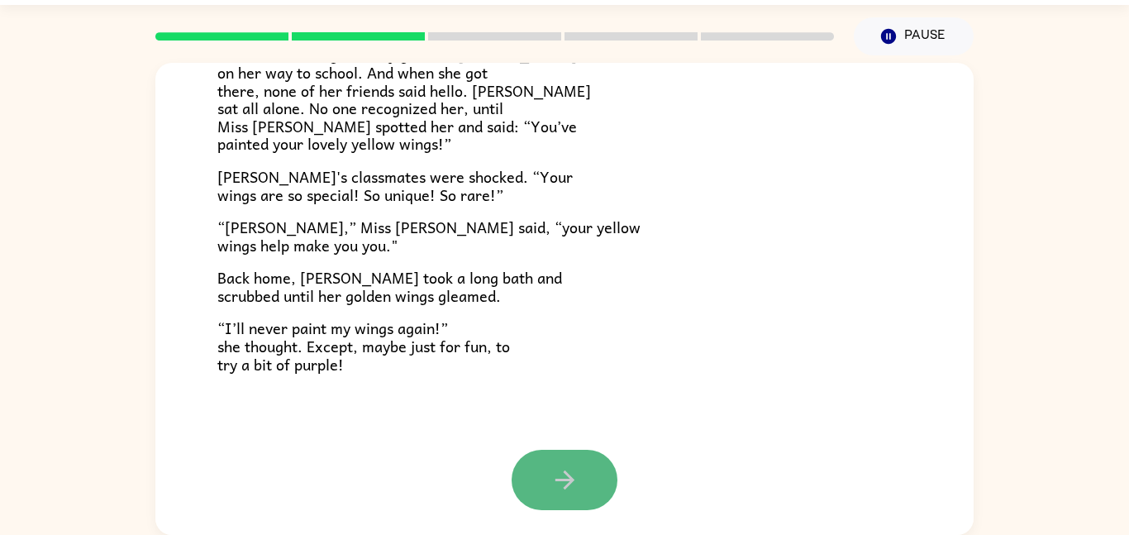
click at [560, 466] on icon "button" at bounding box center [565, 480] width 29 height 29
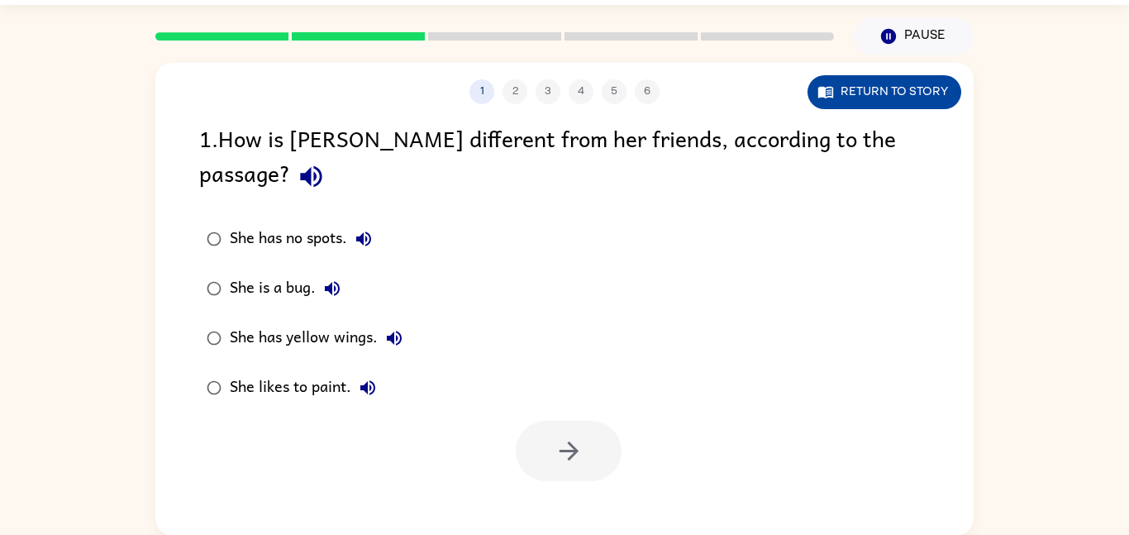
click at [853, 86] on button "Return to story" at bounding box center [885, 92] width 154 height 34
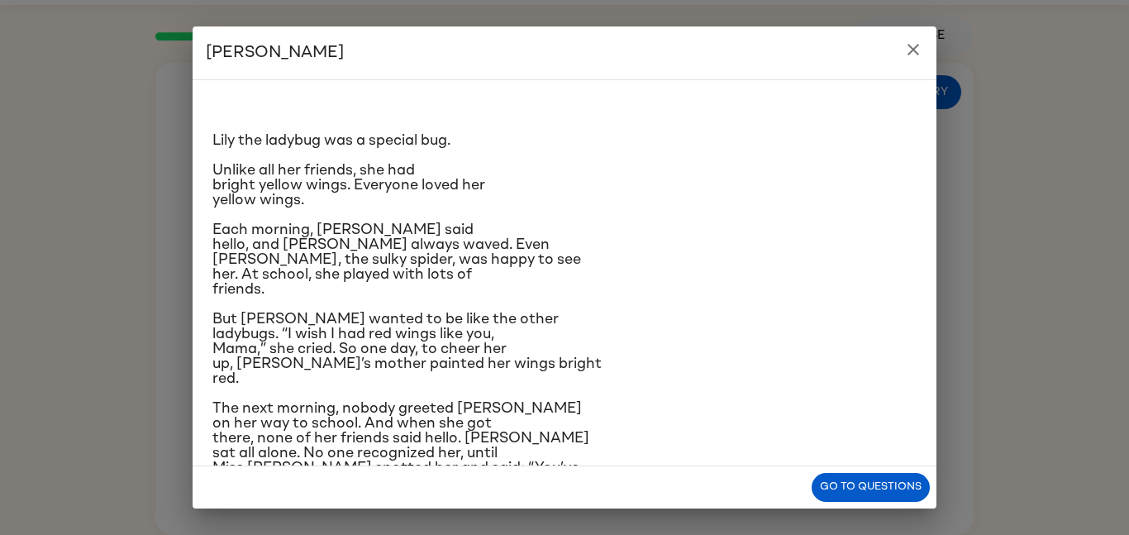
click at [904, 48] on icon "close" at bounding box center [914, 50] width 20 height 20
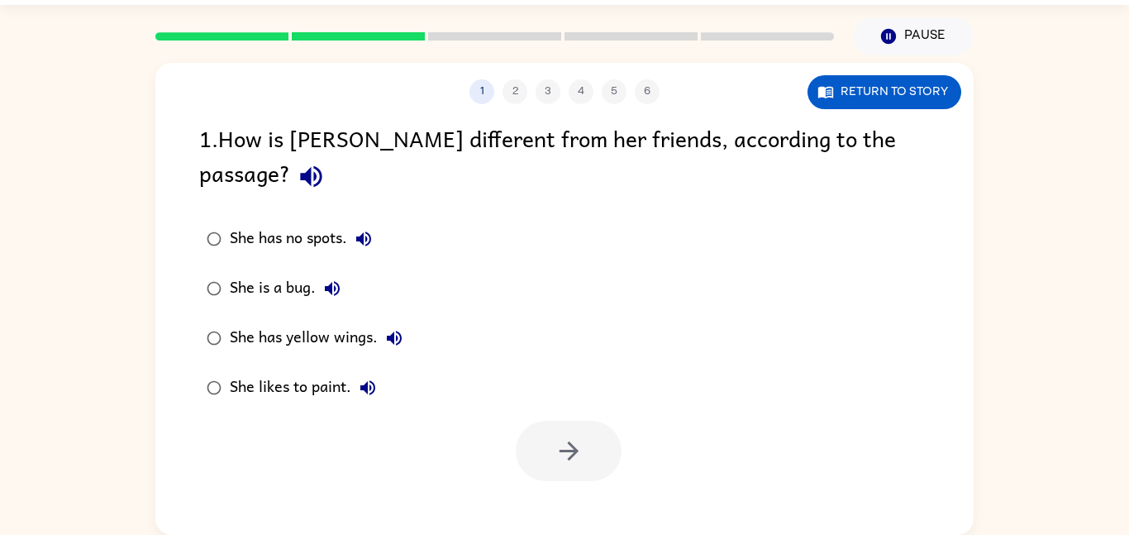
click at [341, 322] on div "She has yellow wings." at bounding box center [320, 338] width 181 height 33
click at [567, 436] on button "button" at bounding box center [569, 451] width 106 height 60
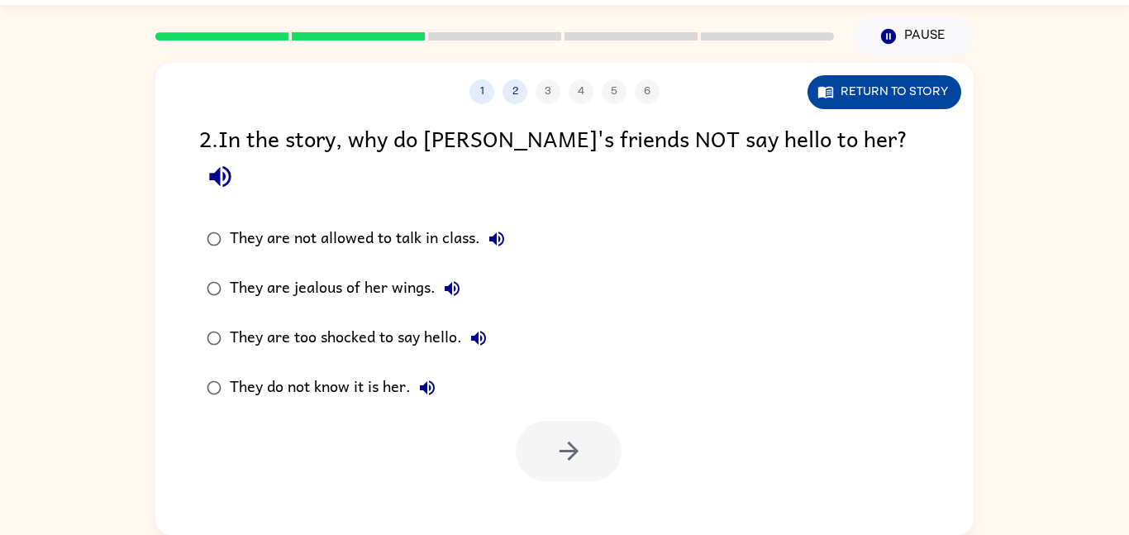
click at [919, 98] on button "Return to story" at bounding box center [885, 92] width 154 height 34
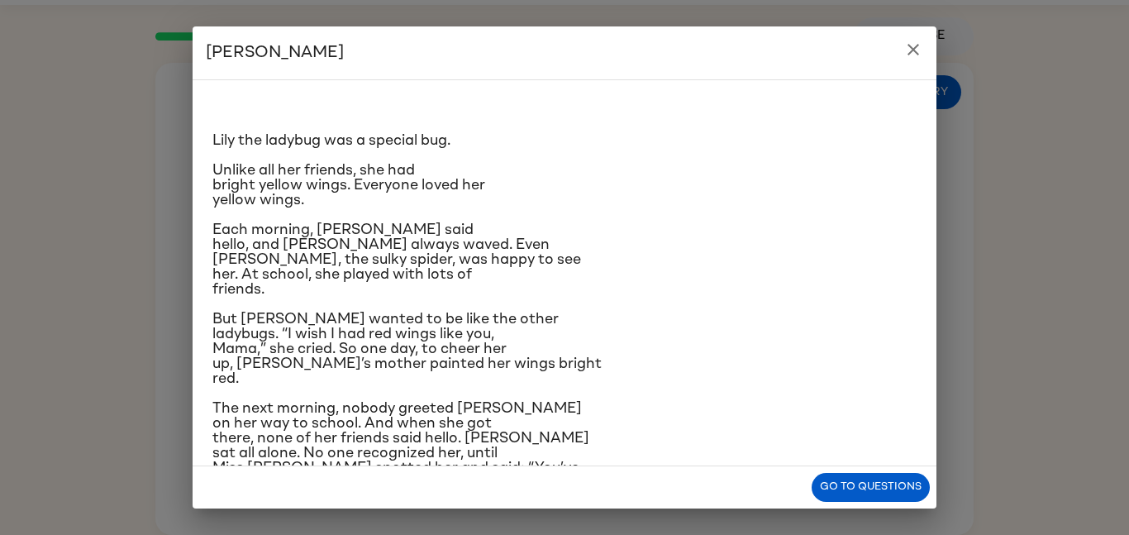
click at [918, 50] on icon "close" at bounding box center [914, 50] width 20 height 20
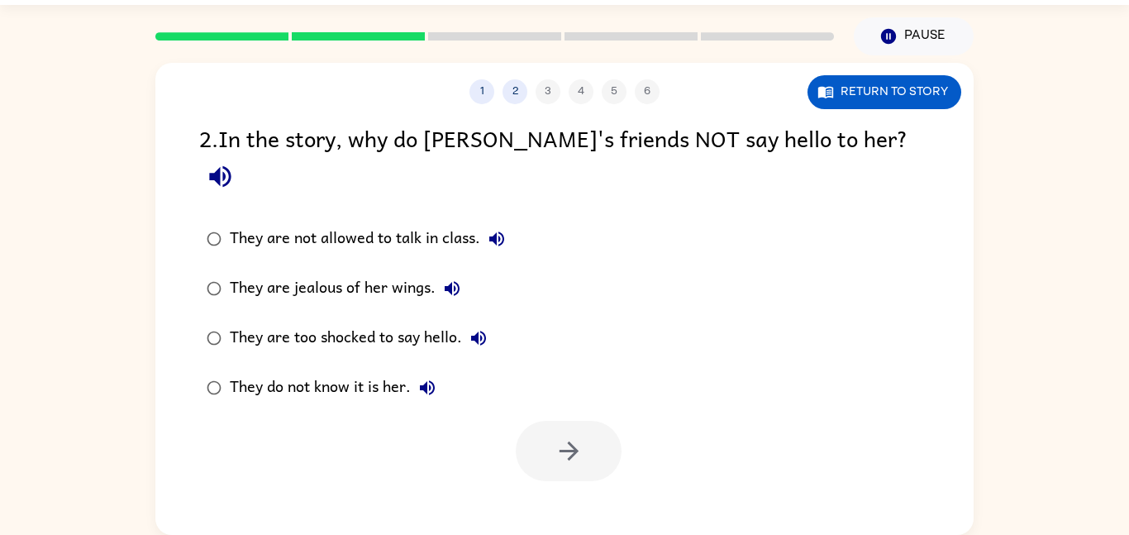
click at [876, 112] on div "1 2 3 4 5 6 Return to story 2 . In the story, why do [PERSON_NAME]'s friends NO…" at bounding box center [564, 299] width 819 height 472
click at [873, 98] on button "Return to story" at bounding box center [885, 92] width 154 height 34
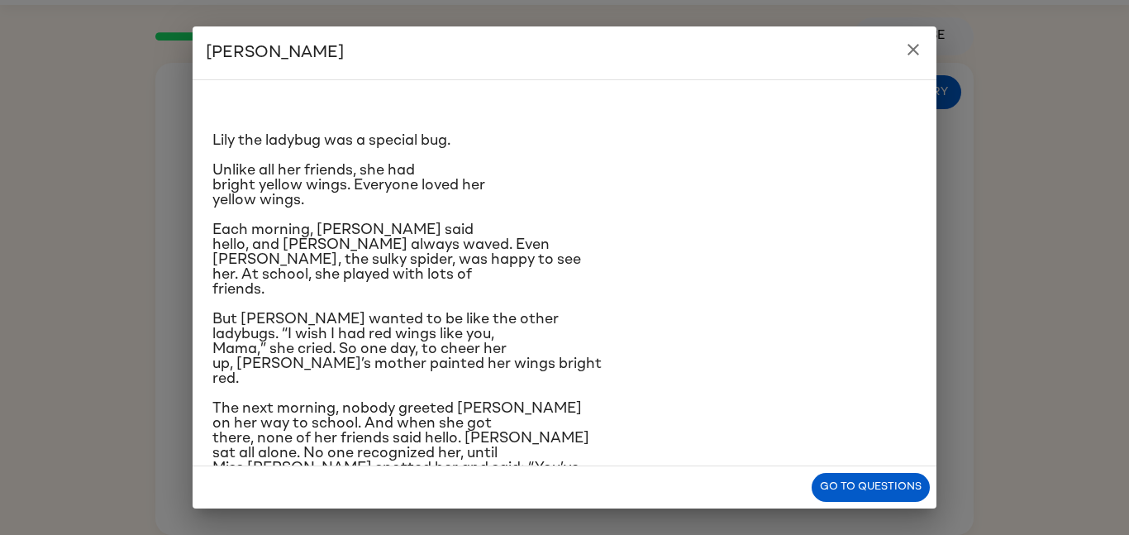
click at [919, 38] on button "close" at bounding box center [913, 49] width 33 height 33
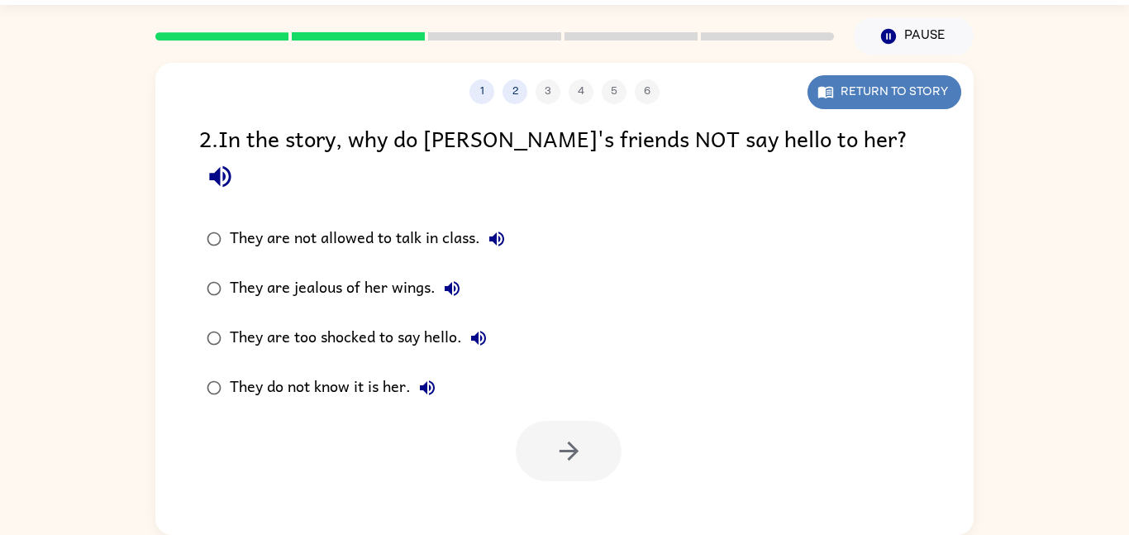
click at [881, 93] on button "Return to story" at bounding box center [885, 92] width 154 height 34
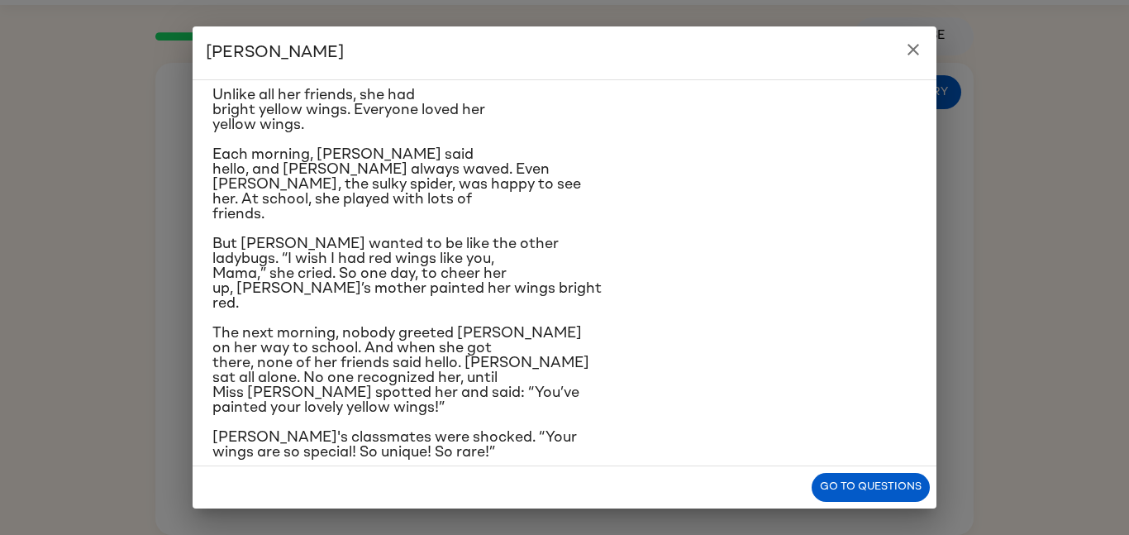
scroll to position [76, 0]
click at [923, 51] on icon "close" at bounding box center [914, 50] width 20 height 20
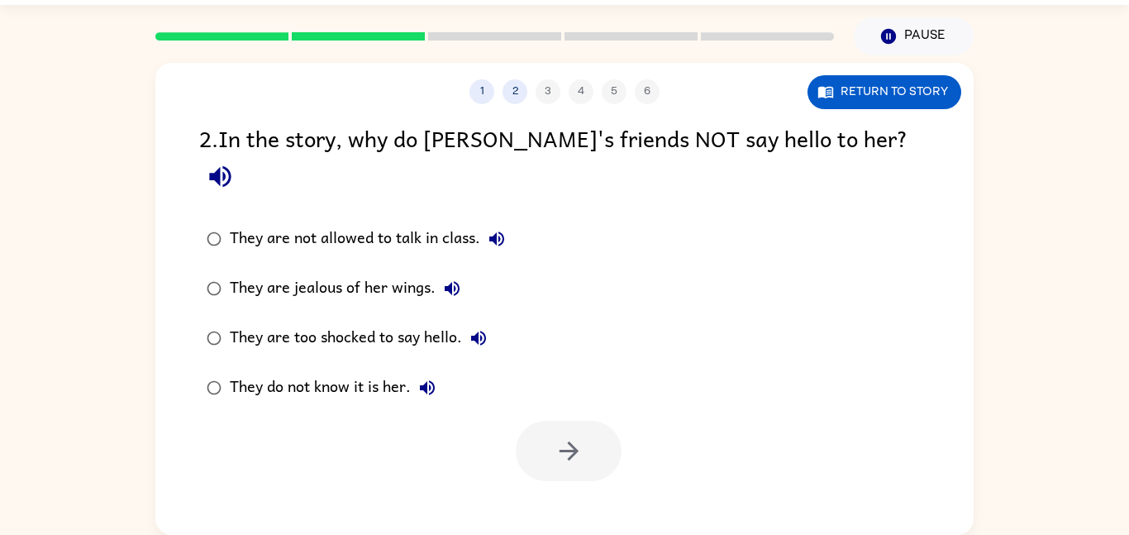
click at [360, 272] on div "They are jealous of her wings." at bounding box center [349, 288] width 239 height 33
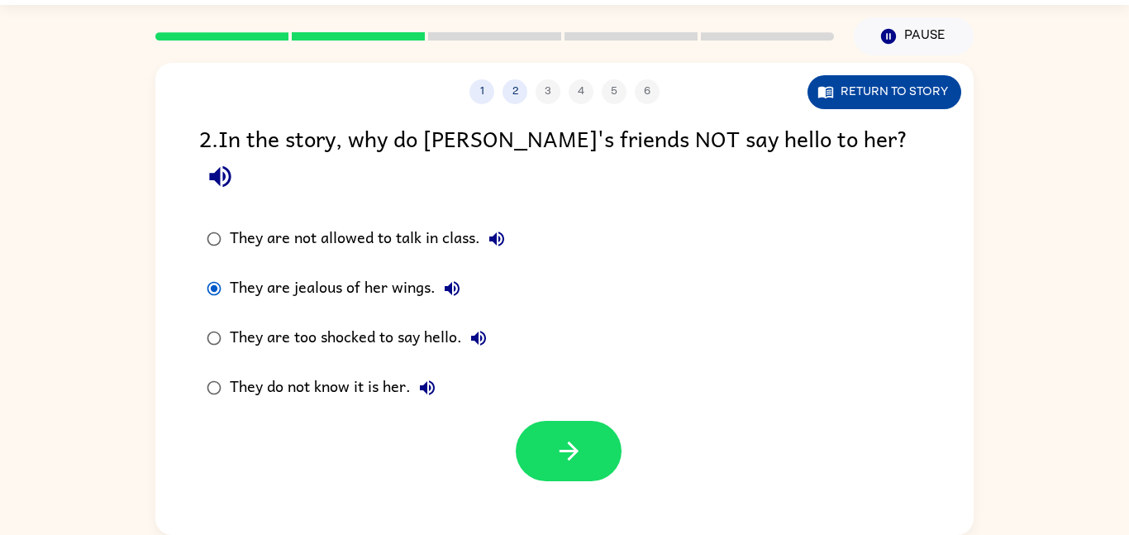
click at [852, 102] on button "Return to story" at bounding box center [885, 92] width 154 height 34
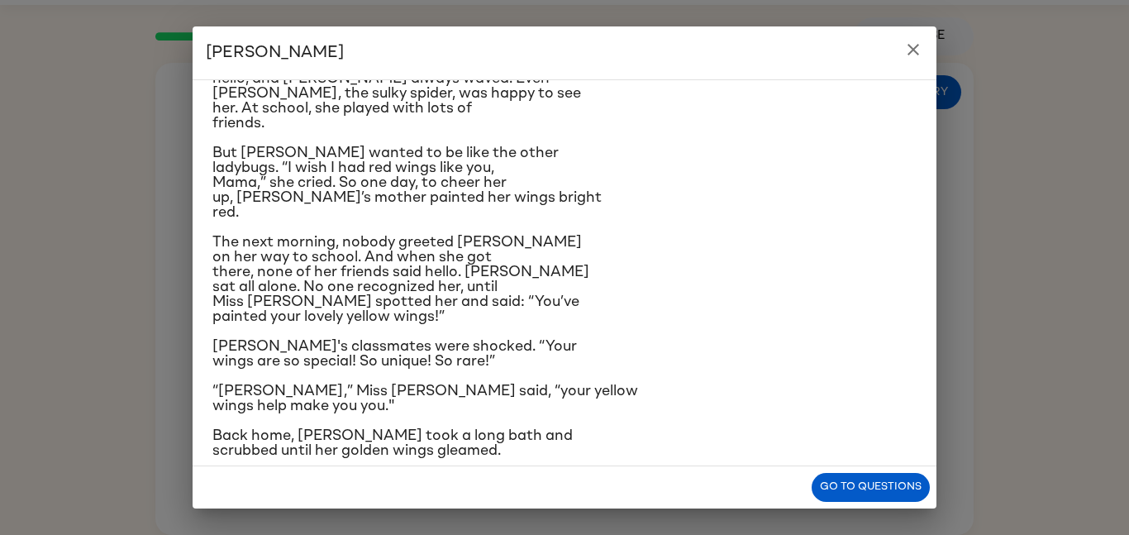
scroll to position [170, 0]
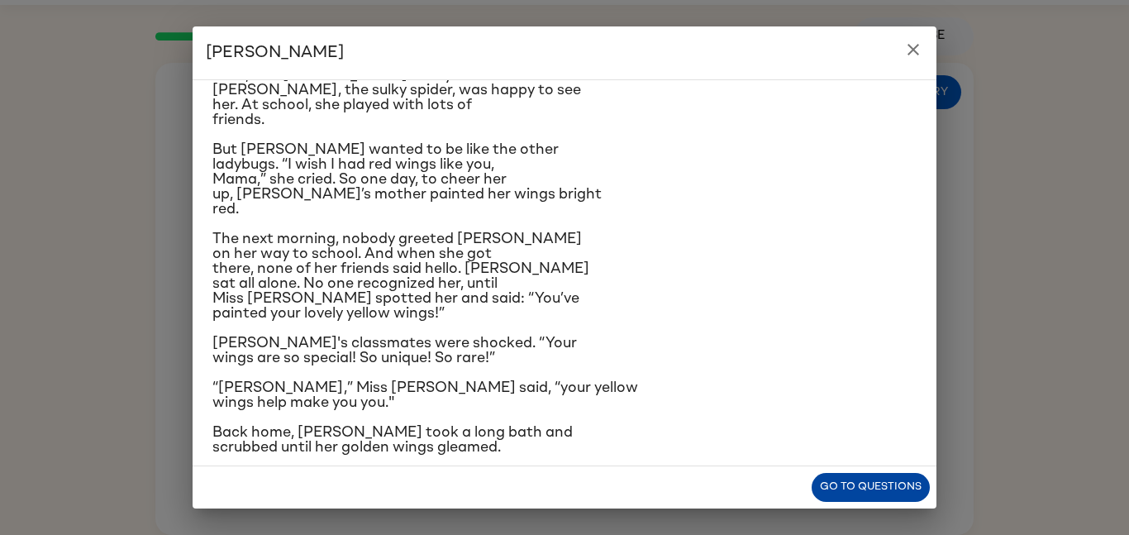
click at [870, 494] on button "Go to questions" at bounding box center [871, 487] width 118 height 29
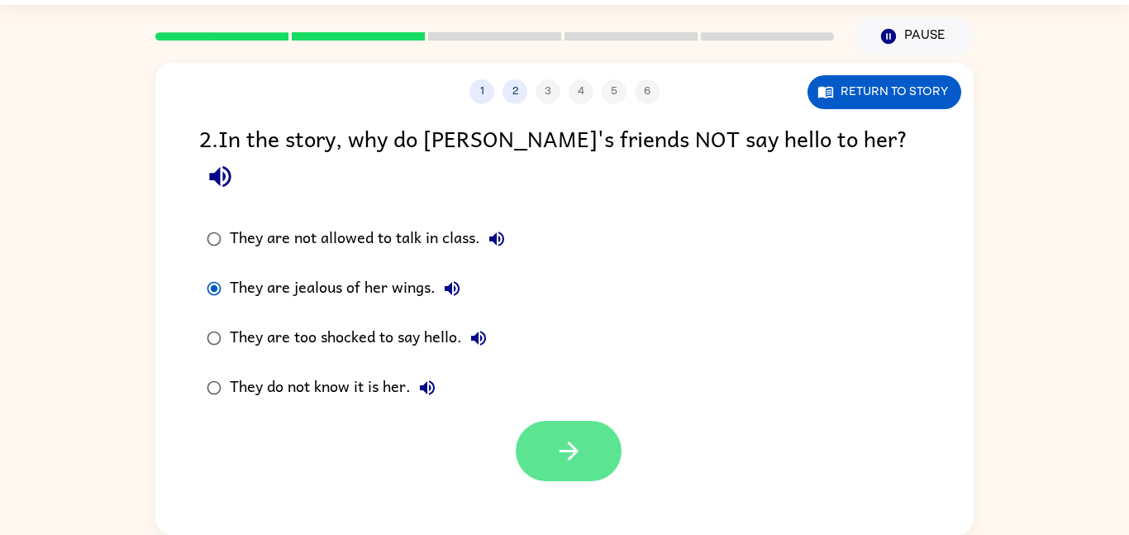
click at [541, 421] on button "button" at bounding box center [569, 451] width 106 height 60
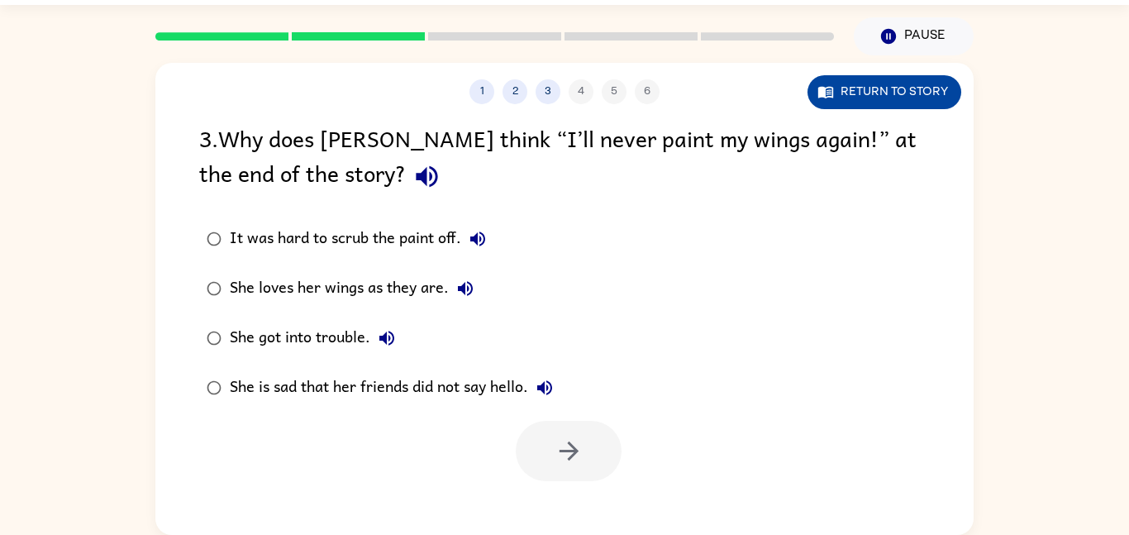
click at [881, 93] on button "Return to story" at bounding box center [885, 92] width 154 height 34
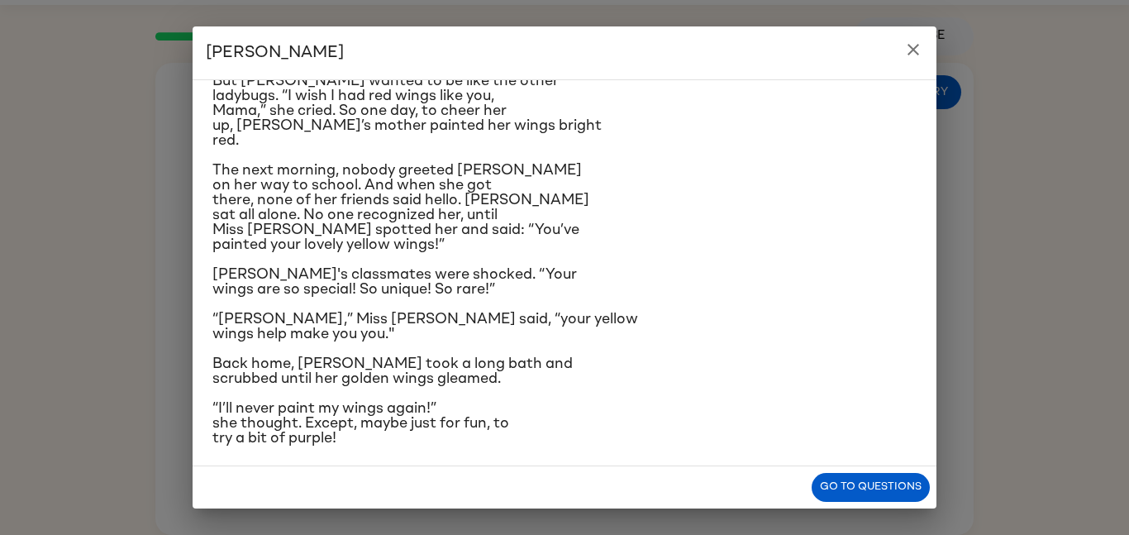
scroll to position [246, 0]
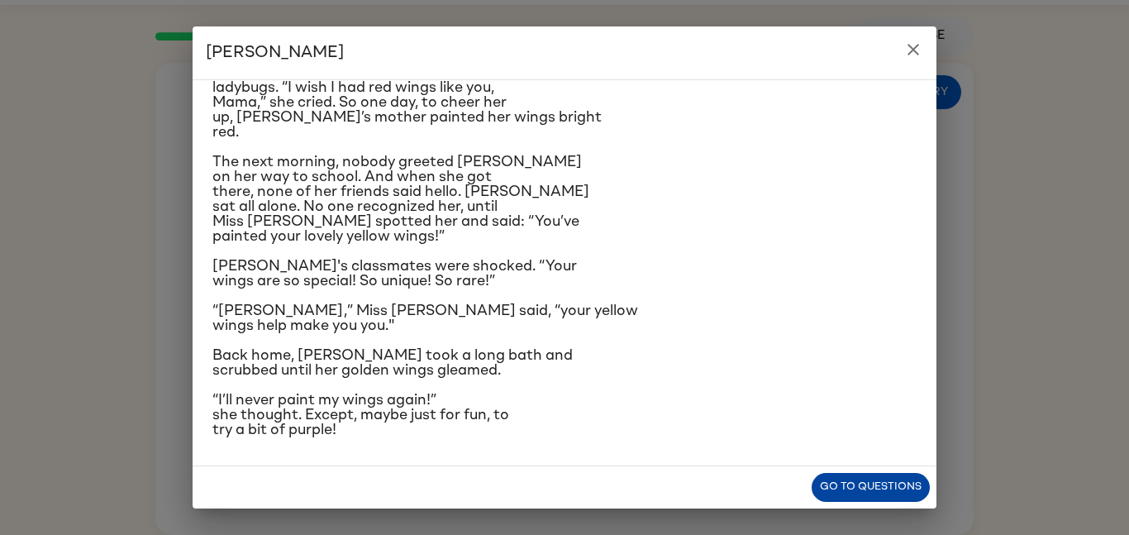
click at [862, 476] on button "Go to questions" at bounding box center [871, 487] width 118 height 29
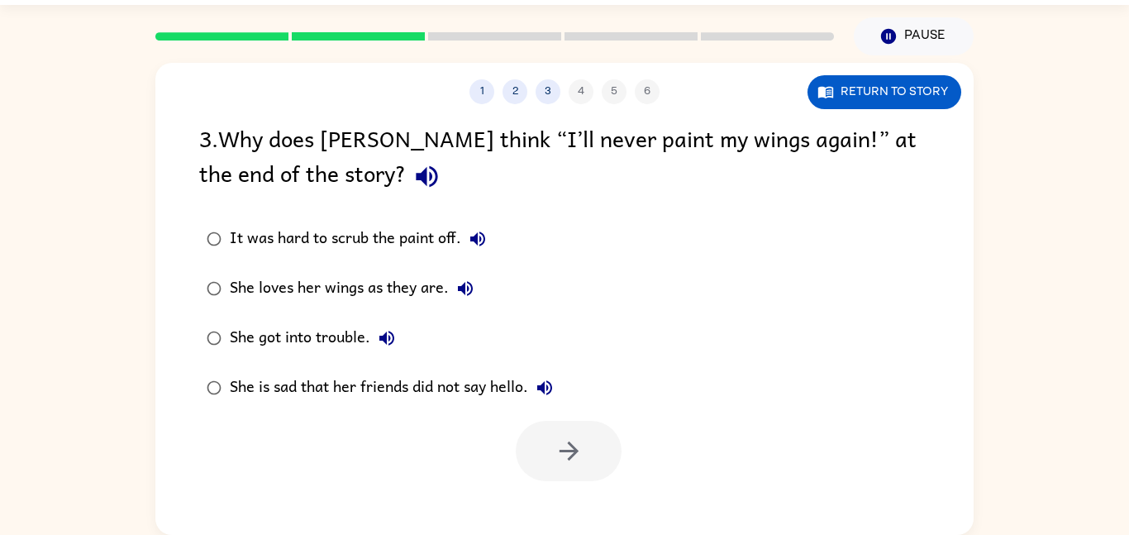
click at [380, 283] on div "She loves her wings as they are." at bounding box center [356, 288] width 252 height 33
click at [473, 377] on div "She is sad that her friends did not say hello." at bounding box center [396, 387] width 332 height 33
click at [560, 459] on icon "button" at bounding box center [569, 451] width 29 height 29
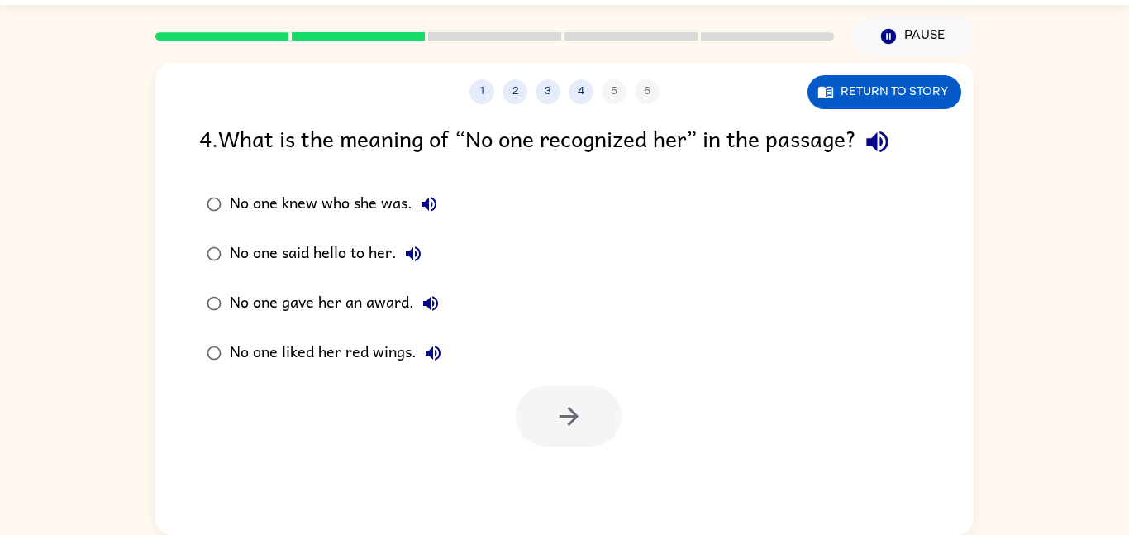
click at [313, 208] on div "No one knew who she was." at bounding box center [338, 204] width 216 height 33
click at [572, 462] on div "1 2 3 4 5 6 Return to story 4 . What is the meaning of “No one recognized her” …" at bounding box center [564, 299] width 819 height 472
click at [567, 402] on icon "button" at bounding box center [569, 416] width 29 height 29
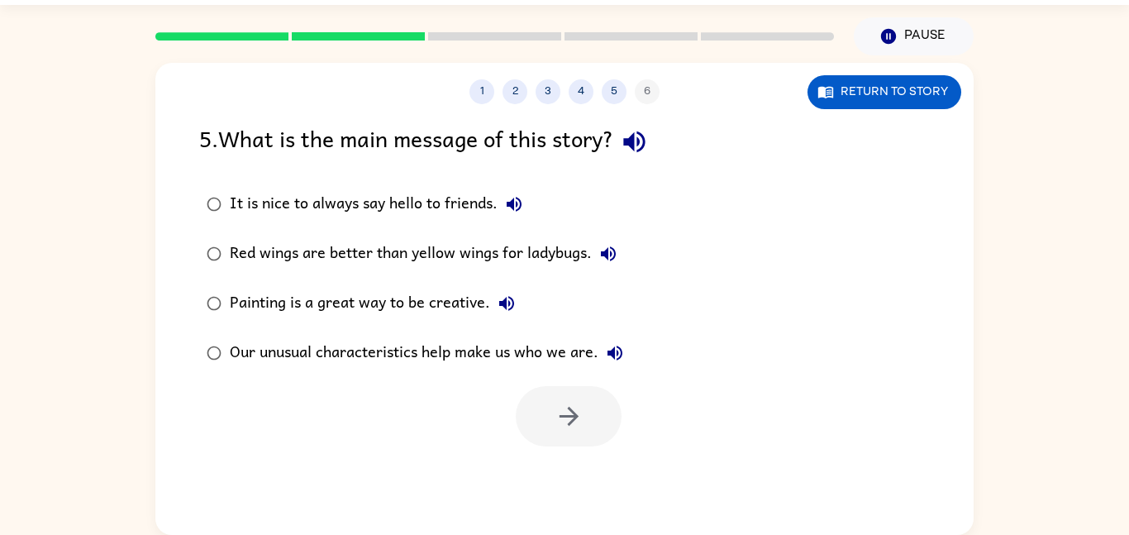
click at [446, 260] on div "Red wings are better than yellow wings for ladybugs." at bounding box center [427, 253] width 395 height 33
click at [447, 275] on label "Red wings are better than yellow wings for ladybugs." at bounding box center [415, 254] width 450 height 50
click at [429, 341] on div "Our unusual characteristics help make us who we are." at bounding box center [431, 353] width 402 height 33
click at [552, 438] on button "button" at bounding box center [569, 416] width 106 height 60
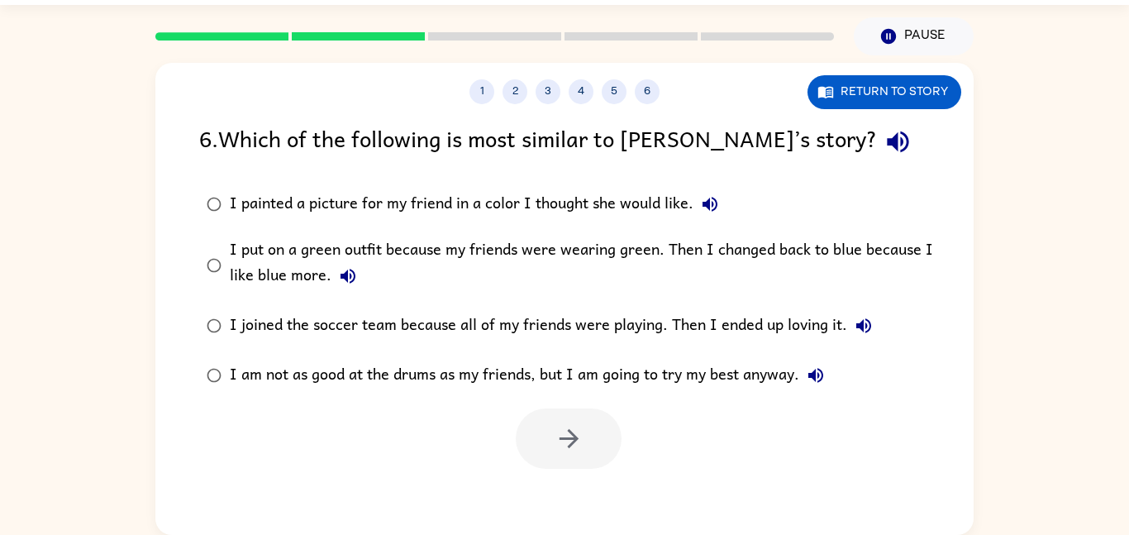
click at [515, 380] on div "I am not as good at the drums as my friends, but I am going to try my best anyw…" at bounding box center [531, 375] width 603 height 33
click at [600, 459] on button "button" at bounding box center [569, 438] width 106 height 60
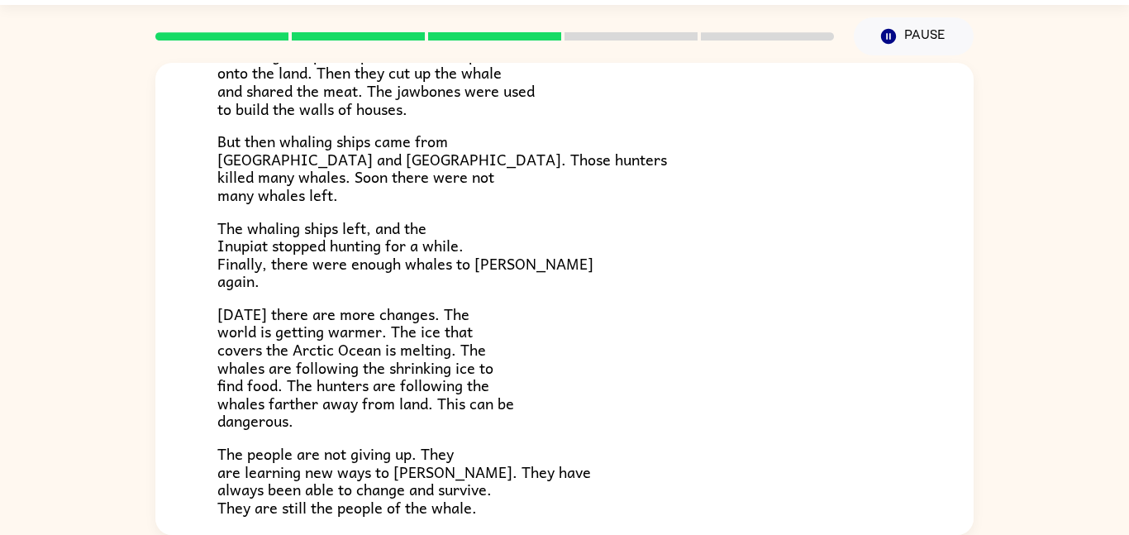
scroll to position [557, 0]
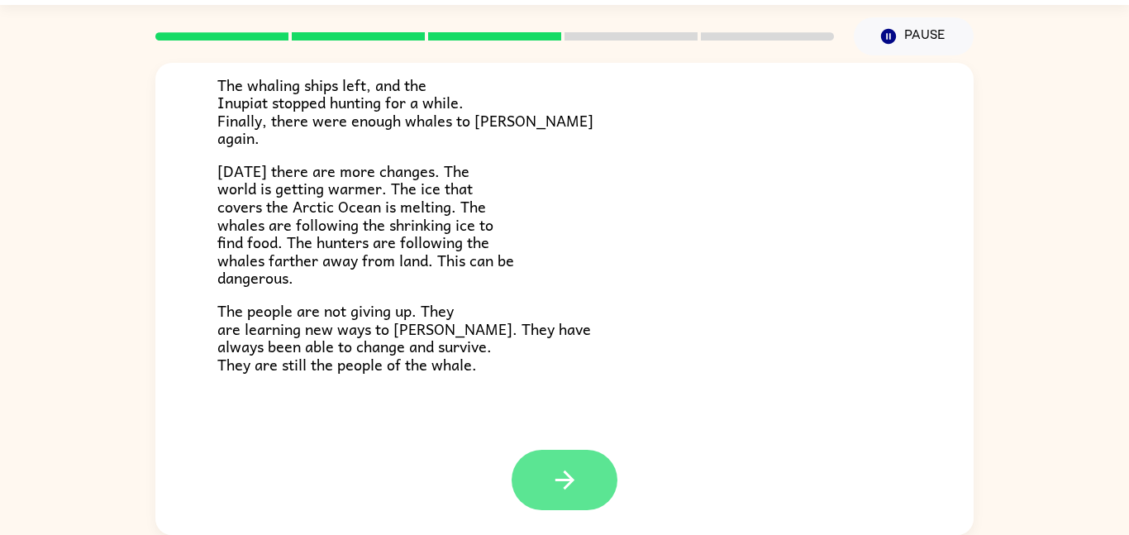
click at [582, 495] on button "button" at bounding box center [565, 480] width 106 height 60
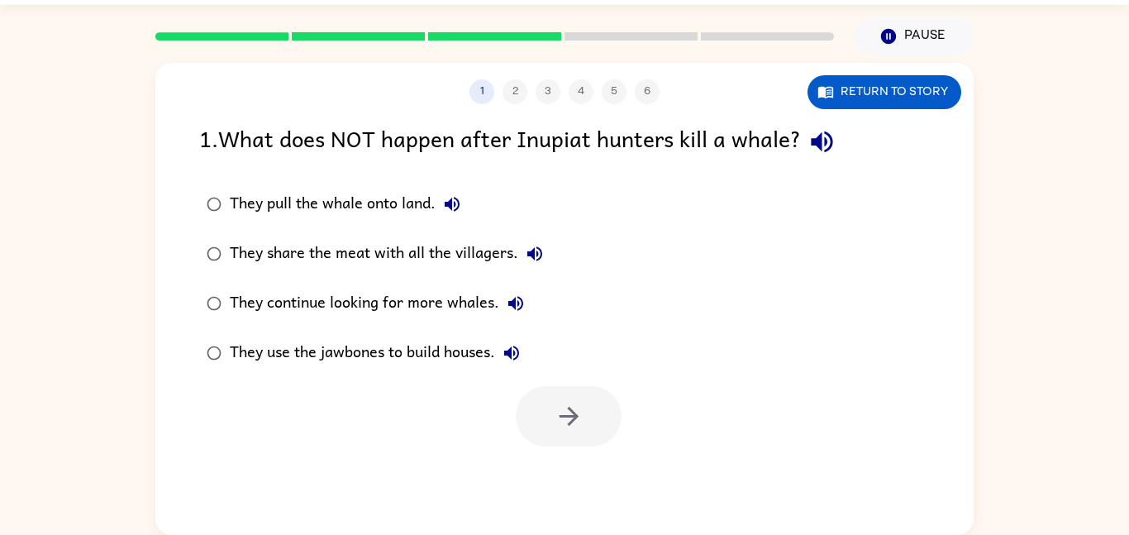
scroll to position [0, 0]
click at [938, 131] on div "1 . What does NOT happen after Inupiat hunters kill a whale? They pull the whal…" at bounding box center [564, 284] width 819 height 326
click at [917, 60] on div "Pause Pause" at bounding box center [914, 36] width 140 height 58
click at [854, 107] on button "Return to story" at bounding box center [885, 92] width 154 height 34
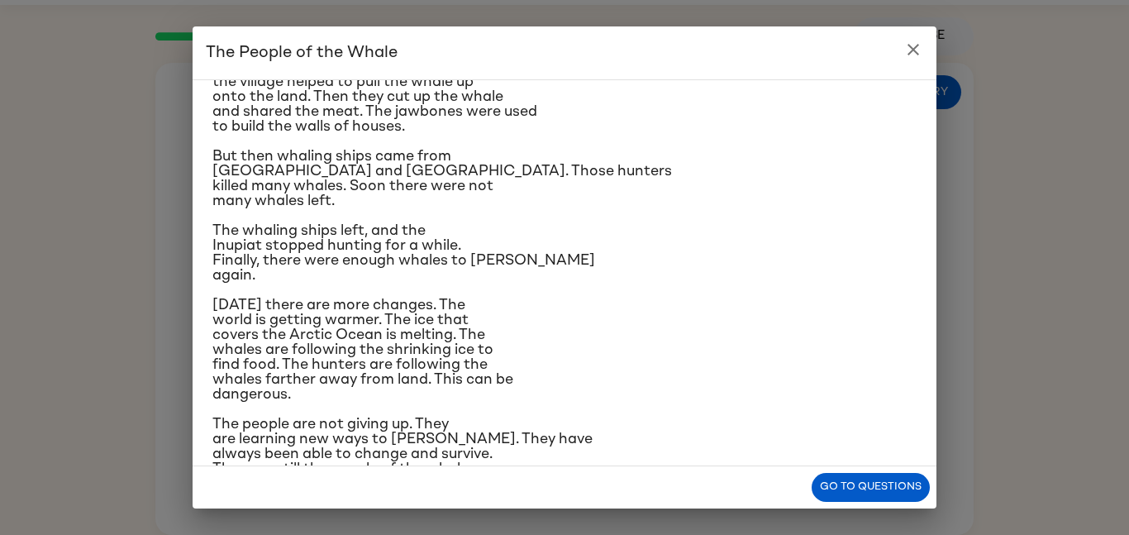
scroll to position [321, 0]
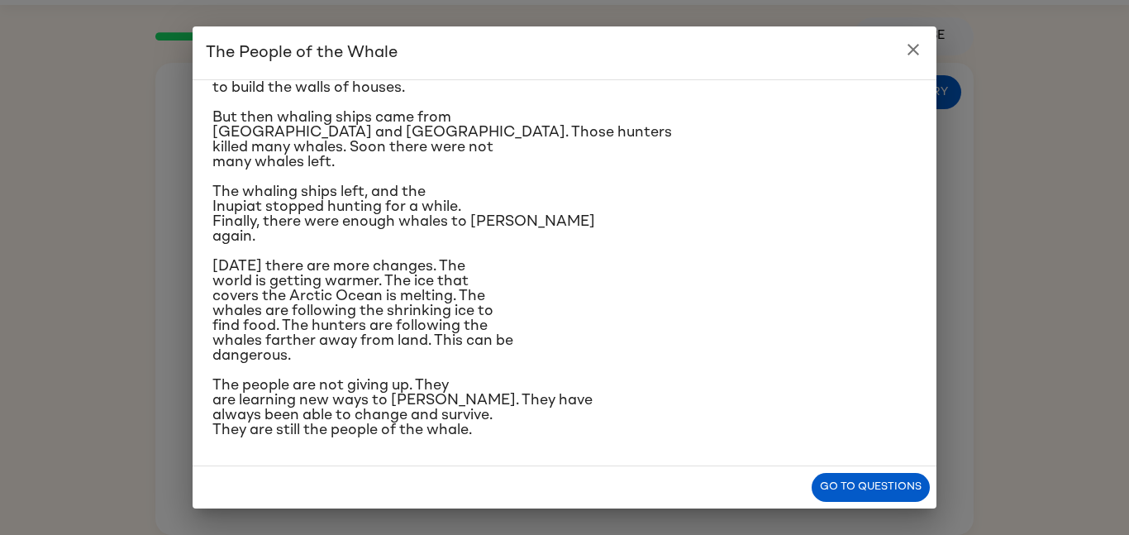
click at [848, 470] on div "Go to questions" at bounding box center [565, 487] width 744 height 42
click at [847, 477] on button "Go to questions" at bounding box center [871, 487] width 118 height 29
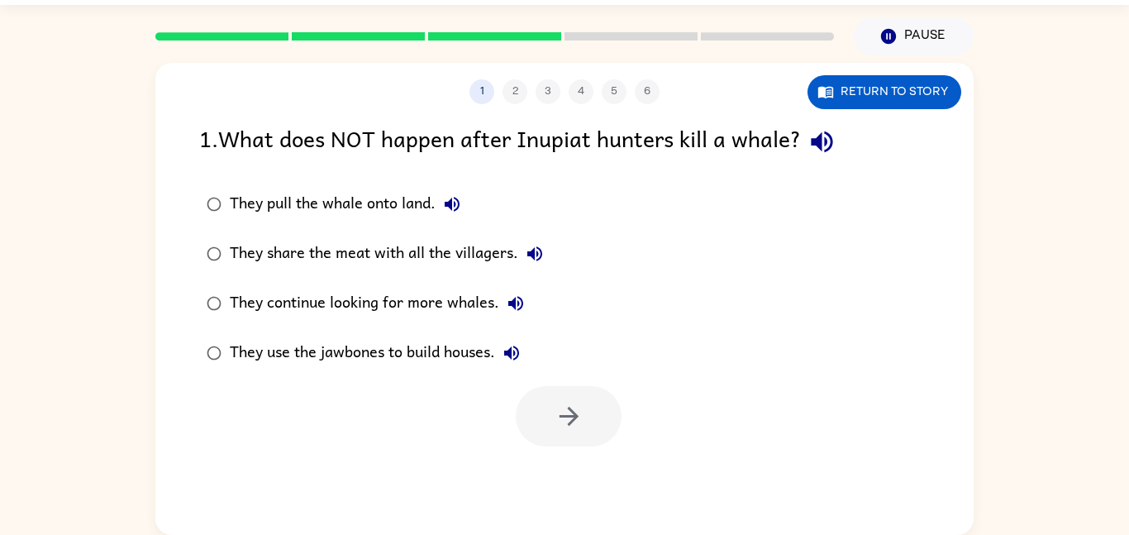
click at [427, 349] on div "They use the jawbones to build houses." at bounding box center [379, 353] width 298 height 33
click at [561, 449] on div "1 2 3 4 5 6 Return to story 1 . What does NOT happen after Inupiat hunters kill…" at bounding box center [564, 299] width 819 height 472
click at [563, 437] on button "button" at bounding box center [569, 416] width 106 height 60
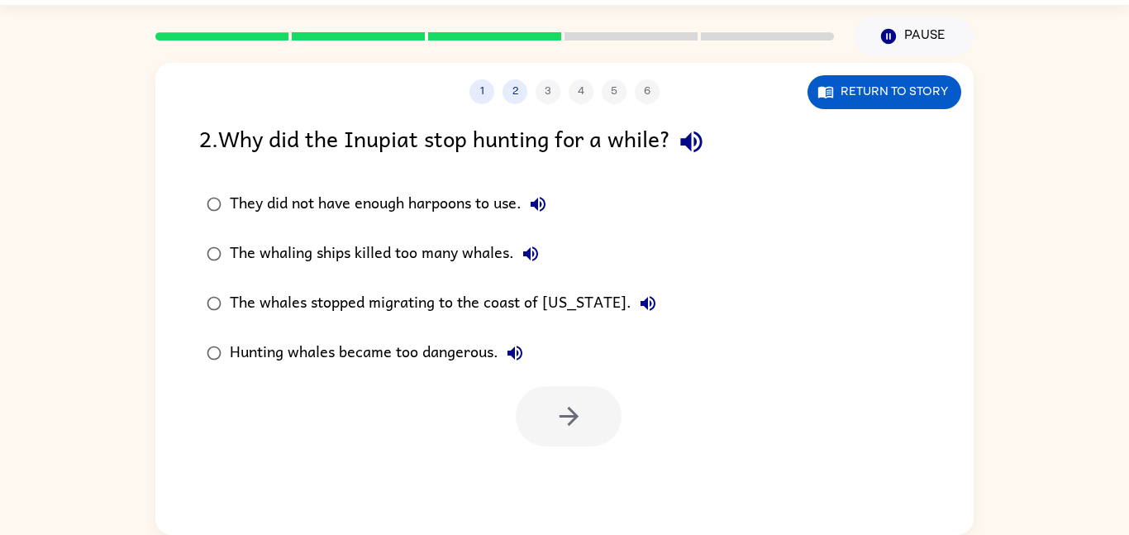
click at [697, 140] on icon "button" at bounding box center [690, 141] width 21 height 21
click at [484, 265] on div "The whaling ships killed too many whales." at bounding box center [389, 253] width 318 height 33
click at [541, 443] on button "button" at bounding box center [569, 416] width 106 height 60
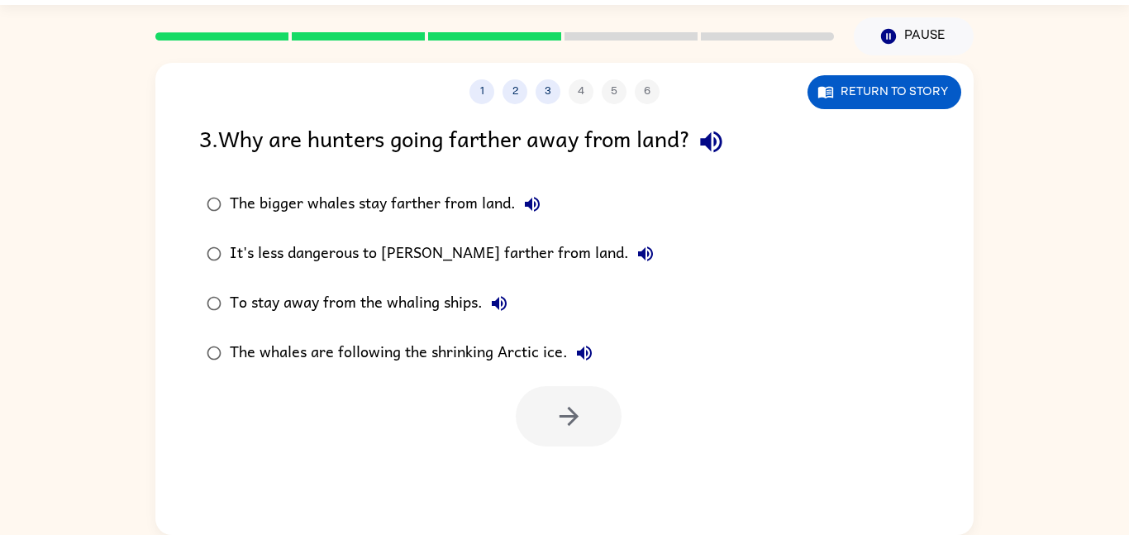
click at [351, 322] on label "To stay away from the whaling ships." at bounding box center [430, 304] width 480 height 50
click at [550, 426] on button "button" at bounding box center [569, 416] width 106 height 60
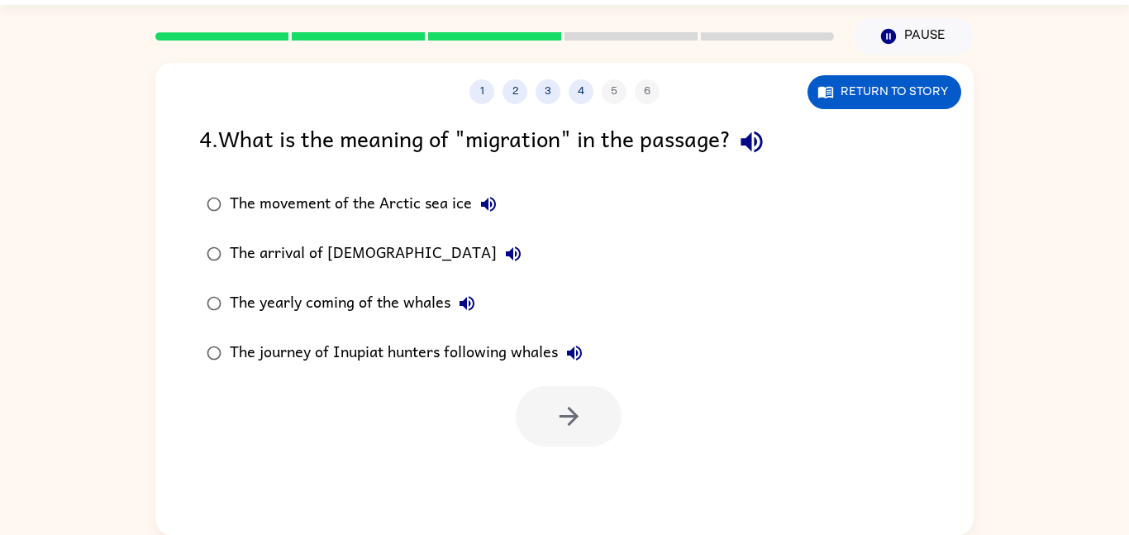
click at [419, 308] on div "The yearly coming of the whales" at bounding box center [357, 303] width 254 height 33
click at [567, 390] on button "button" at bounding box center [569, 416] width 106 height 60
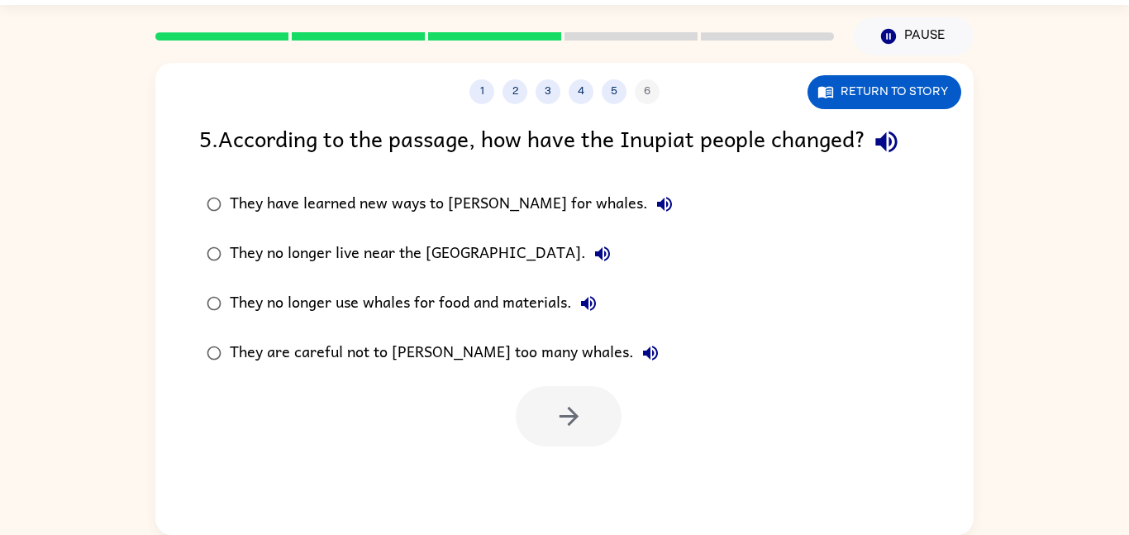
click at [440, 355] on div "They are careful not to [PERSON_NAME] too many whales." at bounding box center [448, 353] width 437 height 33
click at [608, 426] on button "button" at bounding box center [569, 416] width 106 height 60
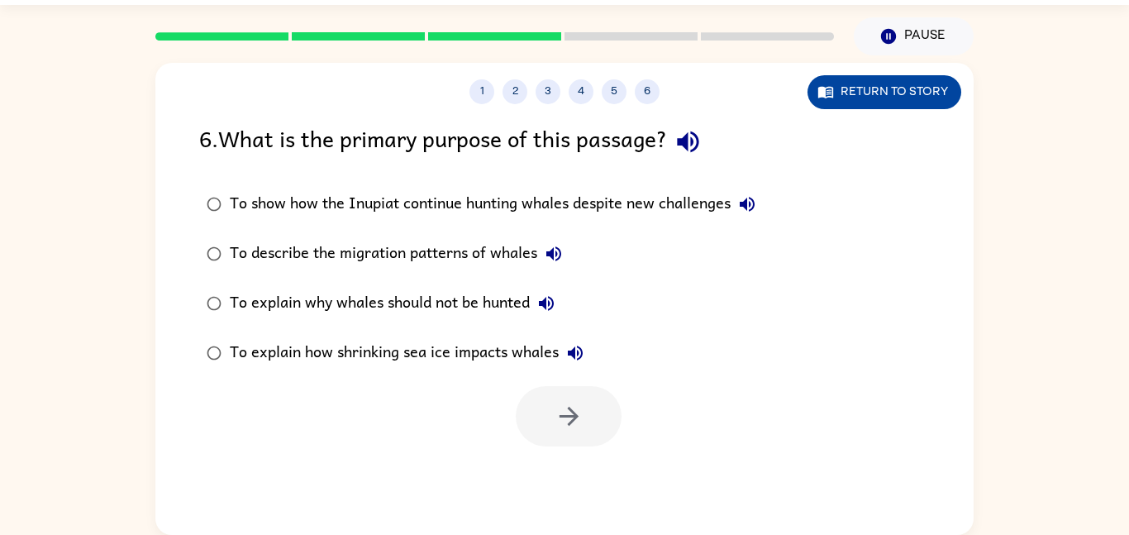
click at [876, 106] on button "Return to story" at bounding box center [885, 92] width 154 height 34
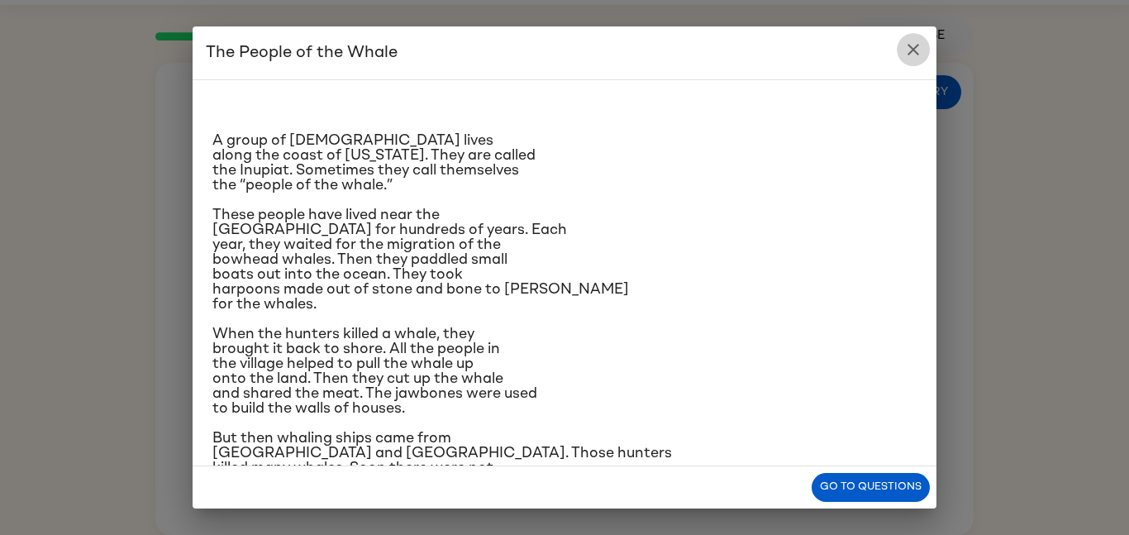
click at [905, 41] on icon "close" at bounding box center [914, 50] width 20 height 20
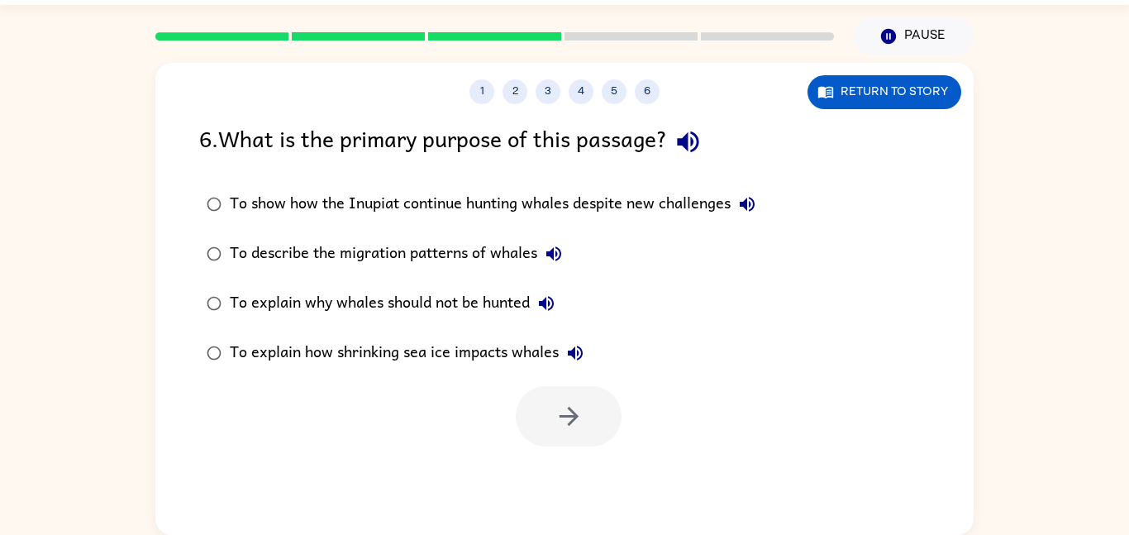
click at [472, 359] on div "To explain how shrinking sea ice impacts whales" at bounding box center [411, 353] width 362 height 33
click at [595, 405] on button "button" at bounding box center [569, 416] width 106 height 60
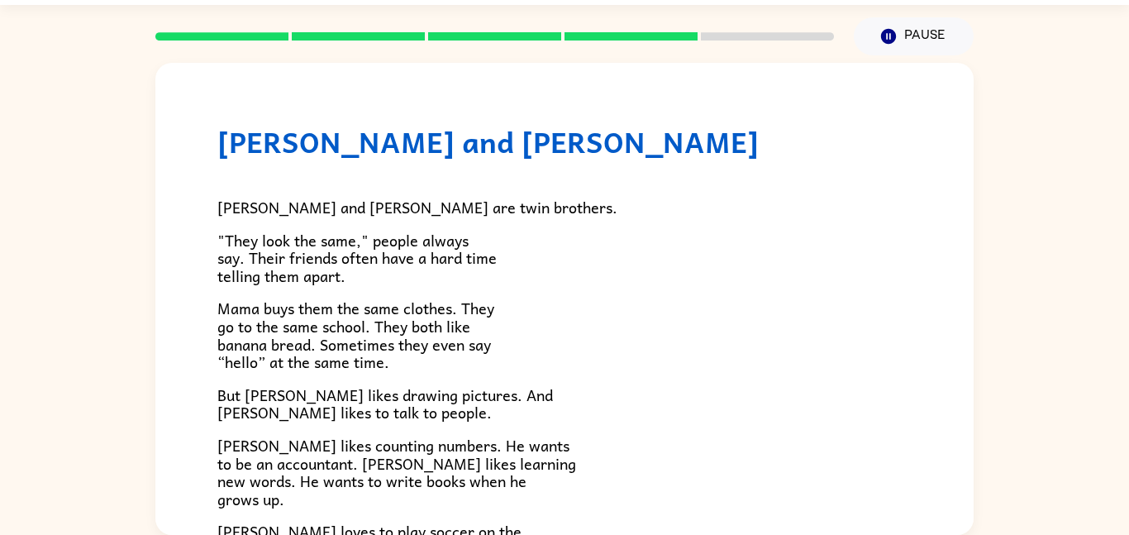
click at [571, 440] on p "[PERSON_NAME] likes counting numbers. He wants to be an accountant. [PERSON_NAM…" at bounding box center [564, 472] width 695 height 71
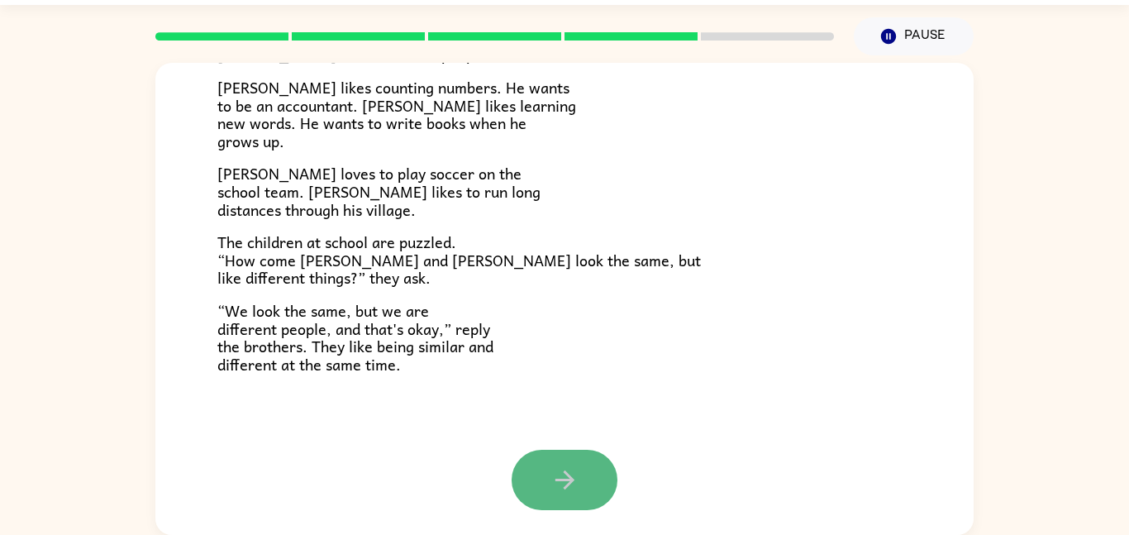
click at [574, 483] on icon "button" at bounding box center [565, 480] width 29 height 29
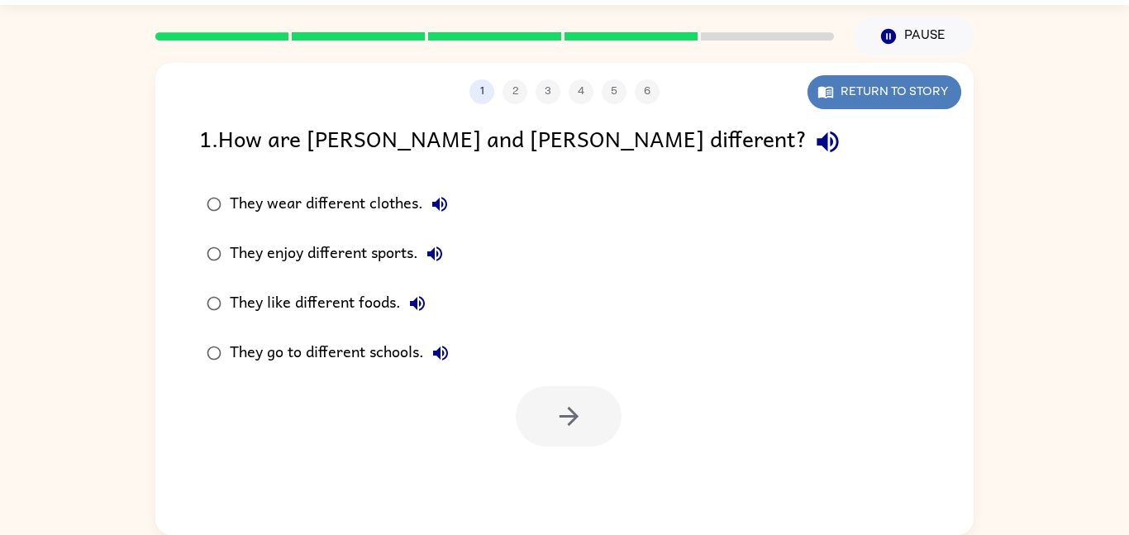
click at [881, 88] on button "Return to story" at bounding box center [885, 92] width 154 height 34
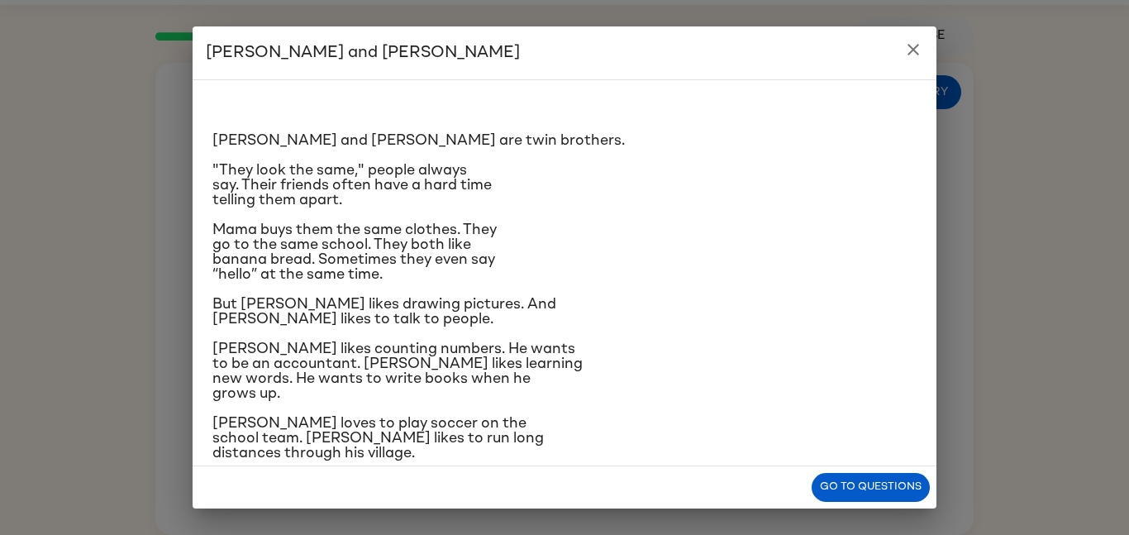
click at [812, 513] on div "[PERSON_NAME] and [PERSON_NAME] and [PERSON_NAME] are twin brothers. "They look…" at bounding box center [564, 267] width 1129 height 535
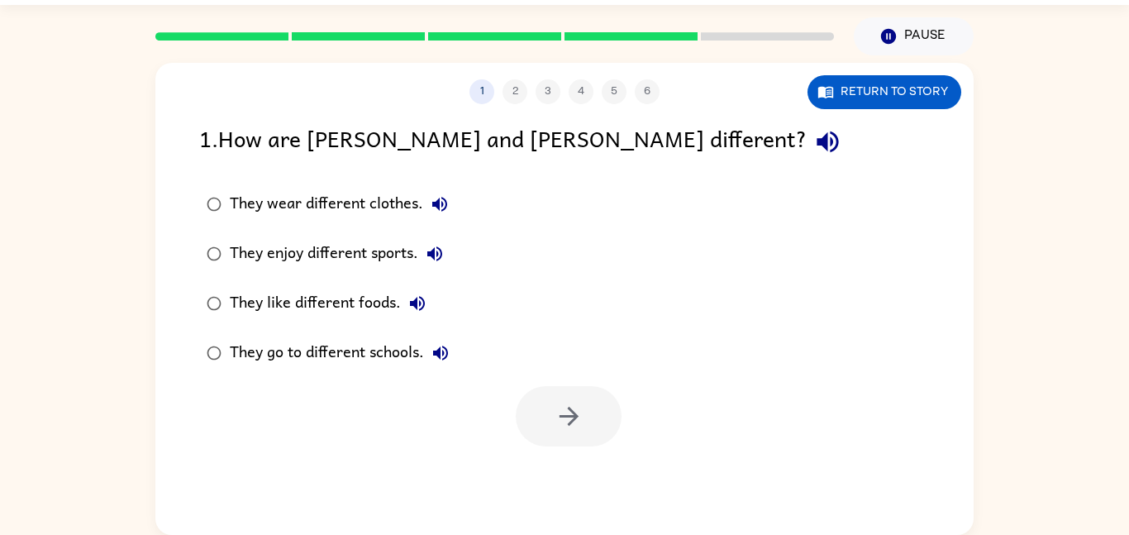
click at [363, 357] on div "They go to different schools." at bounding box center [343, 353] width 227 height 33
click at [556, 450] on div "1 2 3 4 5 6 Return to story 1 . How are [PERSON_NAME] and [PERSON_NAME] differe…" at bounding box center [564, 299] width 819 height 472
click at [556, 434] on button "button" at bounding box center [569, 416] width 106 height 60
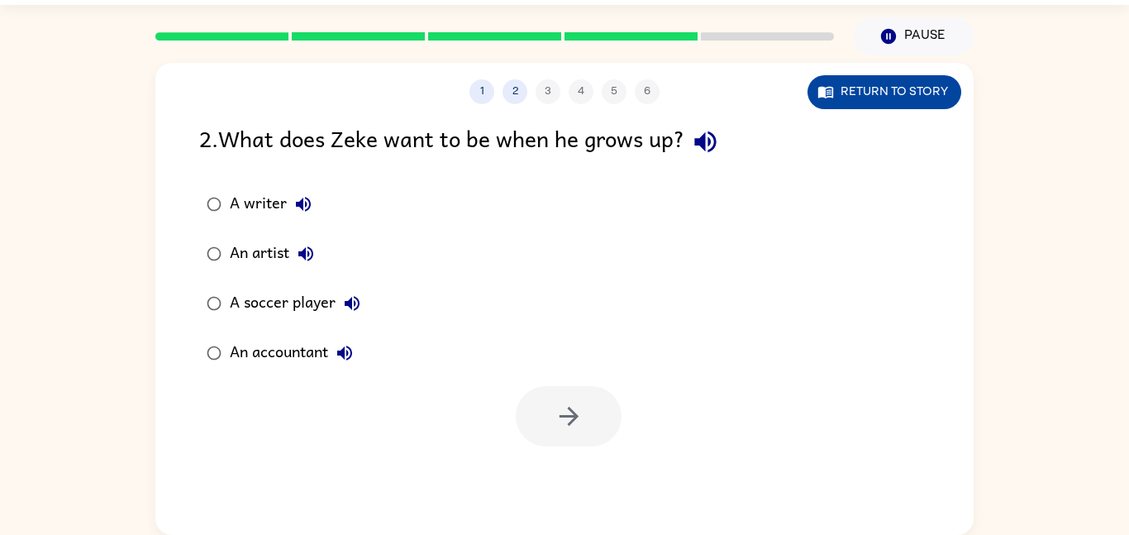
click at [877, 94] on button "Return to story" at bounding box center [885, 92] width 154 height 34
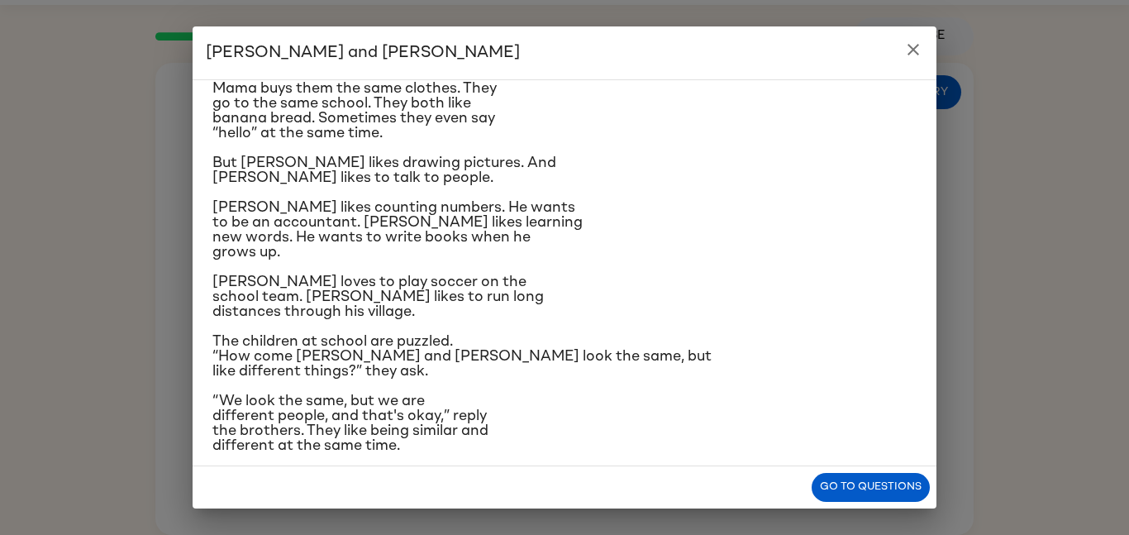
scroll to position [140, 0]
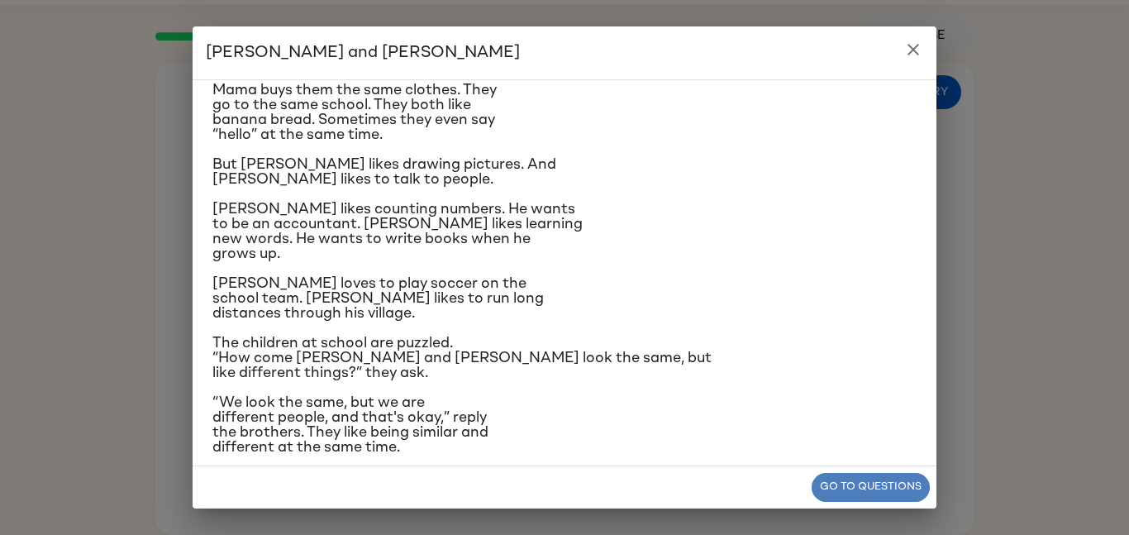
click at [824, 484] on button "Go to questions" at bounding box center [871, 487] width 118 height 29
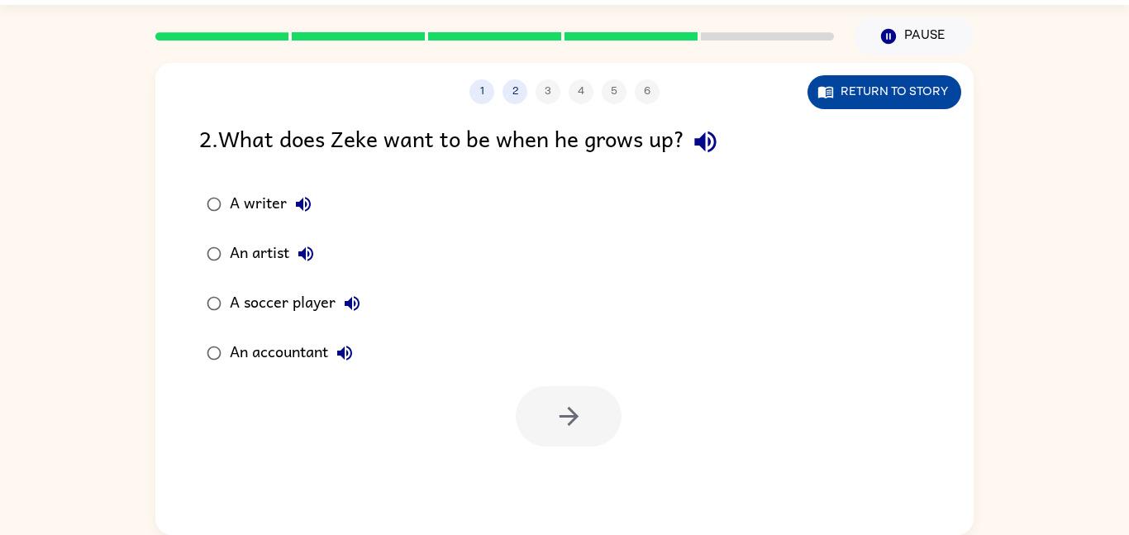
click at [835, 103] on button "Return to story" at bounding box center [885, 92] width 154 height 34
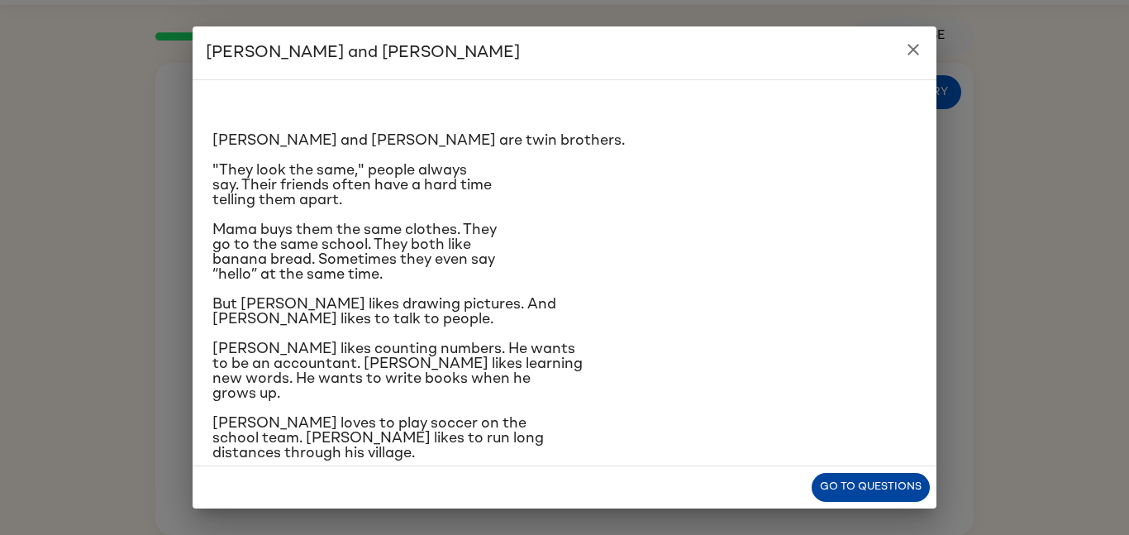
click at [848, 490] on button "Go to questions" at bounding box center [871, 487] width 118 height 29
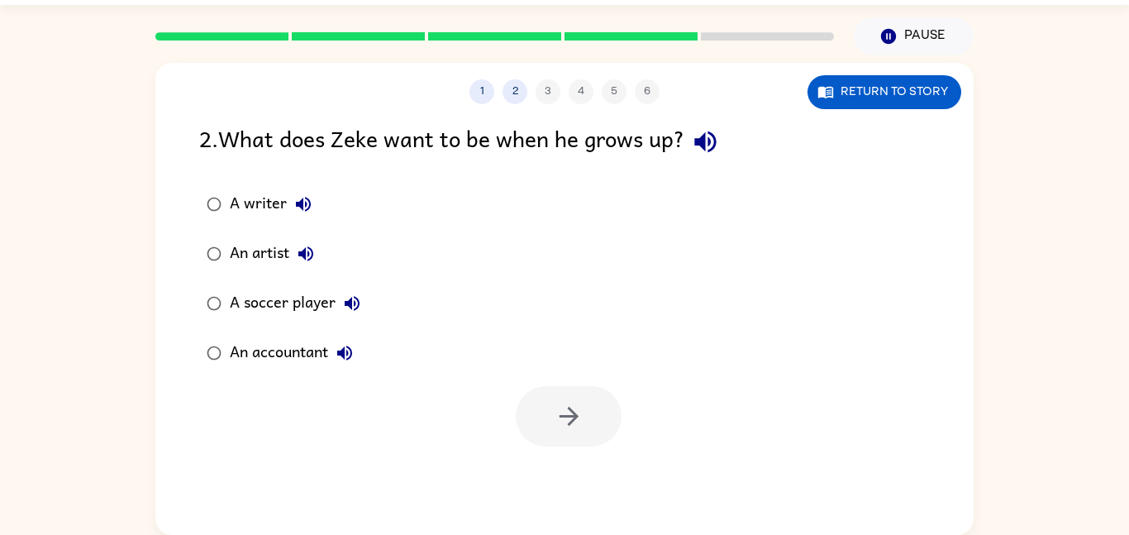
click at [258, 198] on div "A writer" at bounding box center [275, 204] width 90 height 33
click at [566, 426] on icon "button" at bounding box center [569, 416] width 29 height 29
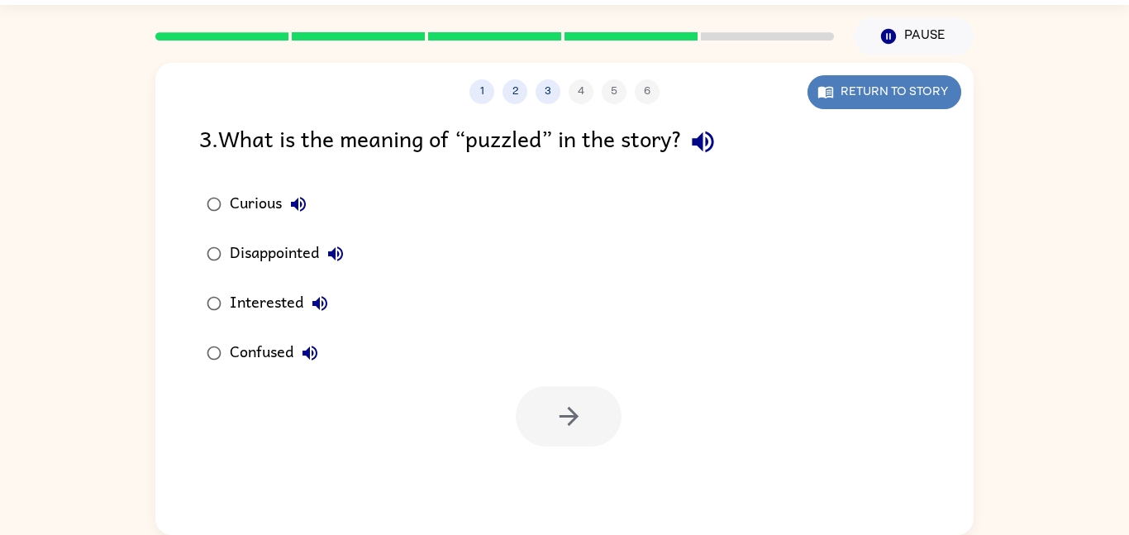
click at [846, 85] on button "Return to story" at bounding box center [885, 92] width 154 height 34
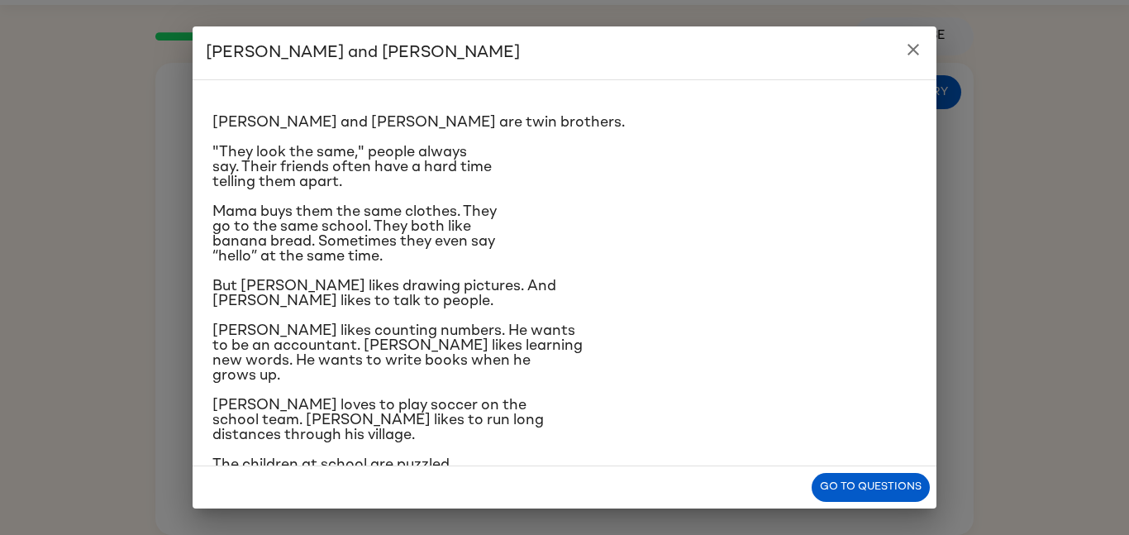
scroll to position [0, 0]
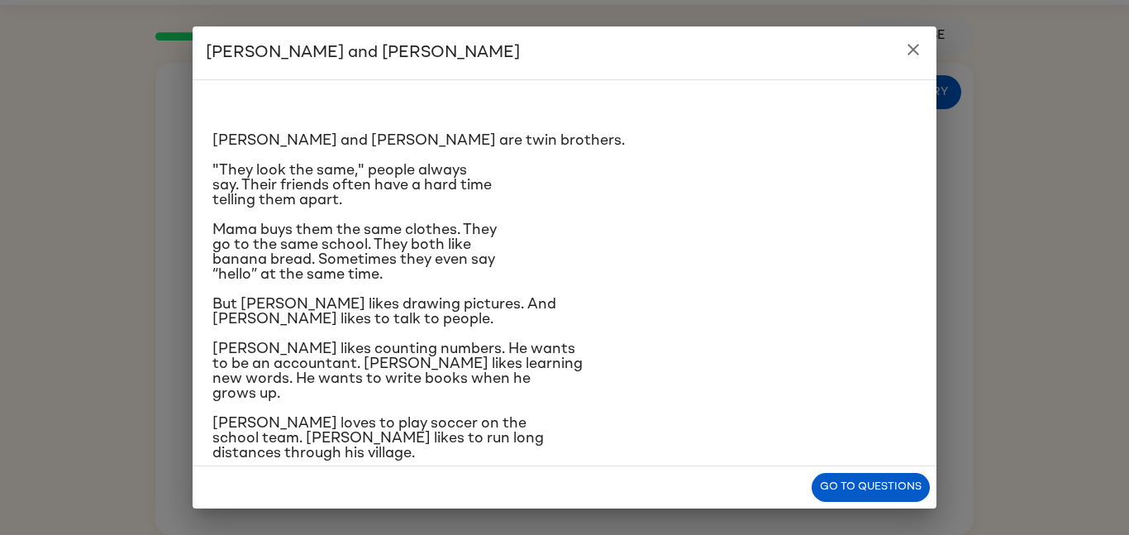
click at [870, 503] on div "Go to questions" at bounding box center [565, 487] width 744 height 42
click at [860, 488] on button "Go to questions" at bounding box center [871, 487] width 118 height 29
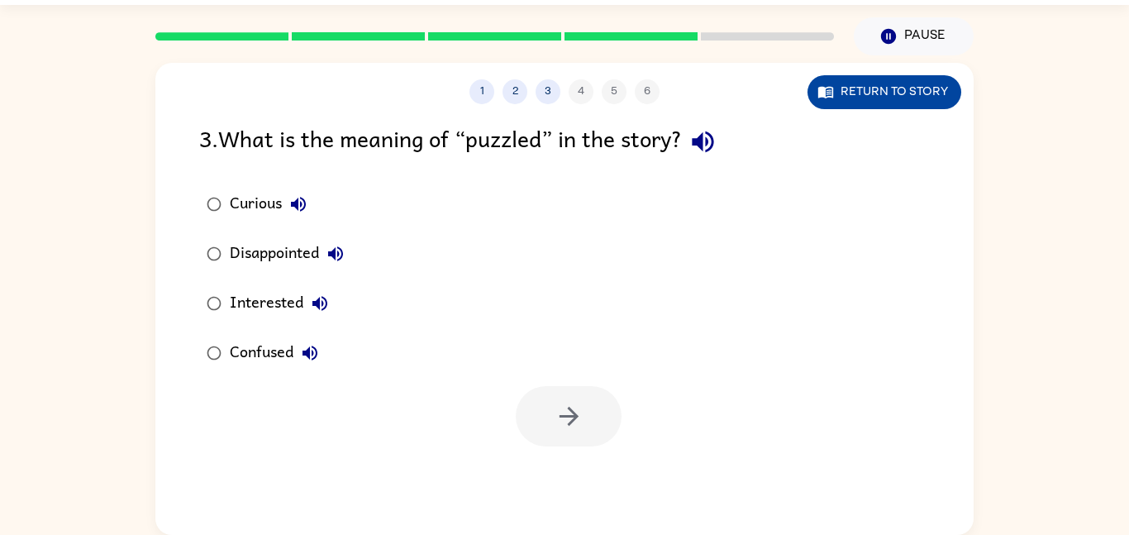
click at [876, 94] on button "Return to story" at bounding box center [885, 92] width 154 height 34
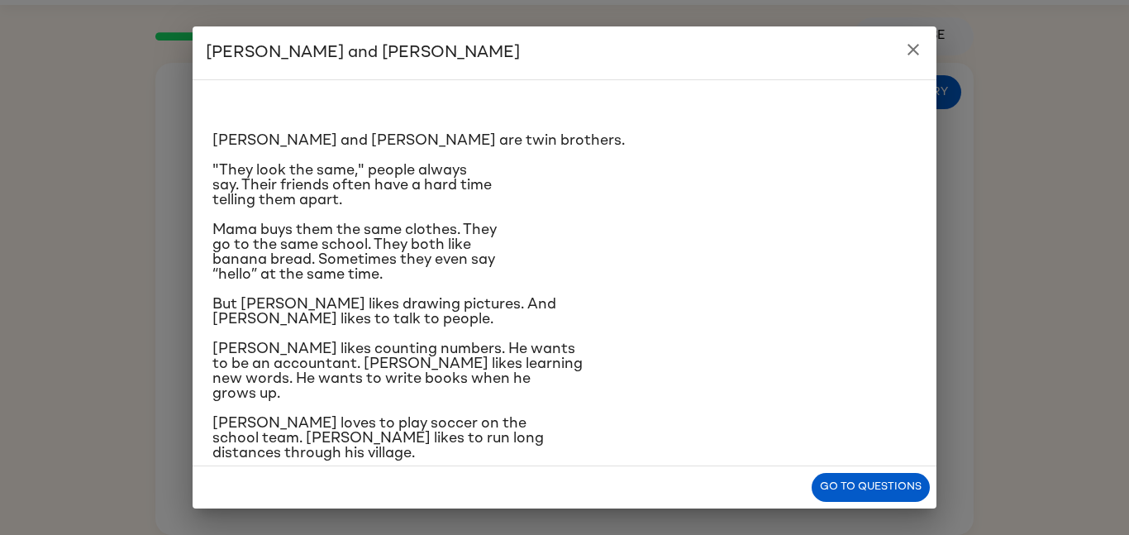
scroll to position [157, 0]
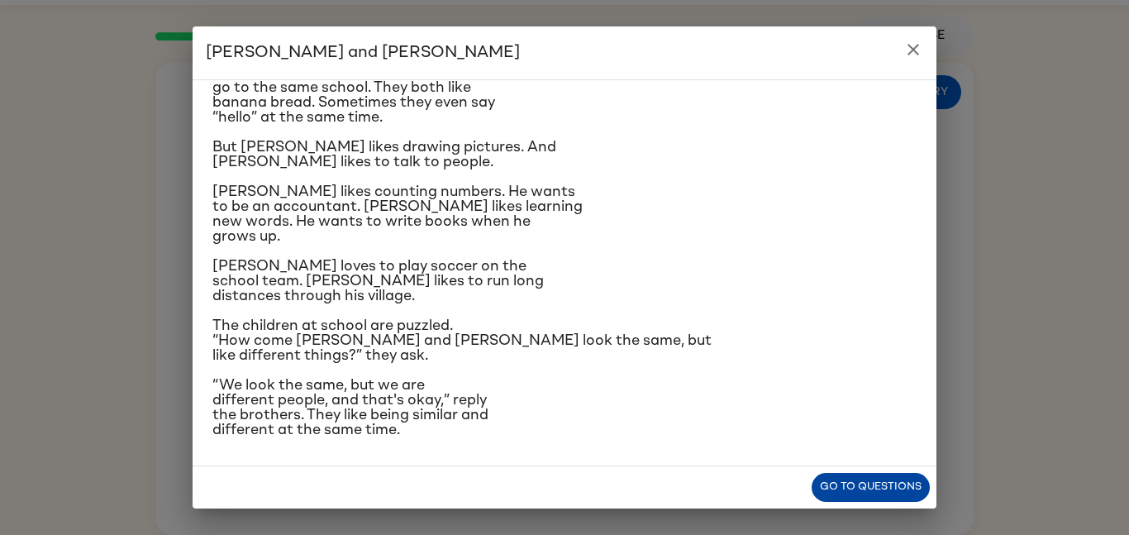
click at [881, 494] on button "Go to questions" at bounding box center [871, 487] width 118 height 29
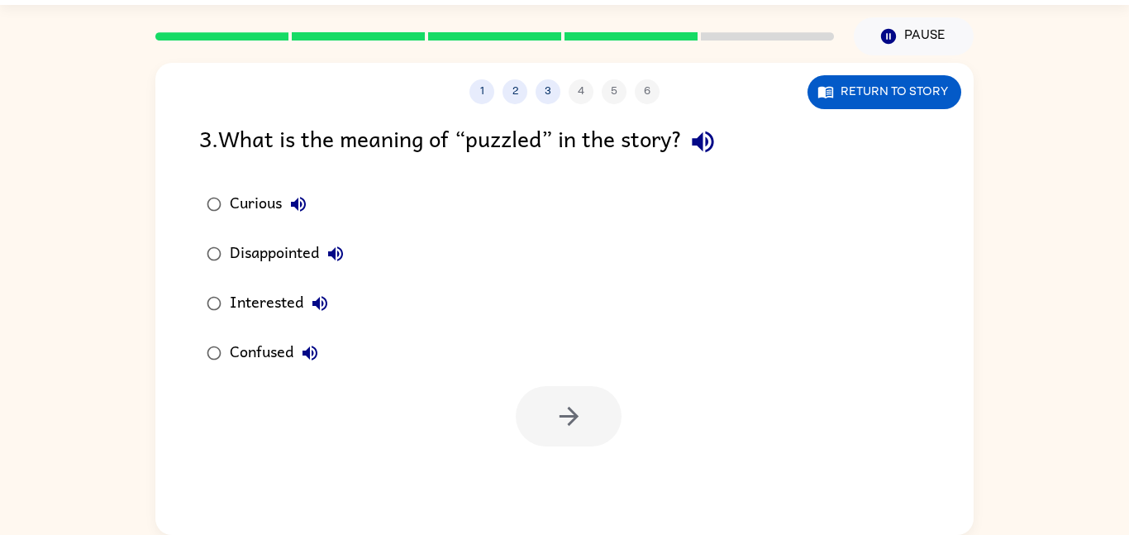
click at [266, 362] on div "Confused" at bounding box center [278, 353] width 97 height 33
click at [579, 438] on button "button" at bounding box center [569, 416] width 106 height 60
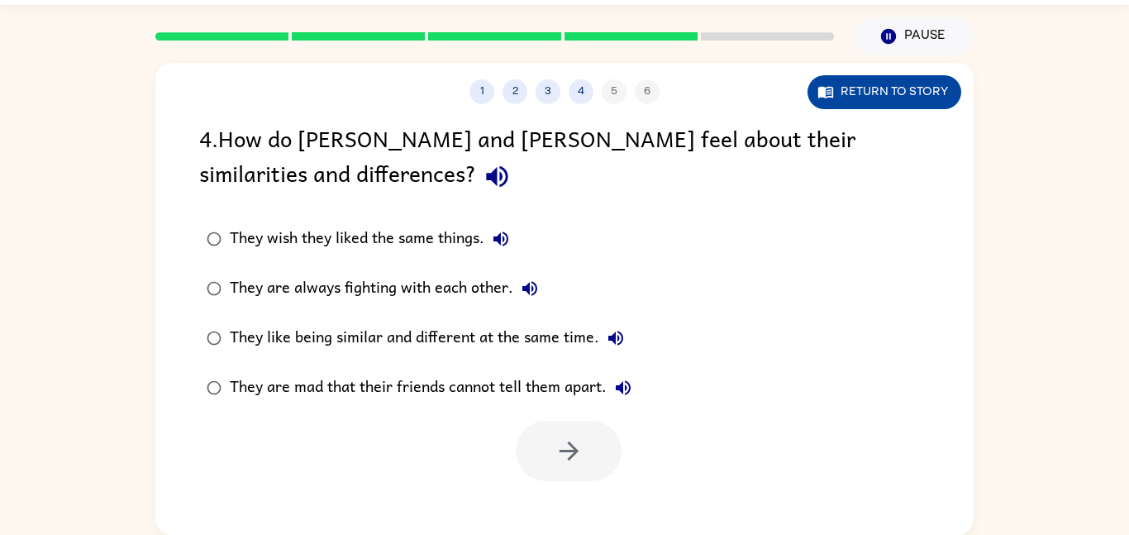
click at [845, 80] on button "Return to story" at bounding box center [885, 92] width 154 height 34
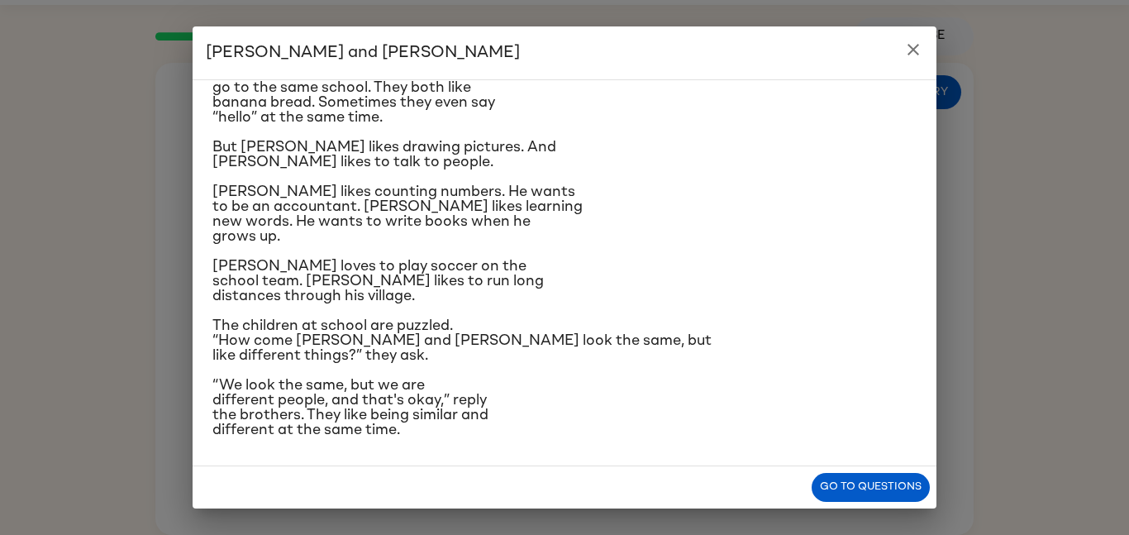
click at [843, 470] on div "Go to questions" at bounding box center [565, 487] width 744 height 42
click at [859, 490] on button "Go to questions" at bounding box center [871, 487] width 118 height 29
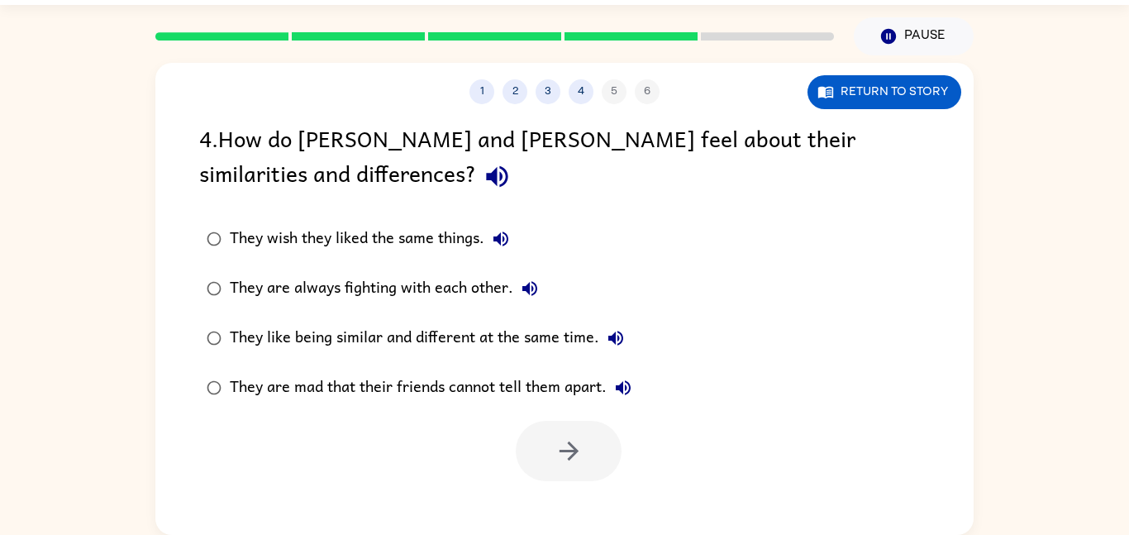
click at [359, 345] on div "They like being similar and different at the same time." at bounding box center [431, 338] width 403 height 33
click at [556, 465] on icon "button" at bounding box center [569, 451] width 29 height 29
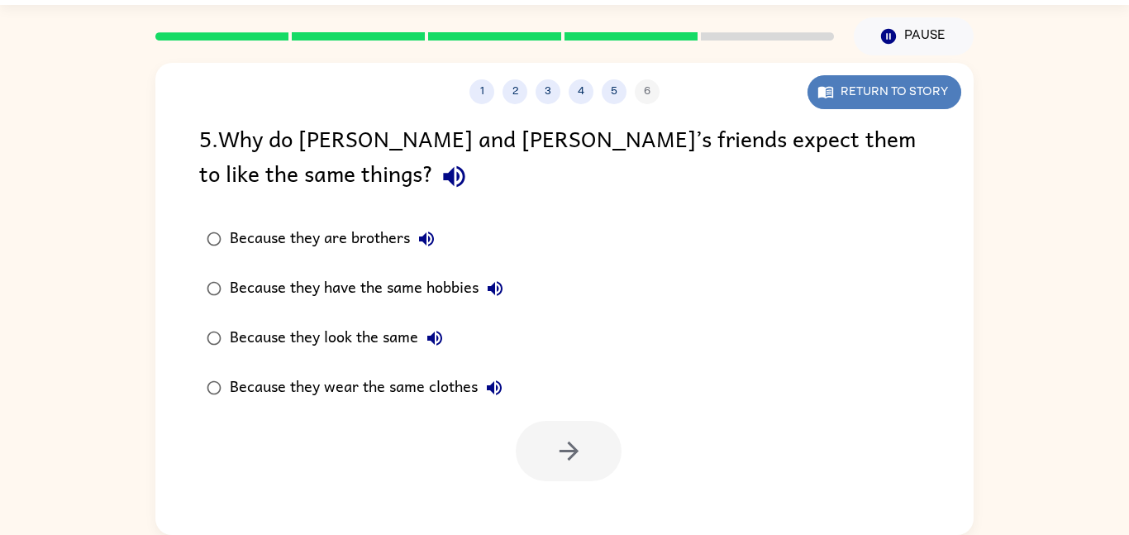
click at [867, 99] on button "Return to story" at bounding box center [885, 92] width 154 height 34
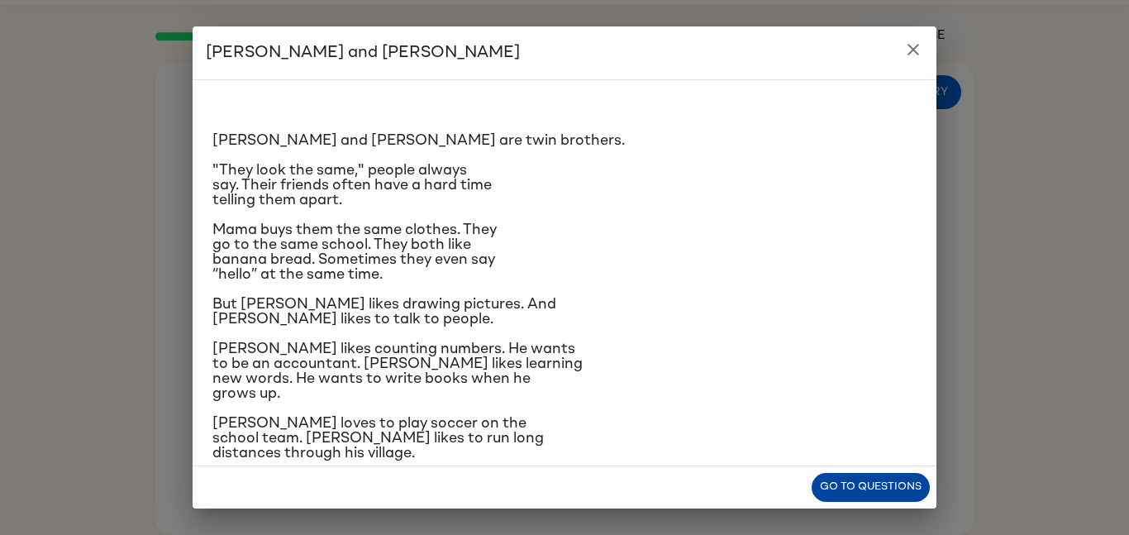
click at [840, 482] on button "Go to questions" at bounding box center [871, 487] width 118 height 29
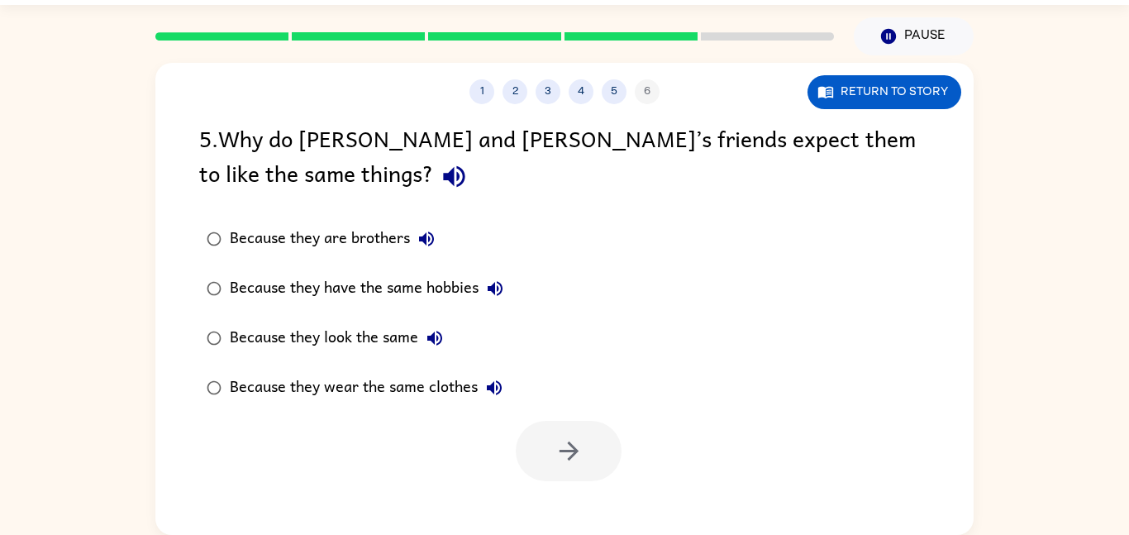
click at [365, 332] on div "Because they look the same" at bounding box center [341, 338] width 222 height 33
click at [604, 461] on button "button" at bounding box center [569, 451] width 106 height 60
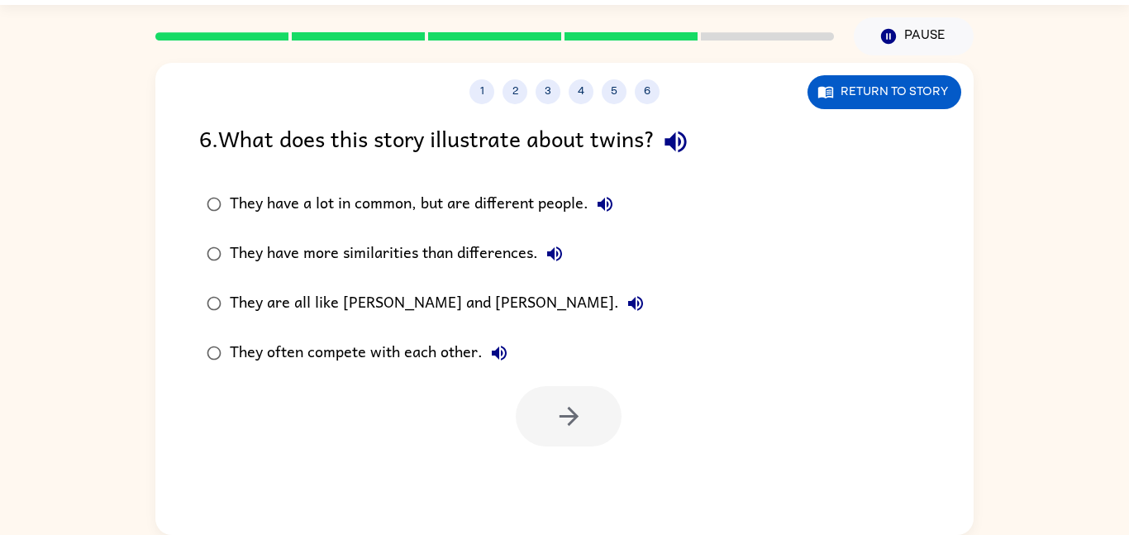
click at [296, 206] on div "They have a lot in common, but are different people." at bounding box center [426, 204] width 392 height 33
click at [582, 446] on button "button" at bounding box center [569, 416] width 106 height 60
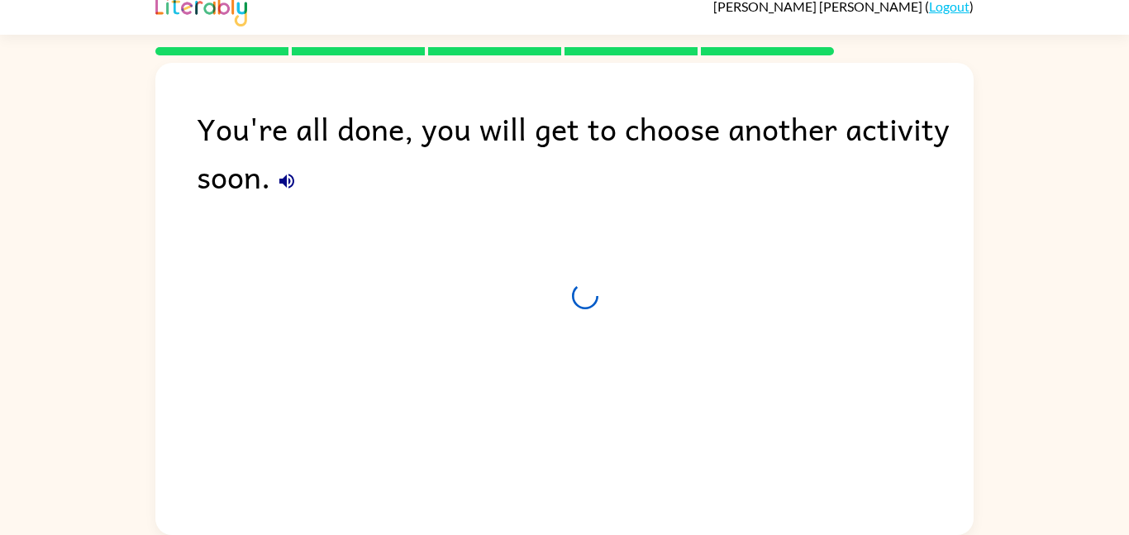
scroll to position [17, 0]
